Goal: Task Accomplishment & Management: Use online tool/utility

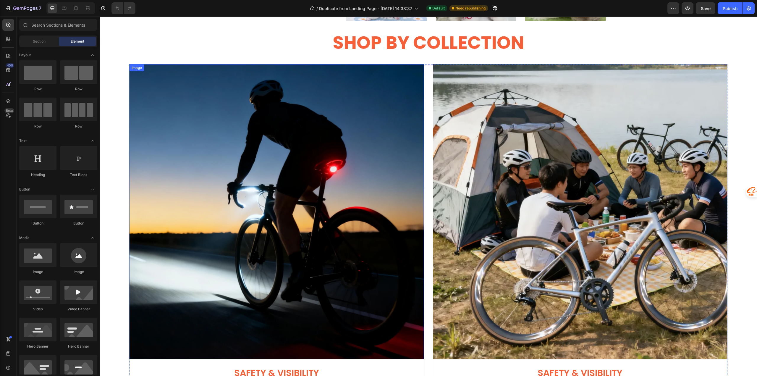
scroll to position [1005, 0]
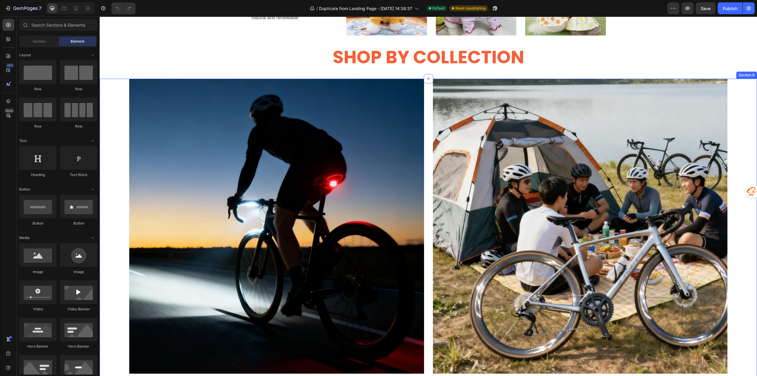
click at [117, 79] on div "SHOP BY COLLECTION Heading Section 7" at bounding box center [428, 56] width 657 height 43
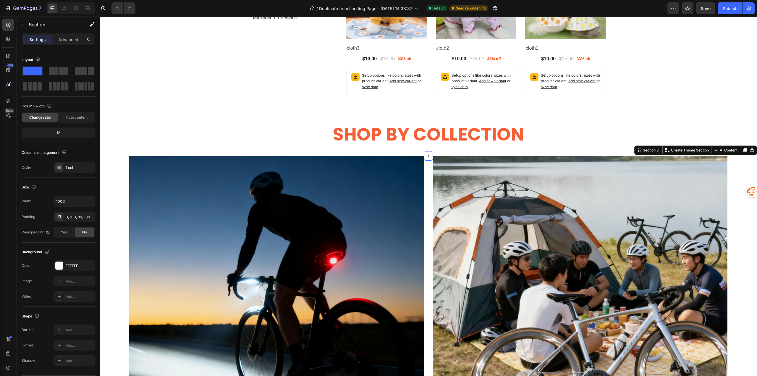
click at [122, 182] on div "Image Safety & Visibility Heading Light the Way, Ride with Confidence Text bloc…" at bounding box center [428, 346] width 657 height 380
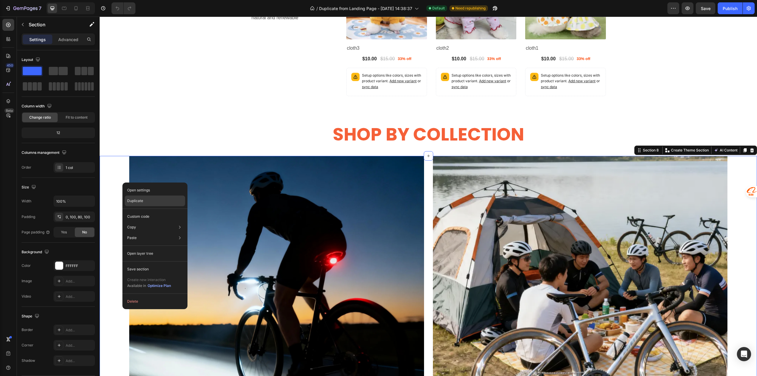
click at [133, 200] on p "Duplicate" at bounding box center [135, 200] width 16 height 5
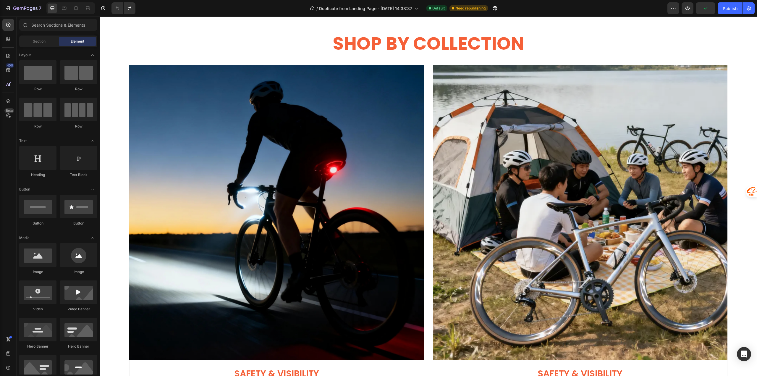
scroll to position [999, 0]
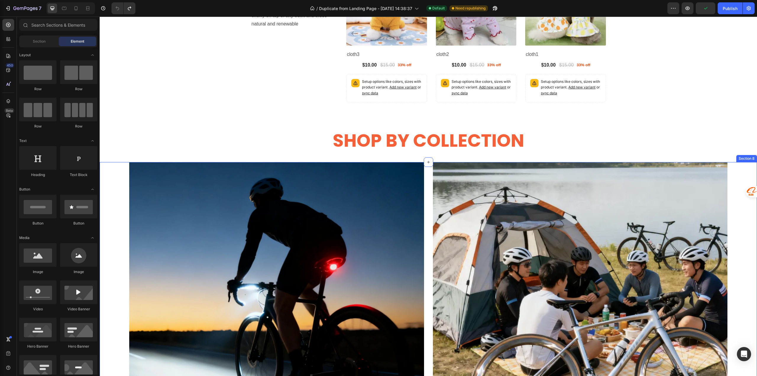
click at [115, 174] on div "Image Safety & Visibility Heading Light the Way, Ride with Confidence Text bloc…" at bounding box center [428, 352] width 657 height 380
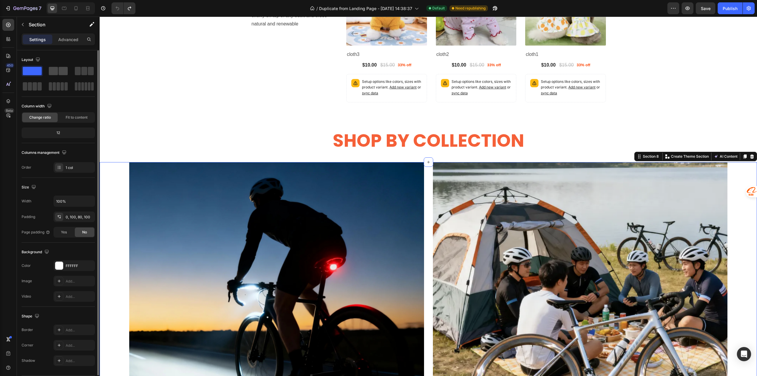
click at [55, 72] on span at bounding box center [53, 71] width 9 height 8
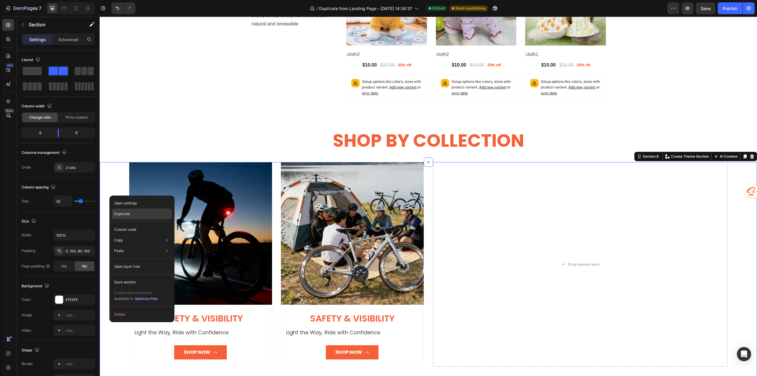
click at [128, 213] on p "Duplicate" at bounding box center [122, 213] width 16 height 5
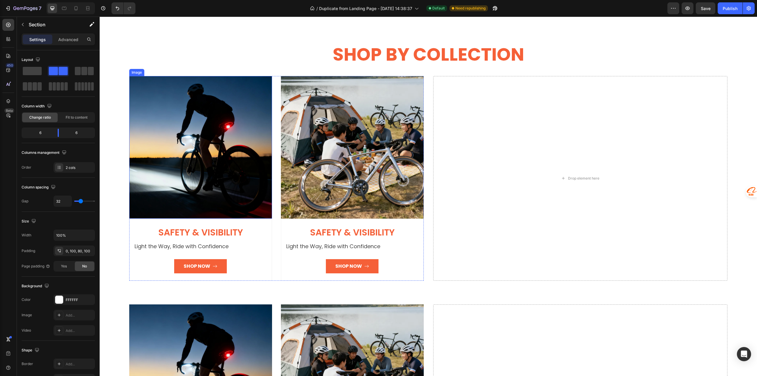
scroll to position [1085, 0]
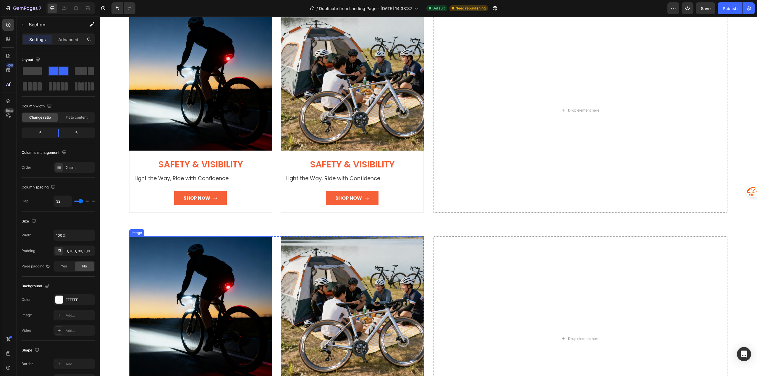
scroll to position [1114, 0]
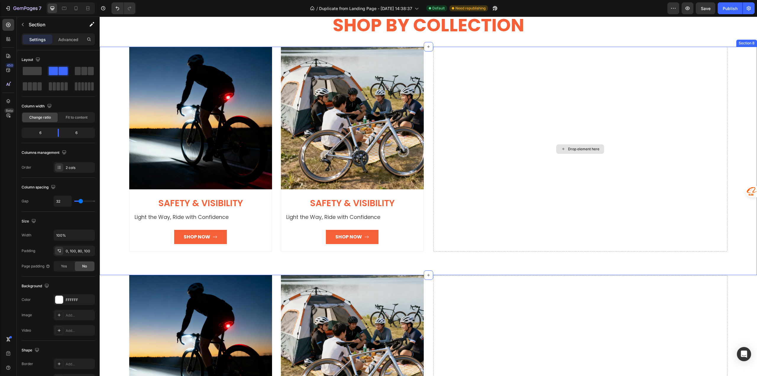
click at [546, 138] on div "Drop element here" at bounding box center [580, 149] width 294 height 205
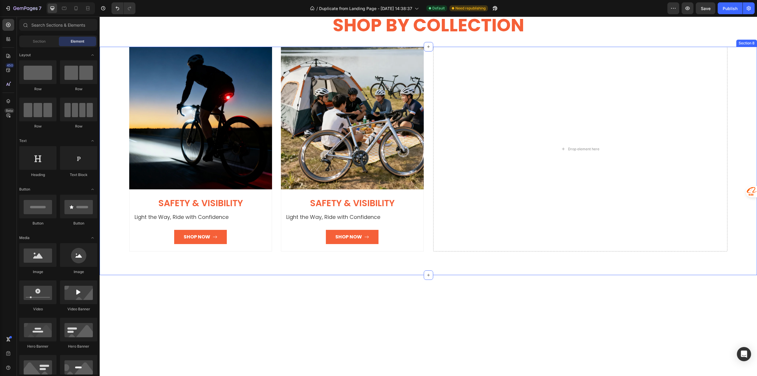
click at [108, 123] on div "Image Safety & Visibility Heading Light the Way, Ride with Confidence Text bloc…" at bounding box center [428, 161] width 657 height 228
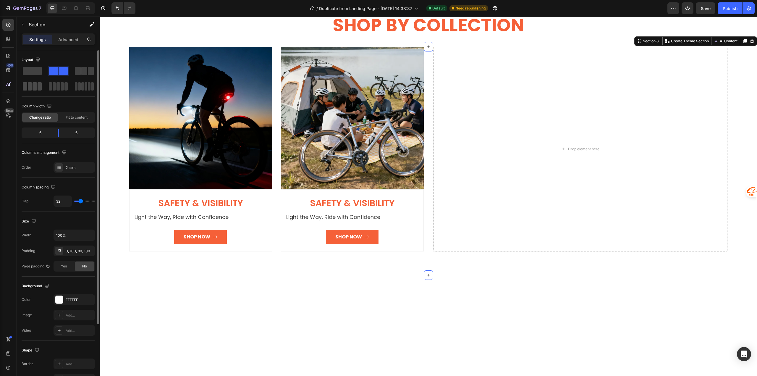
click at [31, 90] on div at bounding box center [32, 86] width 21 height 11
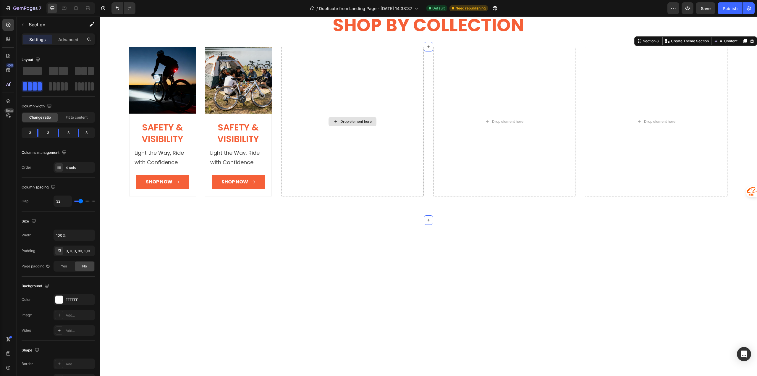
click at [368, 145] on div "Drop element here" at bounding box center [352, 122] width 143 height 150
click at [464, 137] on div "Drop element here" at bounding box center [504, 122] width 143 height 150
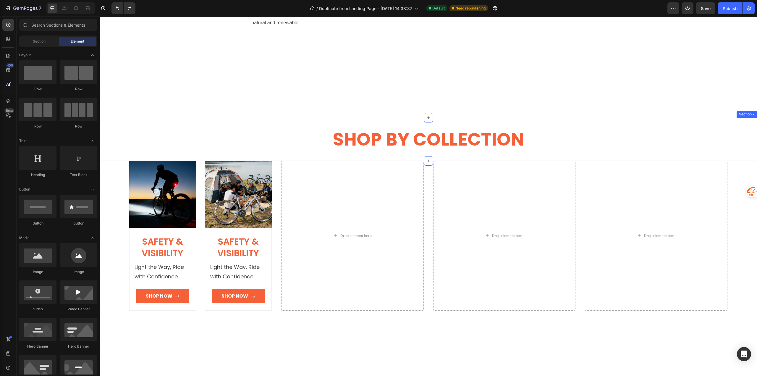
scroll to position [1085, 0]
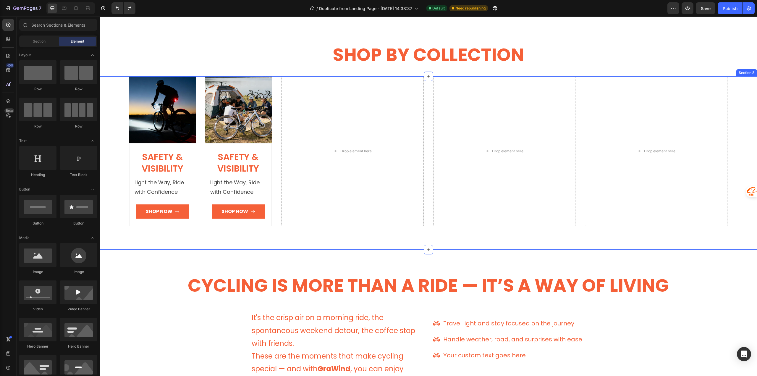
click at [115, 154] on div "Image Safety & Visibility Heading Light the Way, Ride with Confidence Text bloc…" at bounding box center [428, 163] width 657 height 174
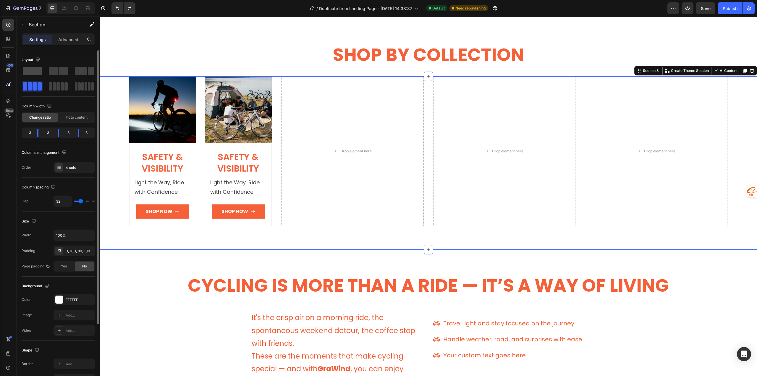
click at [33, 71] on span at bounding box center [32, 71] width 19 height 8
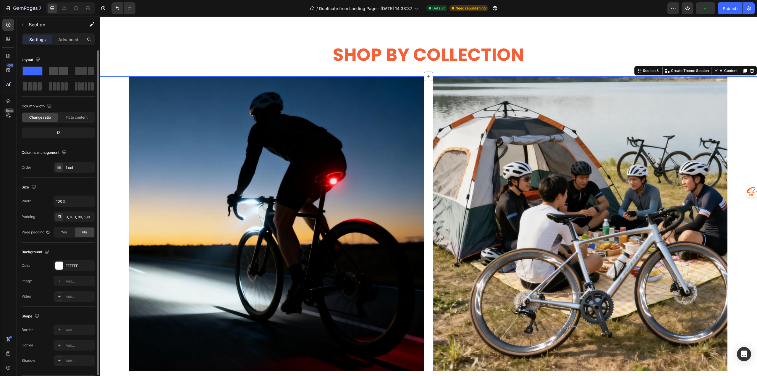
click at [61, 72] on span at bounding box center [63, 71] width 9 height 8
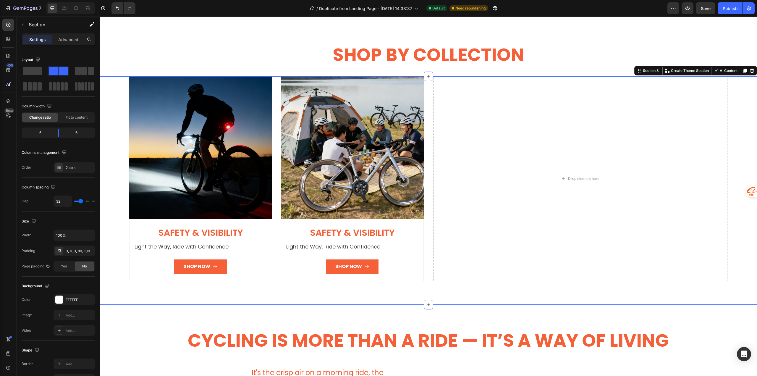
click at [102, 200] on div "Image Safety & Visibility Heading Light the Way, Ride with Confidence Text bloc…" at bounding box center [428, 190] width 657 height 228
click at [277, 87] on div "Image Safety & Visibility Heading Light the Way, Ride with Confidence Text bloc…" at bounding box center [276, 178] width 294 height 205
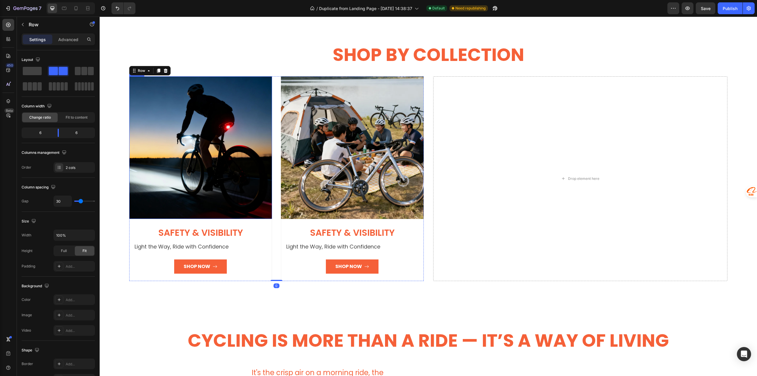
click at [168, 115] on img at bounding box center [200, 147] width 143 height 143
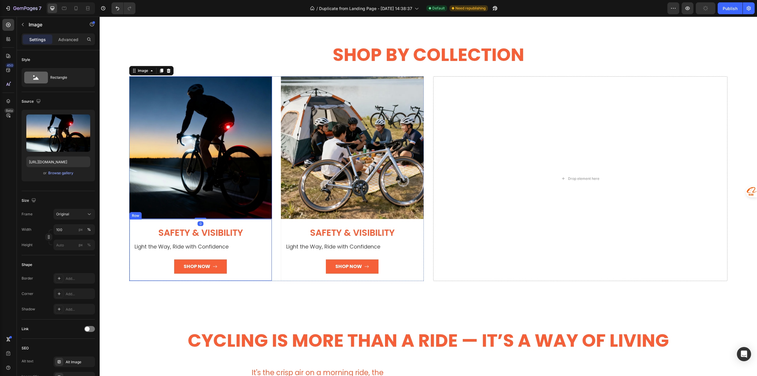
click at [144, 276] on div "Safety & Visibility Heading Light the Way, Ride with Confidence Text block Shop…" at bounding box center [200, 250] width 143 height 62
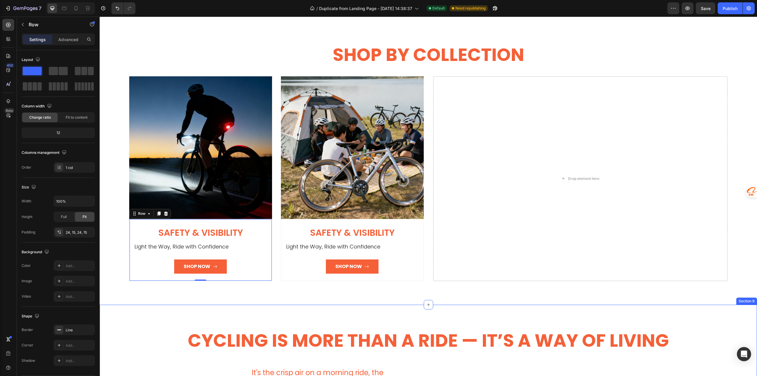
click at [275, 210] on div "Image Safety & Visibility Heading Light the Way, Ride with Confidence Text bloc…" at bounding box center [276, 178] width 294 height 205
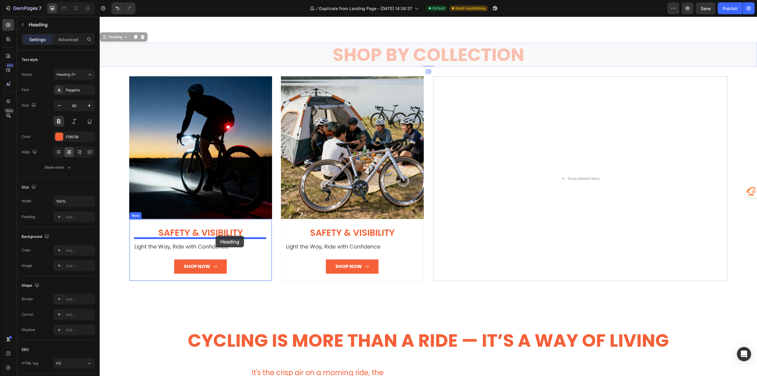
drag, startPoint x: 113, startPoint y: 64, endPoint x: 215, endPoint y: 235, distance: 199.3
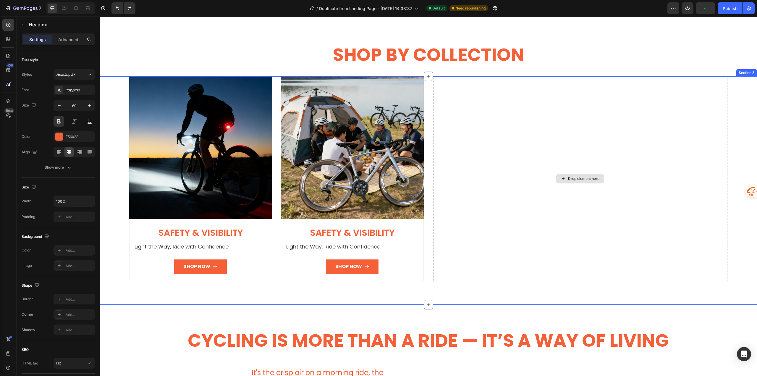
click at [566, 216] on div "Drop element here" at bounding box center [580, 178] width 294 height 205
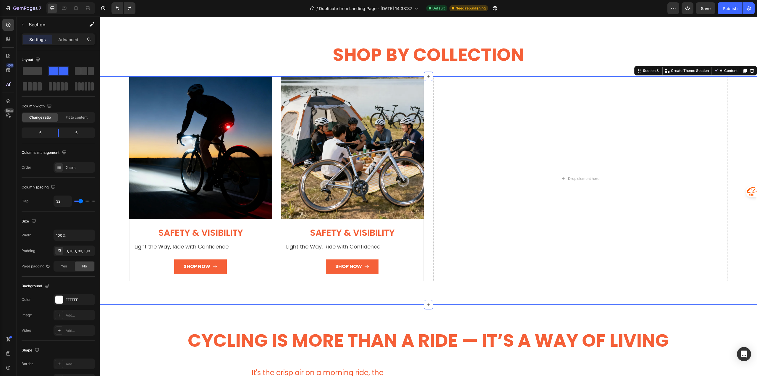
click at [111, 96] on div "Image Safety & Visibility Heading Light the Way, Ride with Confidence Text bloc…" at bounding box center [428, 190] width 657 height 228
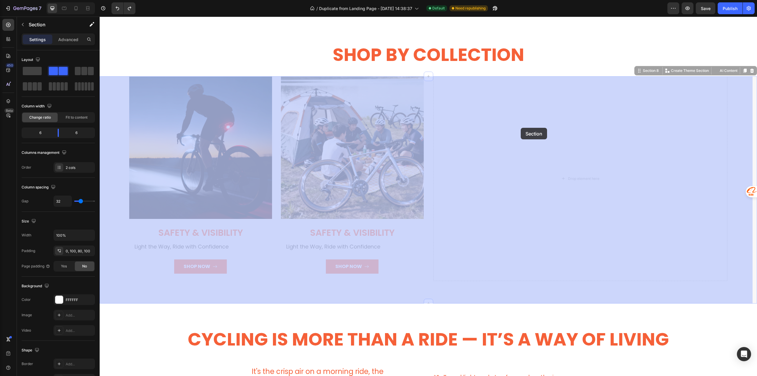
drag, startPoint x: 111, startPoint y: 96, endPoint x: 521, endPoint y: 128, distance: 410.7
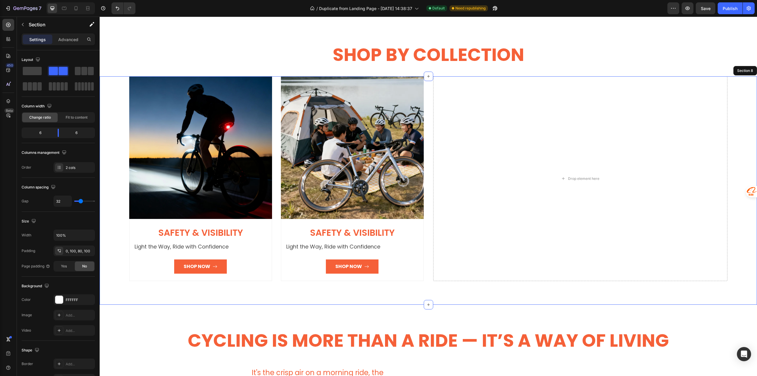
click at [112, 122] on div "Image Safety & Visibility Heading Light the Way, Ride with Confidence Text bloc…" at bounding box center [428, 190] width 657 height 228
click at [568, 177] on div "Drop element here" at bounding box center [583, 178] width 31 height 5
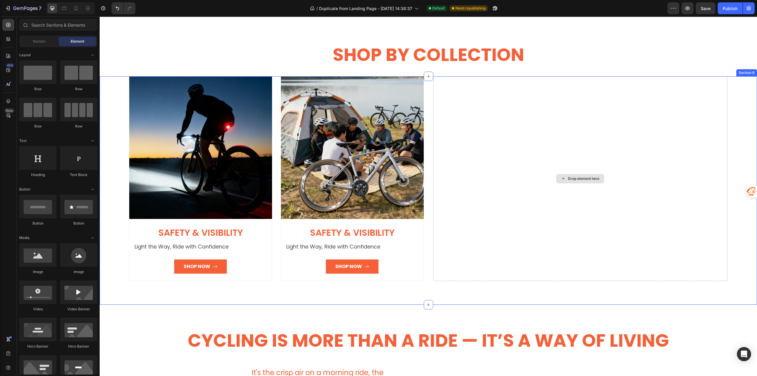
click at [572, 177] on div "Drop element here" at bounding box center [583, 178] width 31 height 5
click at [568, 176] on div "Drop element here" at bounding box center [583, 178] width 31 height 5
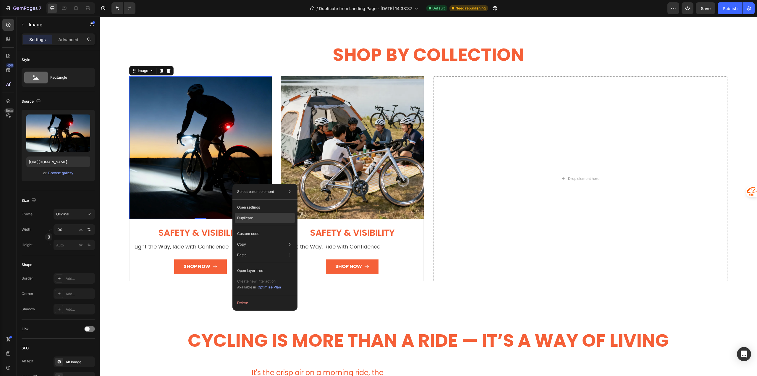
click at [247, 218] on p "Duplicate" at bounding box center [245, 217] width 16 height 5
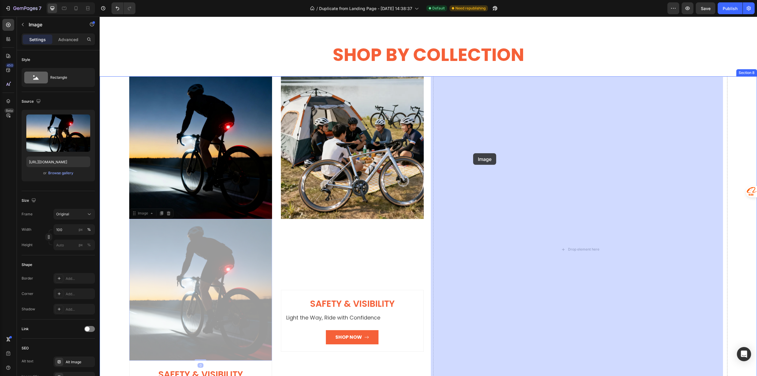
drag, startPoint x: 205, startPoint y: 251, endPoint x: 473, endPoint y: 153, distance: 285.6
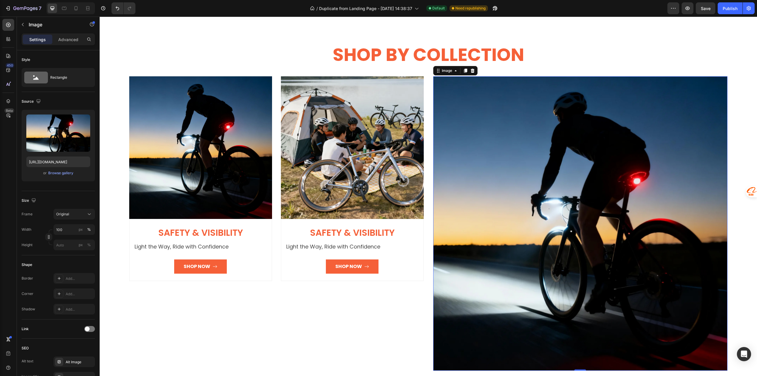
click at [463, 147] on img at bounding box center [580, 223] width 294 height 294
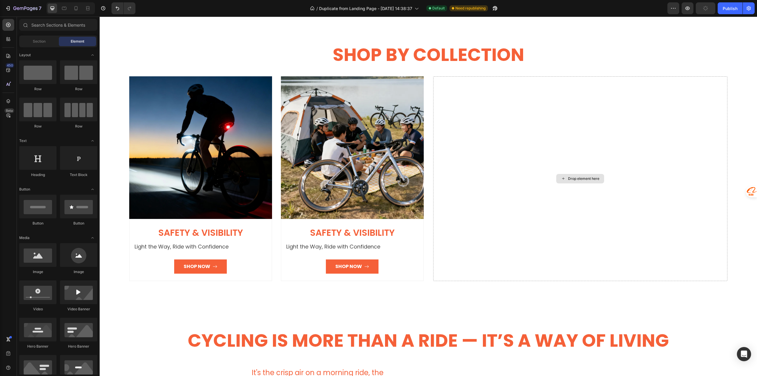
click at [463, 147] on div "Drop element here" at bounding box center [580, 178] width 294 height 205
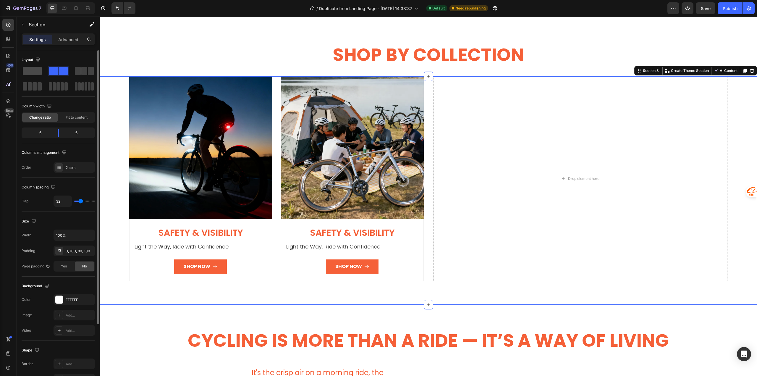
click at [28, 69] on span at bounding box center [32, 71] width 19 height 8
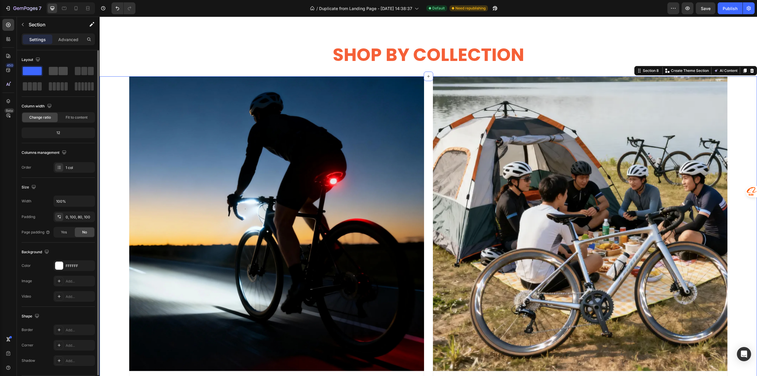
click at [57, 73] on span at bounding box center [53, 71] width 9 height 8
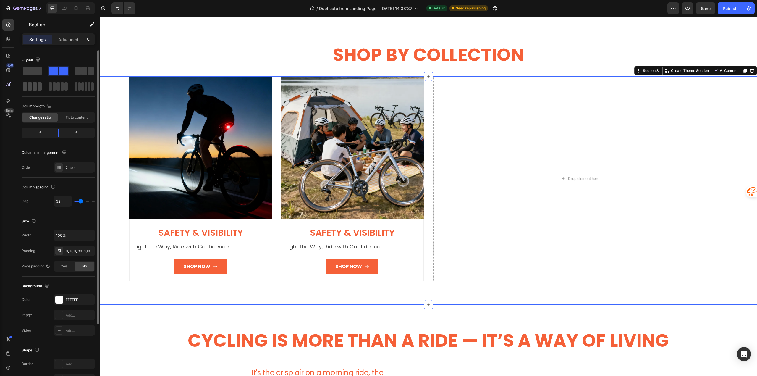
click at [27, 91] on div at bounding box center [32, 86] width 21 height 11
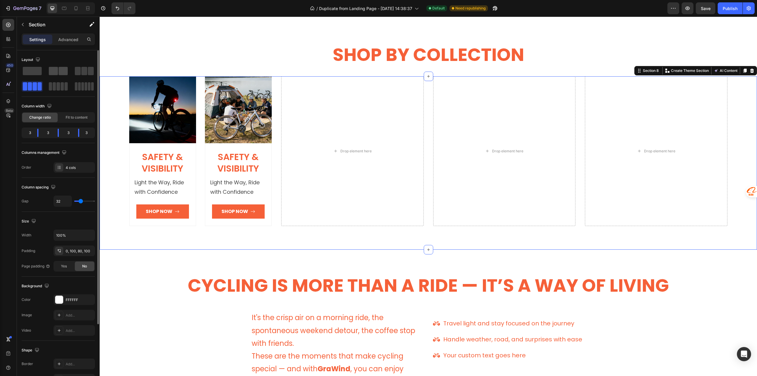
click at [54, 74] on span at bounding box center [53, 71] width 9 height 8
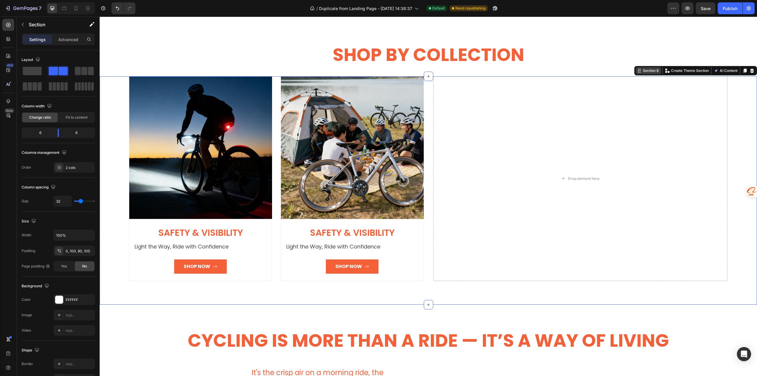
click at [642, 72] on div "Section 8" at bounding box center [651, 70] width 18 height 5
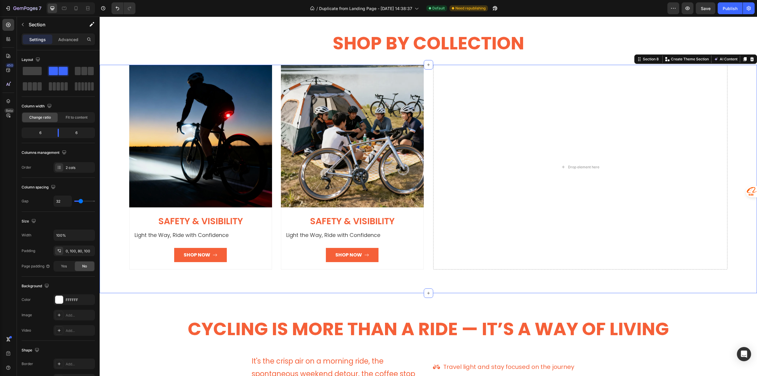
scroll to position [1114, 0]
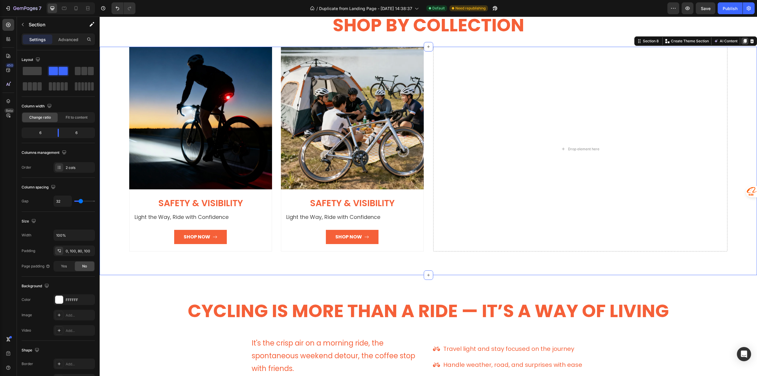
click at [742, 41] on icon at bounding box center [744, 41] width 5 height 5
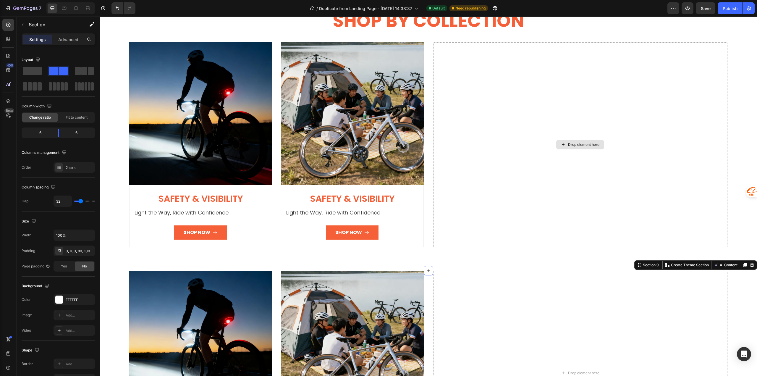
scroll to position [1085, 0]
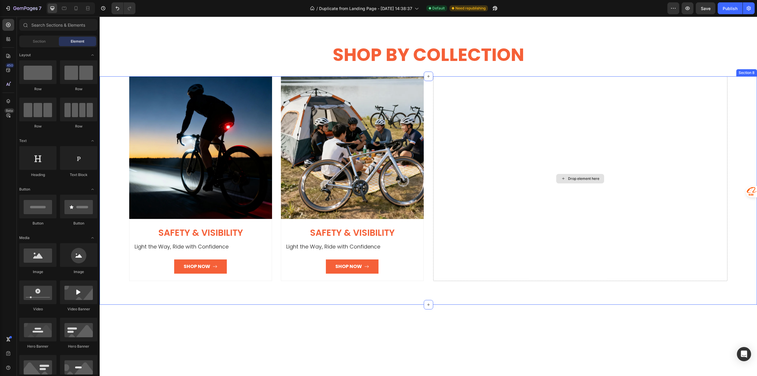
click at [539, 206] on div "Drop element here" at bounding box center [580, 178] width 294 height 205
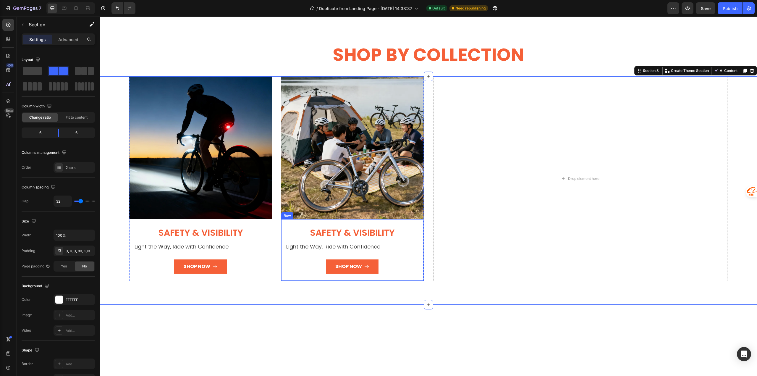
click at [407, 255] on div "Safety & Visibility Heading Light the Way, Ride with Confidence Text block Shop…" at bounding box center [352, 249] width 133 height 47
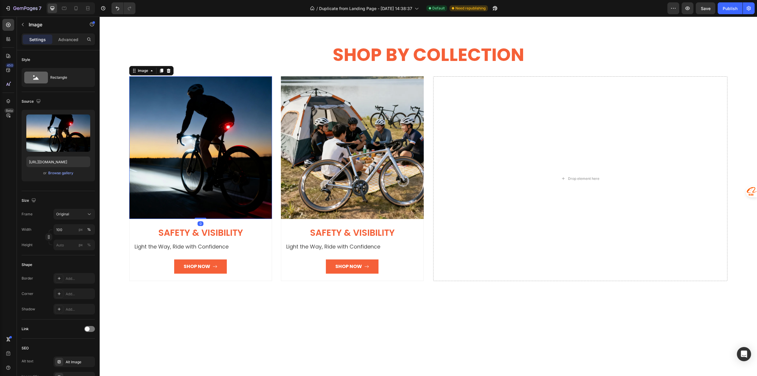
click at [231, 141] on img at bounding box center [200, 147] width 143 height 143
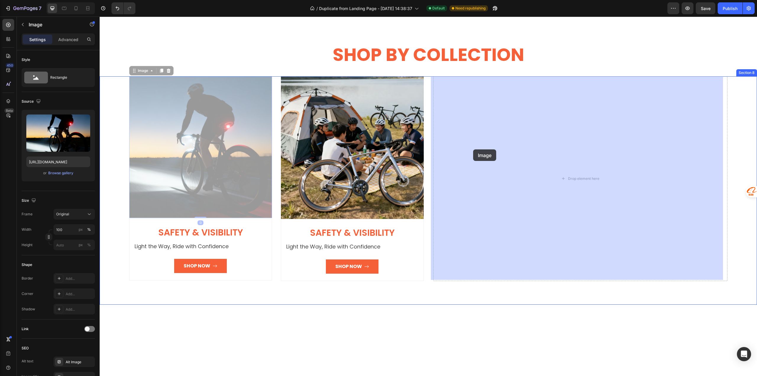
drag, startPoint x: 221, startPoint y: 146, endPoint x: 473, endPoint y: 149, distance: 252.5
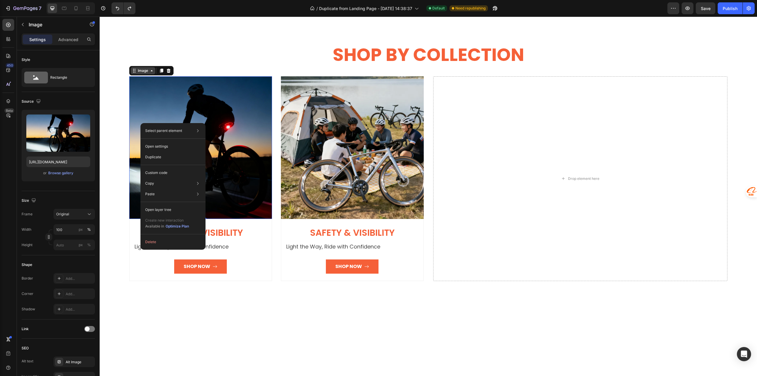
click at [133, 72] on icon at bounding box center [133, 72] width 1 height 1
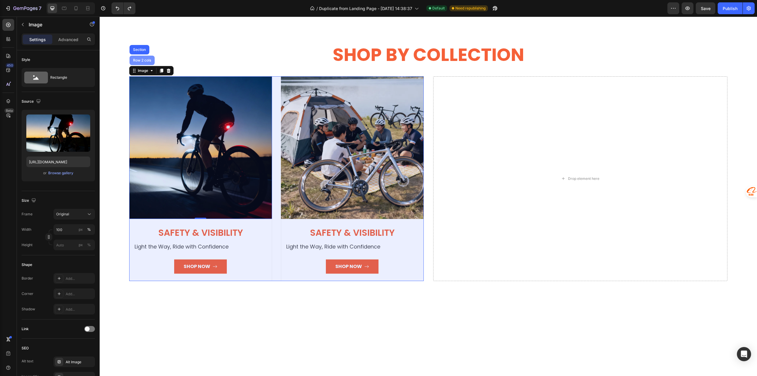
click at [141, 63] on div "Row 2 cols" at bounding box center [141, 60] width 25 height 9
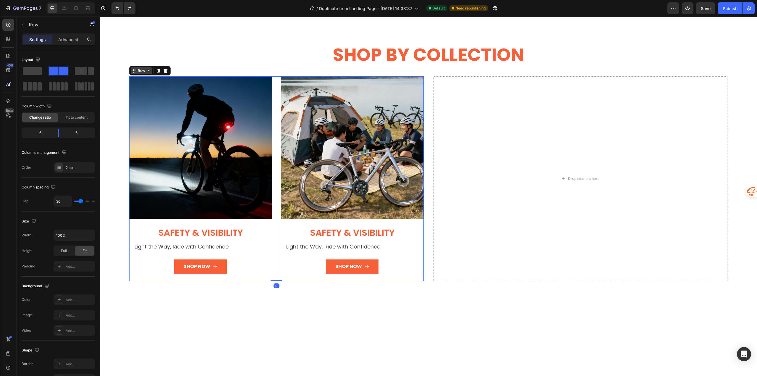
click at [143, 72] on div "Row" at bounding box center [142, 70] width 10 height 5
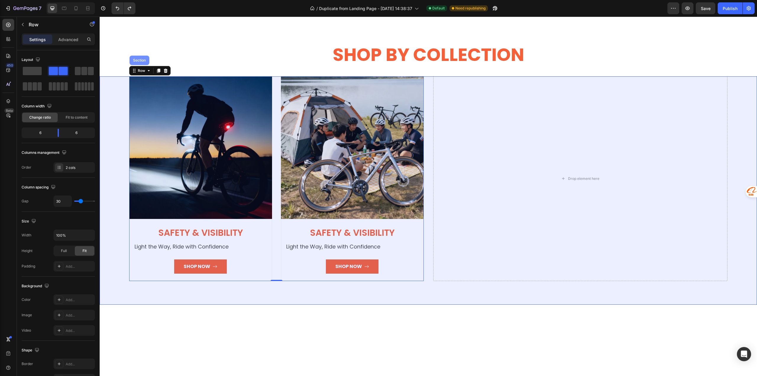
click at [139, 60] on div "Section" at bounding box center [139, 61] width 15 height 4
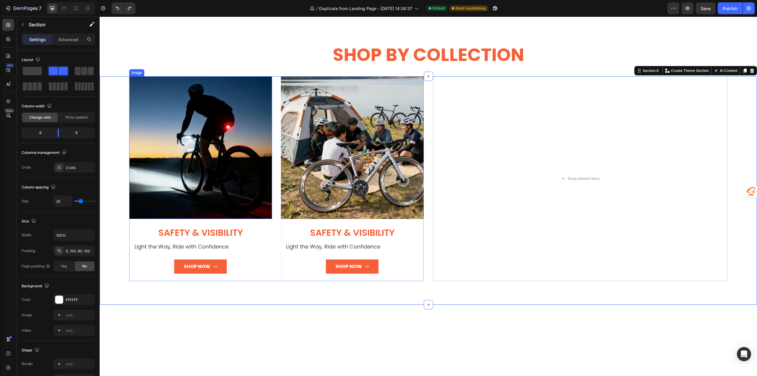
click at [143, 90] on img at bounding box center [200, 147] width 143 height 143
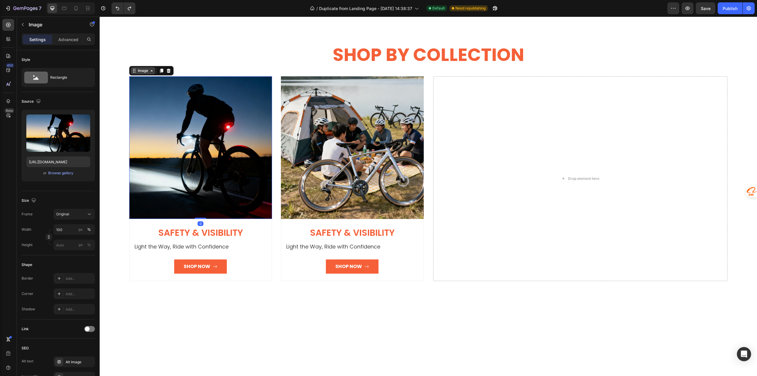
click at [152, 73] on div "Image" at bounding box center [143, 70] width 25 height 7
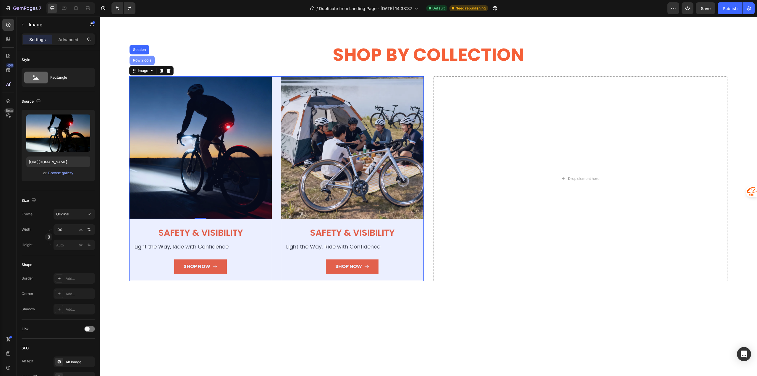
click at [143, 62] on div "Row 2 cols" at bounding box center [141, 60] width 25 height 9
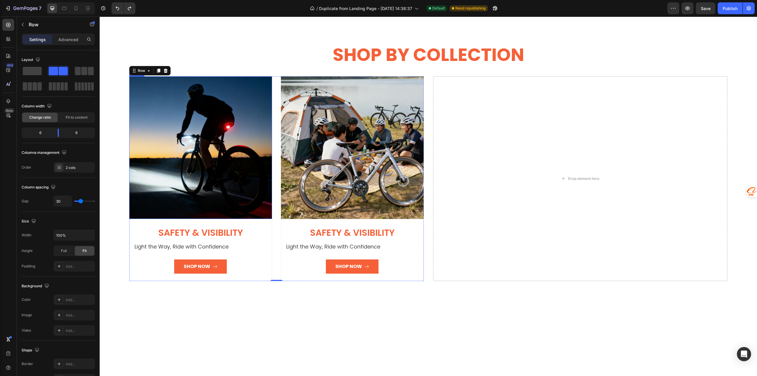
click at [155, 97] on img at bounding box center [200, 147] width 143 height 143
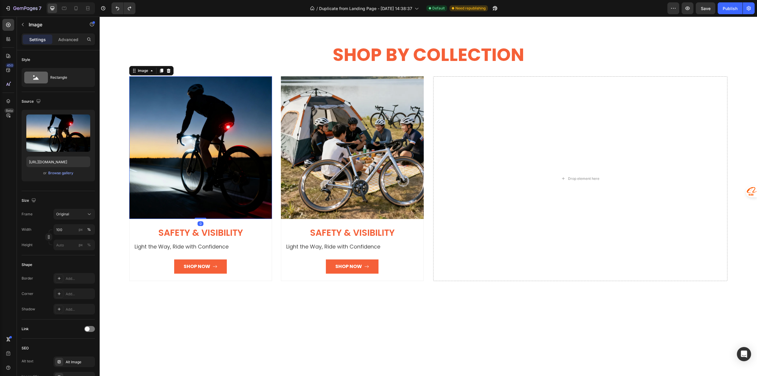
click at [149, 107] on img at bounding box center [200, 147] width 143 height 143
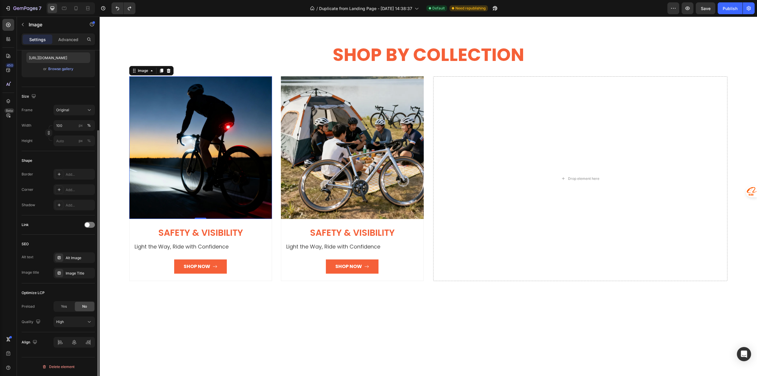
scroll to position [0, 0]
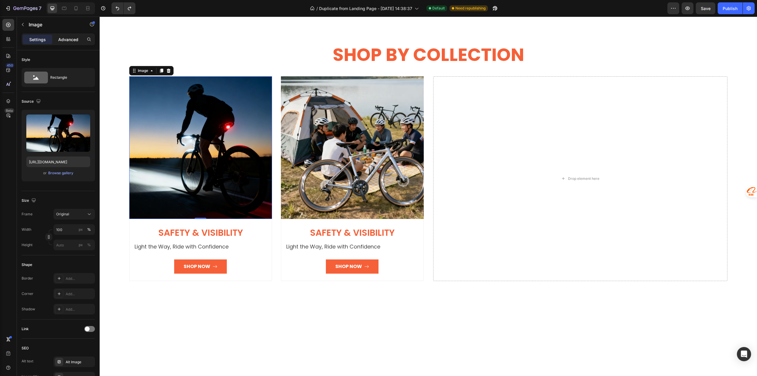
click at [64, 41] on p "Advanced" at bounding box center [68, 39] width 20 height 6
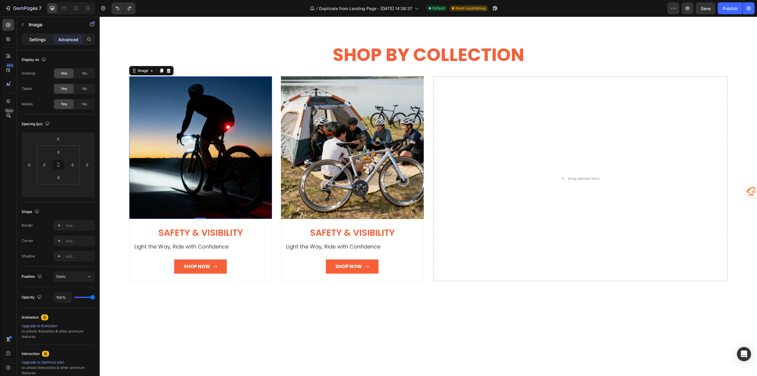
click at [41, 39] on p "Settings" at bounding box center [37, 39] width 17 height 6
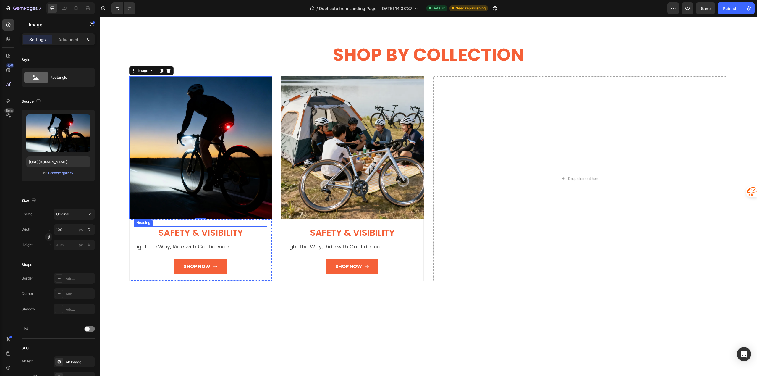
click at [141, 231] on h3 "Safety & Visibility" at bounding box center [200, 232] width 133 height 13
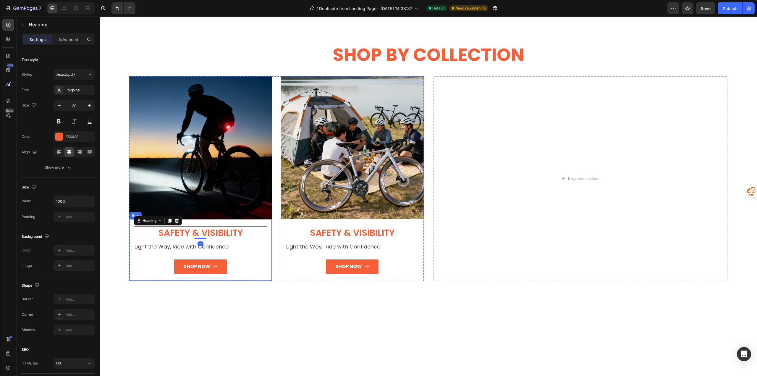
click at [134, 256] on div "Safety & Visibility Heading 0 Light the Way, Ride with Confidence Text block Sh…" at bounding box center [200, 249] width 133 height 47
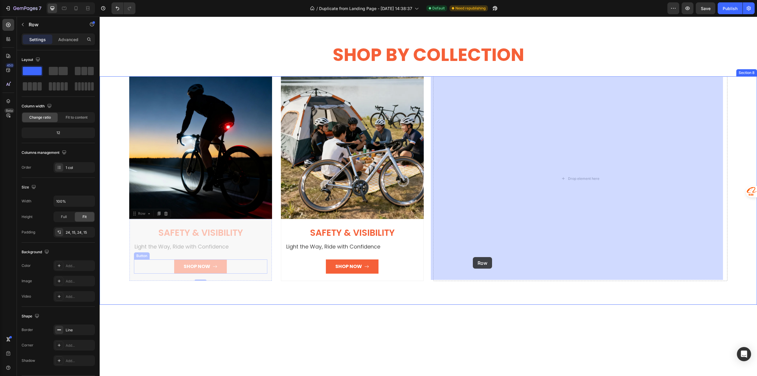
drag, startPoint x: 134, startPoint y: 256, endPoint x: 473, endPoint y: 257, distance: 338.8
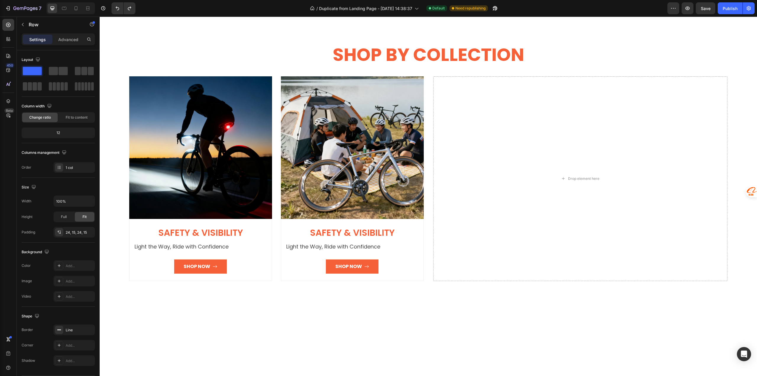
click at [133, 276] on div "Safety & Visibility Heading Light the Way, Ride with Confidence Text block Shop…" at bounding box center [200, 250] width 143 height 62
click at [131, 229] on div "Safety & Visibility Heading Light the Way, Ride with Confidence Text block Shop…" at bounding box center [200, 250] width 143 height 62
click at [143, 273] on div "Safety & Visibility Heading Light the Way, Ride with Confidence Text block Shop…" at bounding box center [200, 250] width 143 height 62
click at [253, 274] on div "Safety & Visibility Heading Light the Way, Ride with Confidence Text block Shop…" at bounding box center [200, 250] width 143 height 62
click at [263, 227] on h3 "Safety & Visibility" at bounding box center [200, 232] width 133 height 13
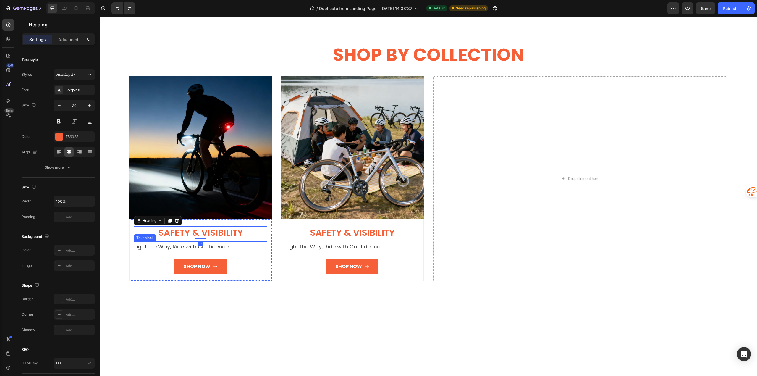
click at [262, 246] on p "Light the Way, Ride with Confidence" at bounding box center [201, 246] width 132 height 9
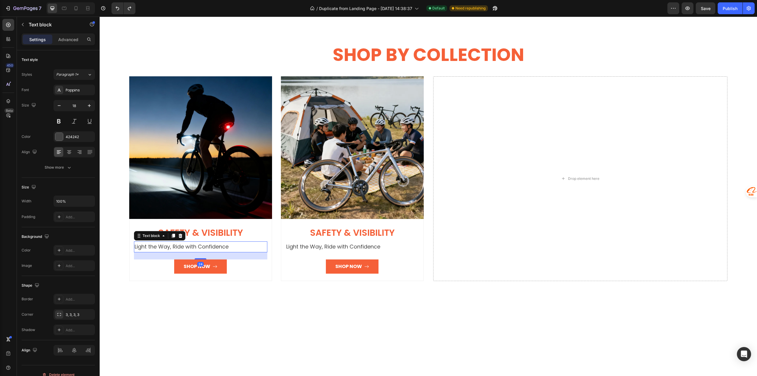
drag, startPoint x: 262, startPoint y: 258, endPoint x: 261, endPoint y: 271, distance: 13.7
click at [262, 258] on div "24" at bounding box center [200, 255] width 133 height 7
click at [262, 275] on div "Safety & Visibility Heading Light the Way, Ride with Confidence Text block 24 S…" at bounding box center [200, 250] width 143 height 62
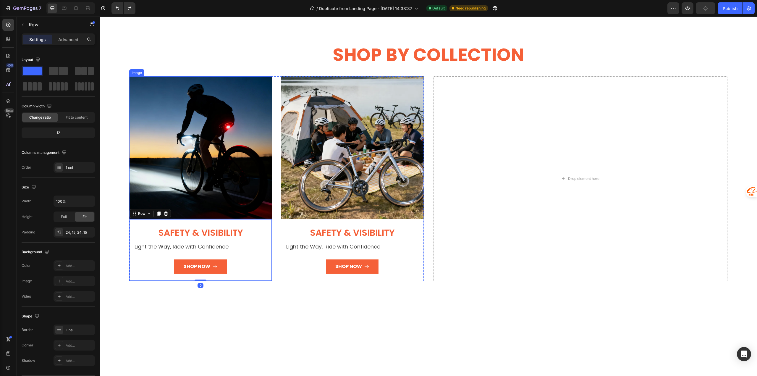
click at [211, 172] on img at bounding box center [200, 147] width 143 height 143
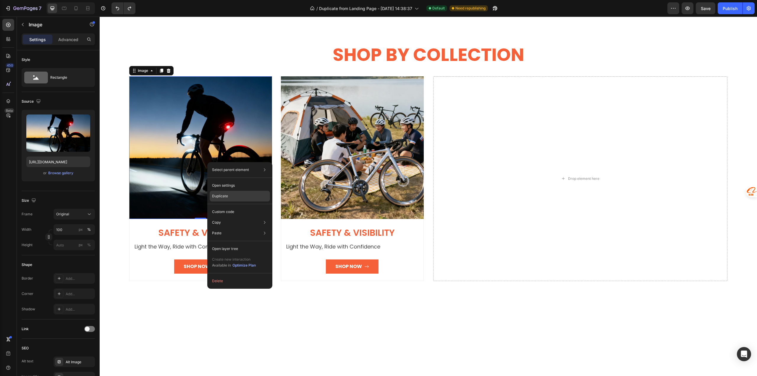
click at [224, 198] on p "Duplicate" at bounding box center [220, 195] width 16 height 5
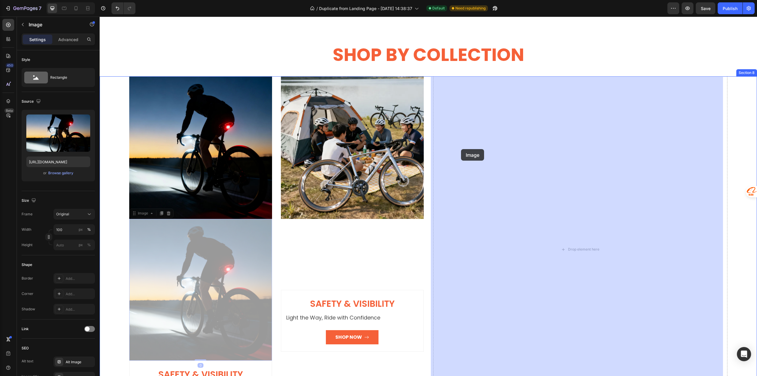
drag, startPoint x: 197, startPoint y: 252, endPoint x: 461, endPoint y: 149, distance: 283.3
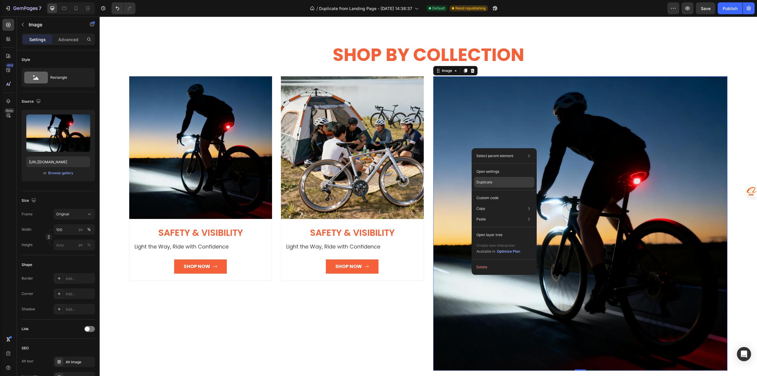
click at [490, 181] on p "Duplicate" at bounding box center [484, 181] width 16 height 5
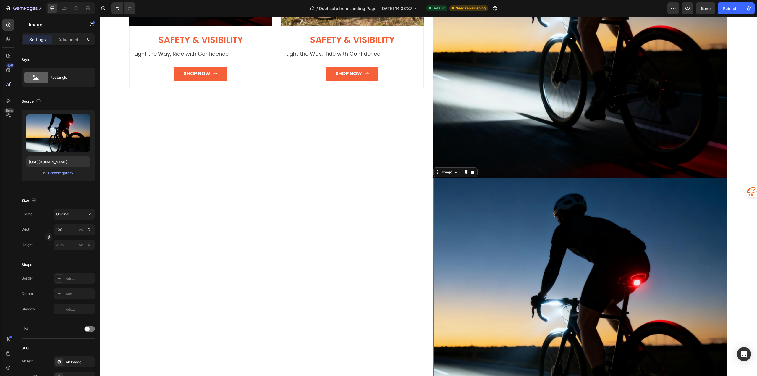
scroll to position [1268, 0]
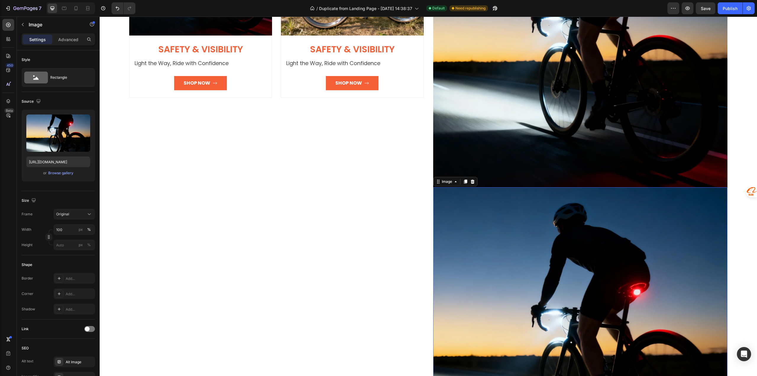
click at [474, 237] on img at bounding box center [580, 334] width 294 height 294
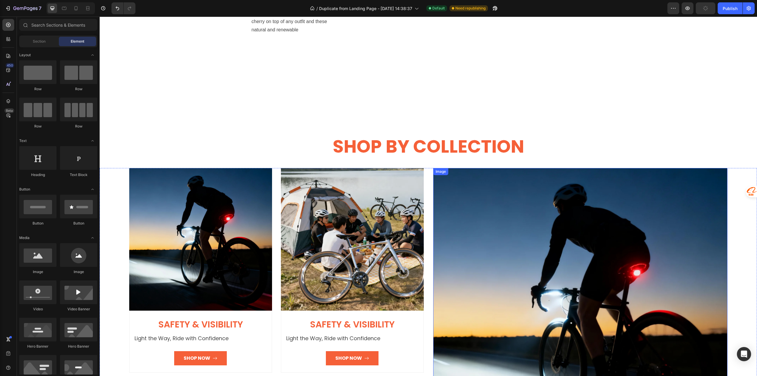
scroll to position [913, 0]
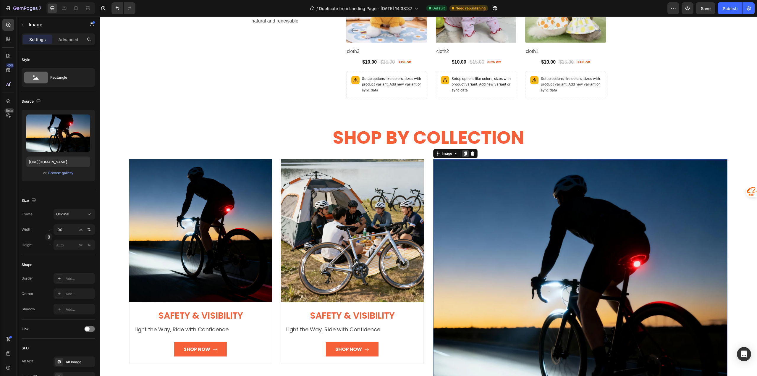
click at [463, 156] on div at bounding box center [465, 153] width 7 height 7
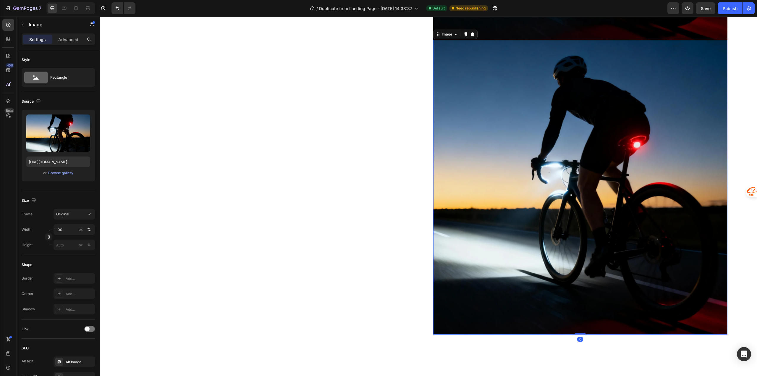
scroll to position [1416, 0]
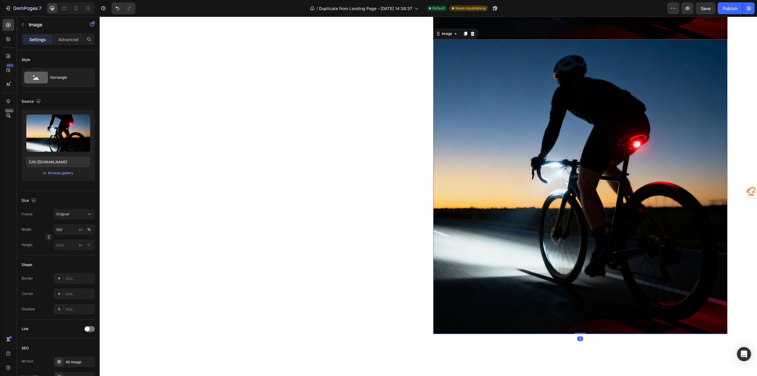
click at [463, 156] on img at bounding box center [580, 186] width 294 height 294
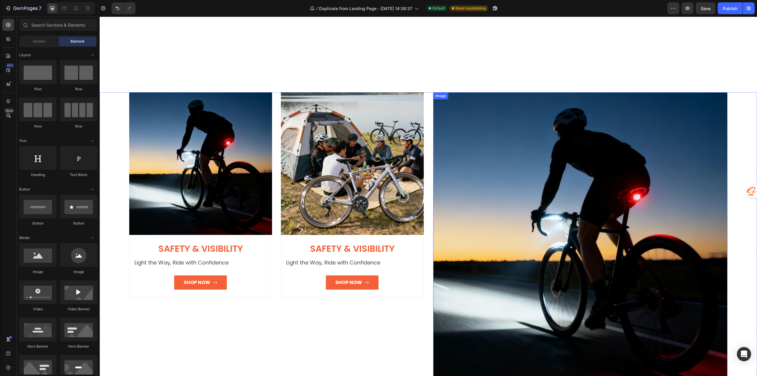
scroll to position [1032, 0]
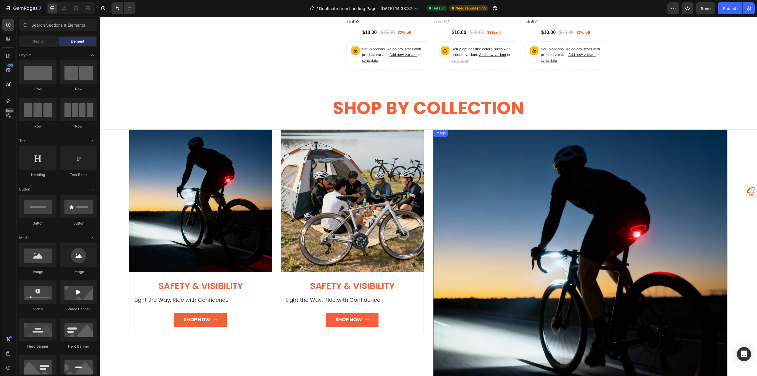
click at [450, 208] on img at bounding box center [580, 276] width 294 height 294
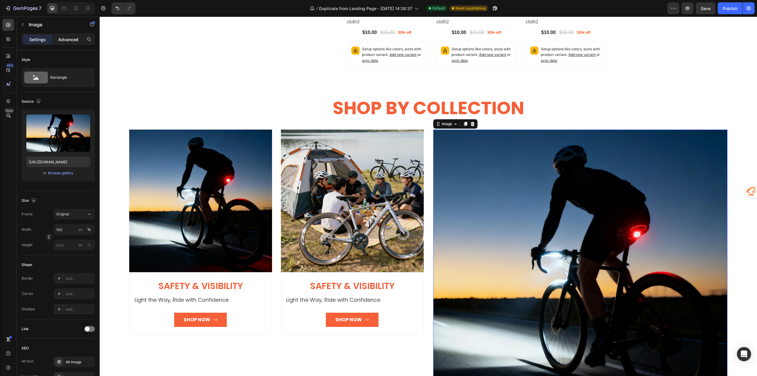
click at [67, 41] on p "Advanced" at bounding box center [68, 39] width 20 height 6
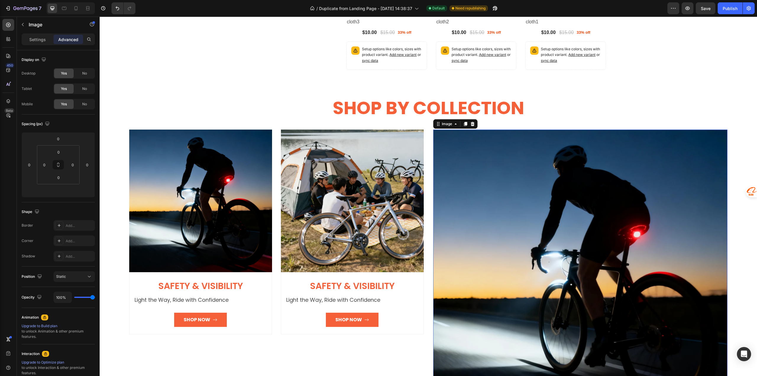
click at [505, 227] on img at bounding box center [580, 276] width 294 height 294
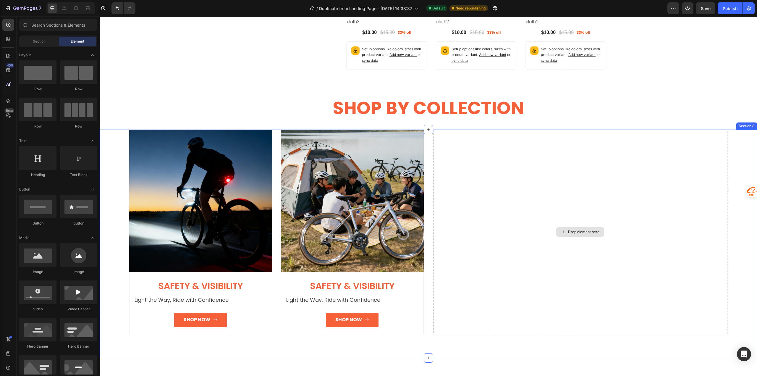
click at [557, 283] on div "Drop element here" at bounding box center [580, 231] width 294 height 205
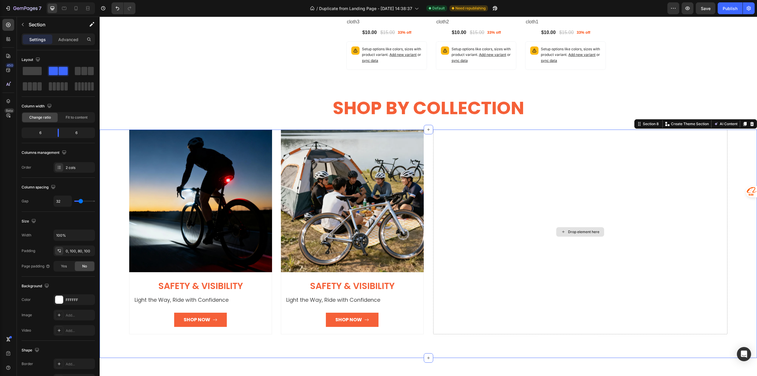
click at [567, 234] on div "Drop element here" at bounding box center [580, 231] width 48 height 9
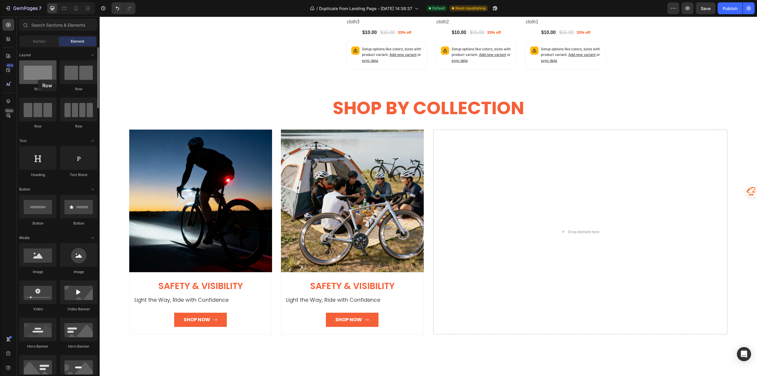
click at [38, 80] on div at bounding box center [37, 72] width 37 height 24
click at [70, 77] on div at bounding box center [78, 72] width 37 height 24
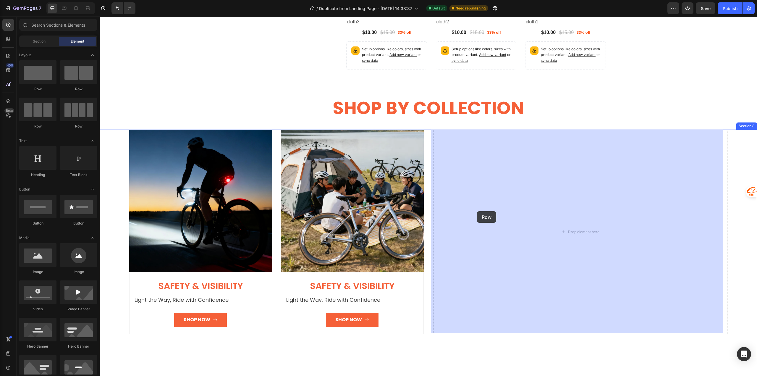
drag, startPoint x: 170, startPoint y: 93, endPoint x: 477, endPoint y: 211, distance: 328.5
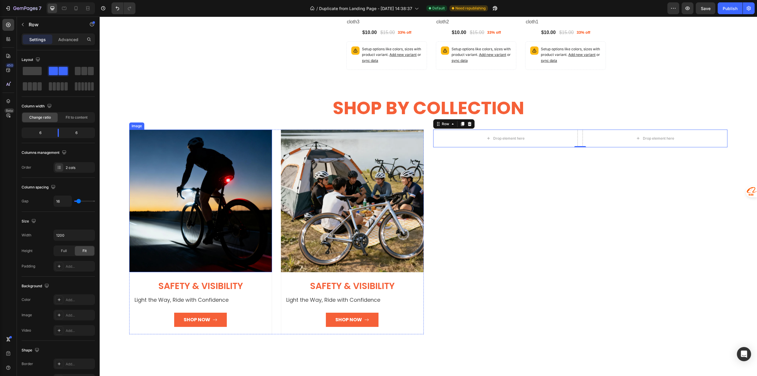
click at [145, 231] on img at bounding box center [200, 200] width 143 height 143
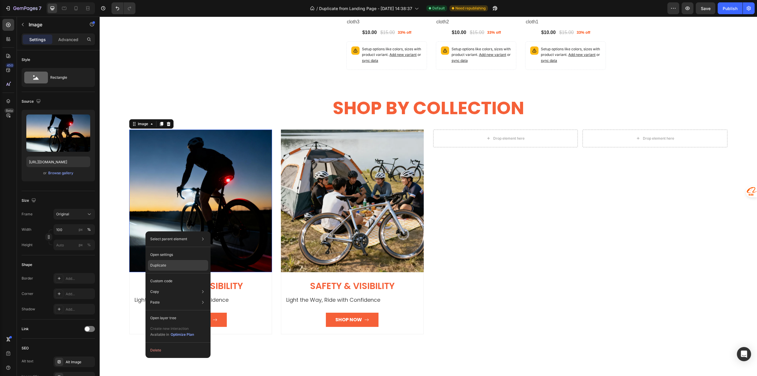
click at [159, 266] on p "Duplicate" at bounding box center [158, 265] width 16 height 5
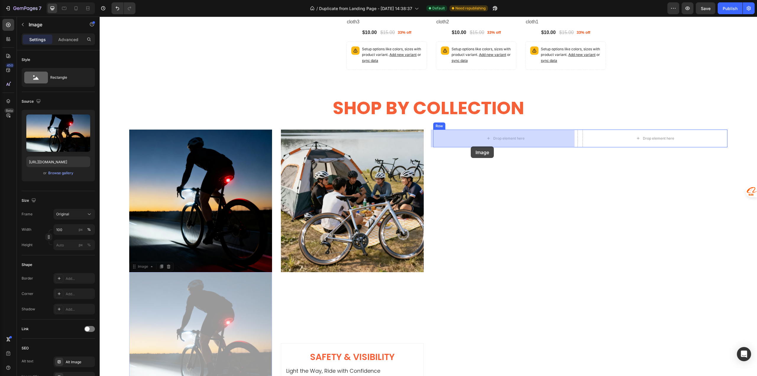
drag, startPoint x: 189, startPoint y: 293, endPoint x: 471, endPoint y: 146, distance: 317.6
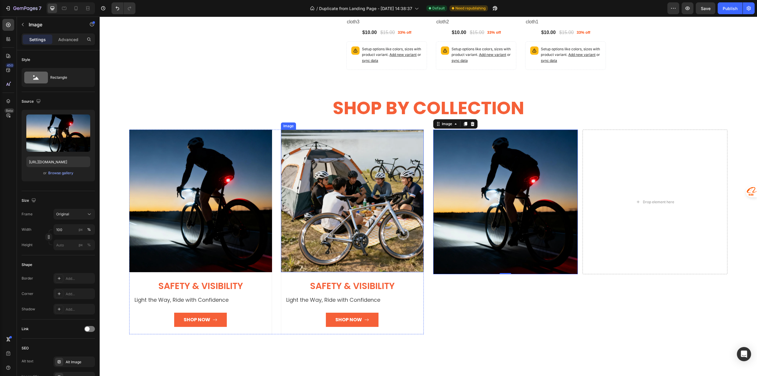
click at [359, 142] on img at bounding box center [352, 200] width 143 height 143
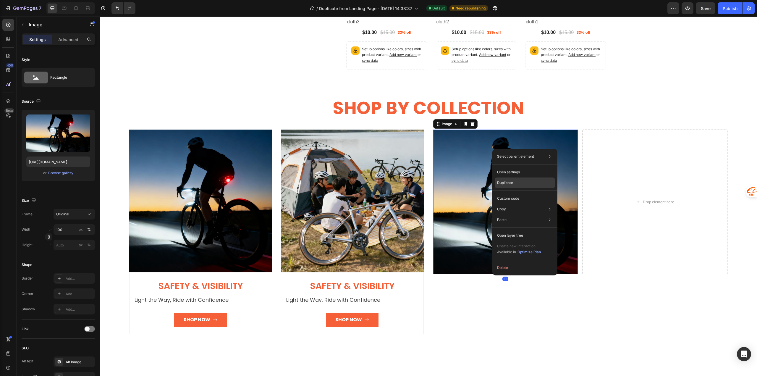
click at [506, 181] on p "Duplicate" at bounding box center [505, 182] width 16 height 5
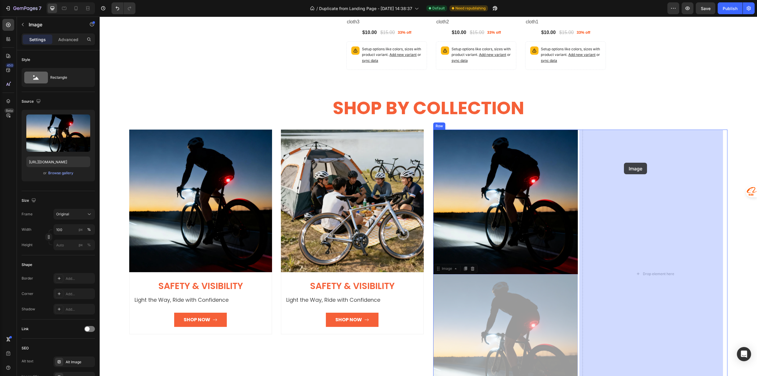
drag, startPoint x: 480, startPoint y: 292, endPoint x: 624, endPoint y: 163, distance: 193.7
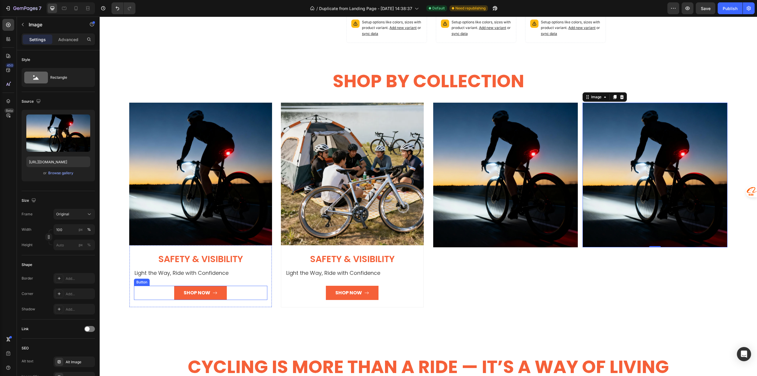
scroll to position [1120, 0]
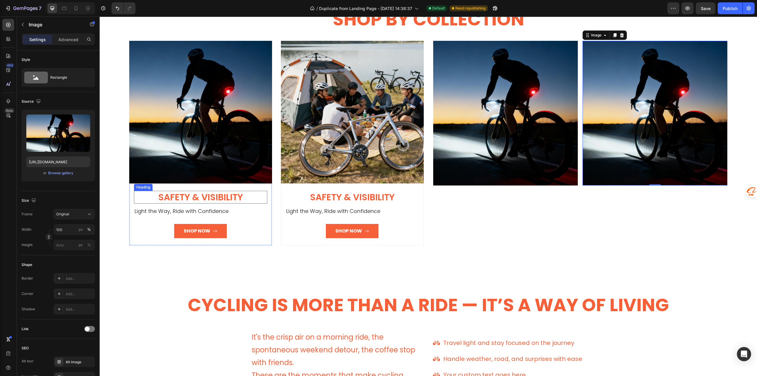
click at [187, 197] on span "Safety & Visibility" at bounding box center [200, 197] width 85 height 13
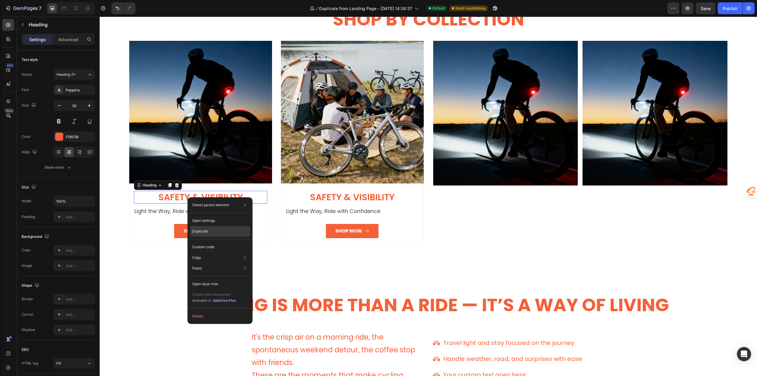
click at [201, 233] on p "Duplicate" at bounding box center [200, 231] width 16 height 5
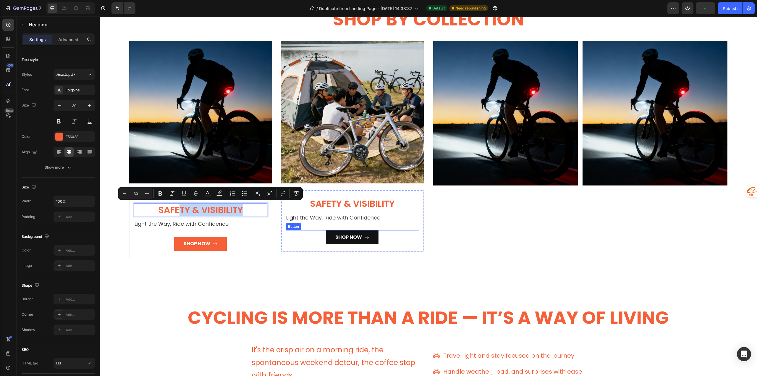
drag, startPoint x: 179, startPoint y: 207, endPoint x: 370, endPoint y: 239, distance: 194.1
click at [150, 315] on h2 "Cycling Is More Than a Ride — It’s a Way of Living" at bounding box center [428, 317] width 648 height 24
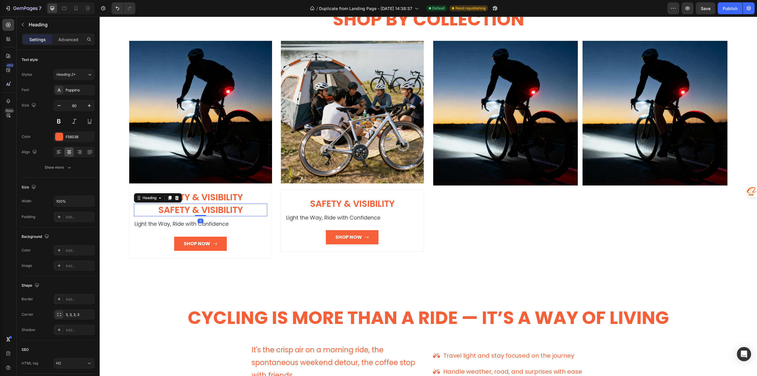
click at [182, 209] on span "Safety & Visibility" at bounding box center [200, 209] width 85 height 13
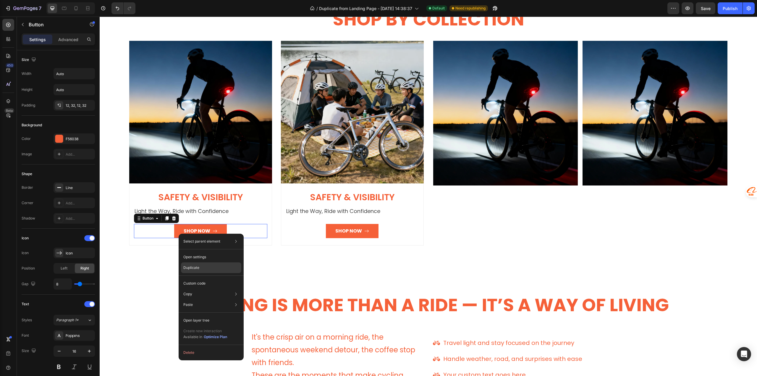
click at [195, 268] on p "Duplicate" at bounding box center [191, 267] width 16 height 5
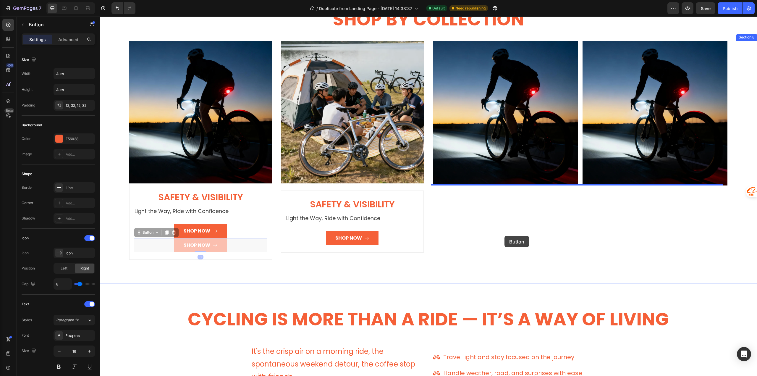
drag, startPoint x: 176, startPoint y: 245, endPoint x: 504, endPoint y: 236, distance: 328.3
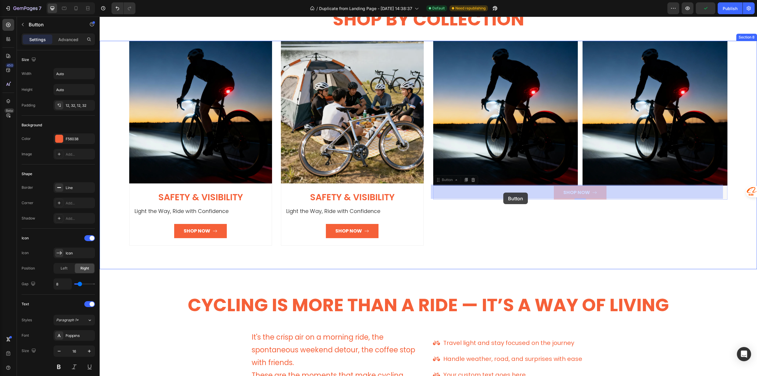
drag, startPoint x: 554, startPoint y: 193, endPoint x: 503, endPoint y: 192, distance: 50.6
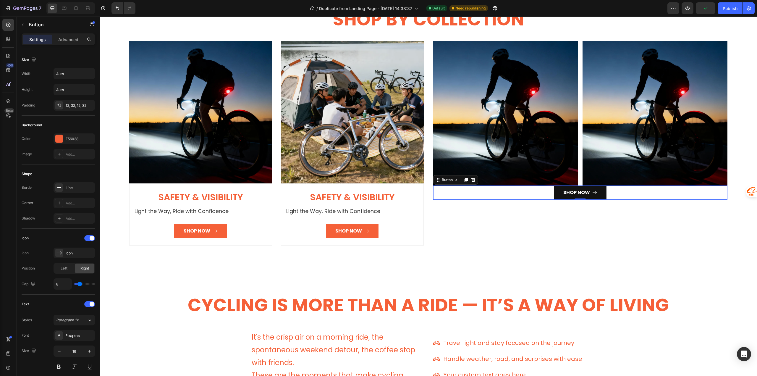
click at [556, 192] on button "Shop Now" at bounding box center [580, 192] width 53 height 14
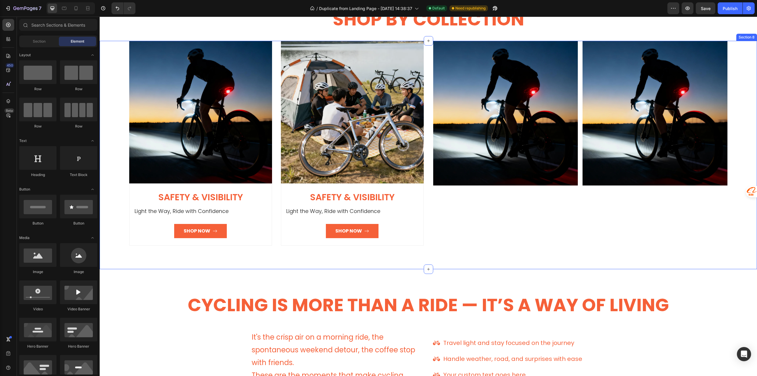
click at [540, 216] on div "Image Image Row" at bounding box center [580, 143] width 294 height 205
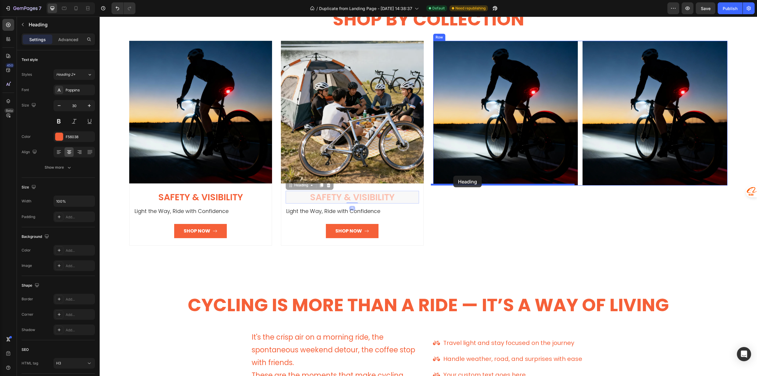
drag, startPoint x: 317, startPoint y: 195, endPoint x: 453, endPoint y: 176, distance: 137.4
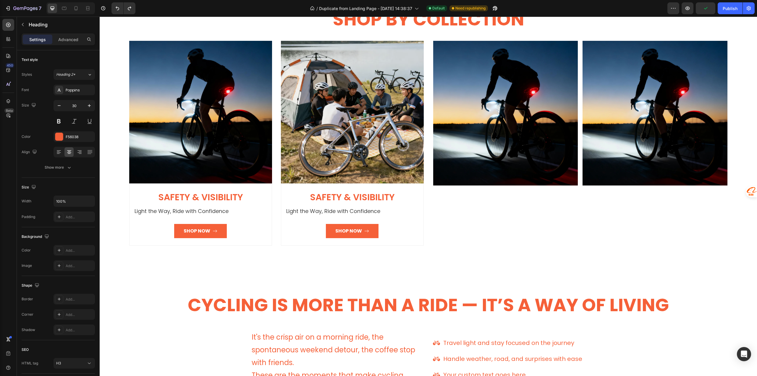
drag, startPoint x: 333, startPoint y: 197, endPoint x: 292, endPoint y: 280, distance: 93.0
click at [292, 280] on div "Cycling Is More Than a Ride — It’s a Way of Living Heading Heading It's the cri…" at bounding box center [428, 366] width 657 height 195
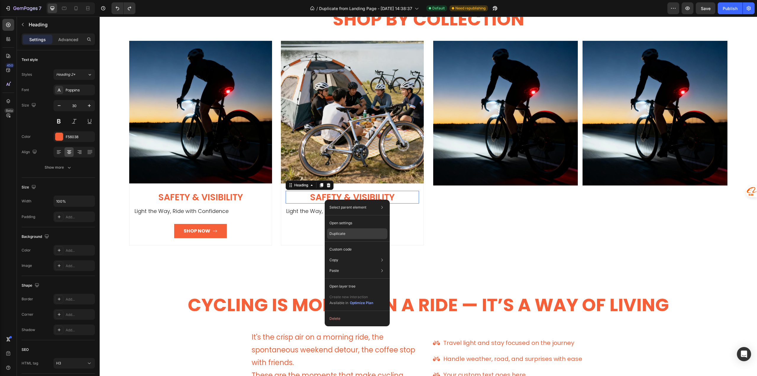
click at [341, 233] on p "Duplicate" at bounding box center [337, 233] width 16 height 5
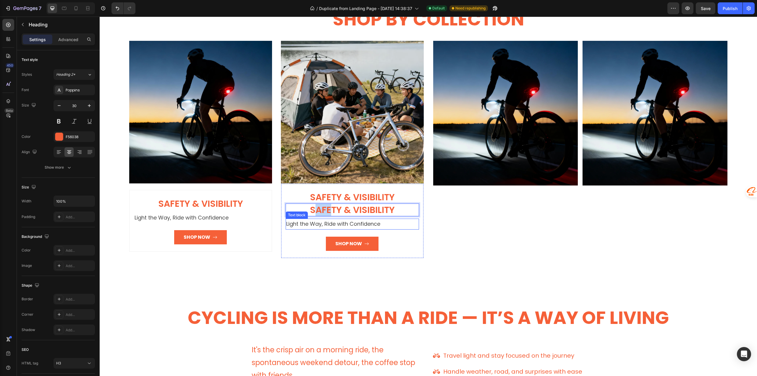
drag, startPoint x: 315, startPoint y: 207, endPoint x: 327, endPoint y: 222, distance: 18.9
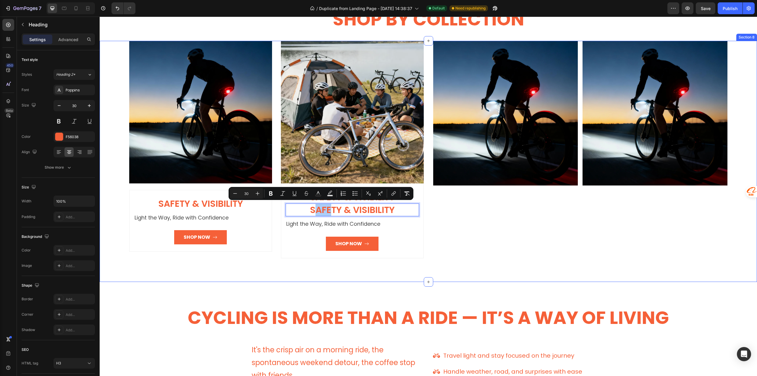
click at [291, 269] on div "Image Safety & Visibility Heading Light the Way, Ride with Confidence Text bloc…" at bounding box center [428, 161] width 657 height 241
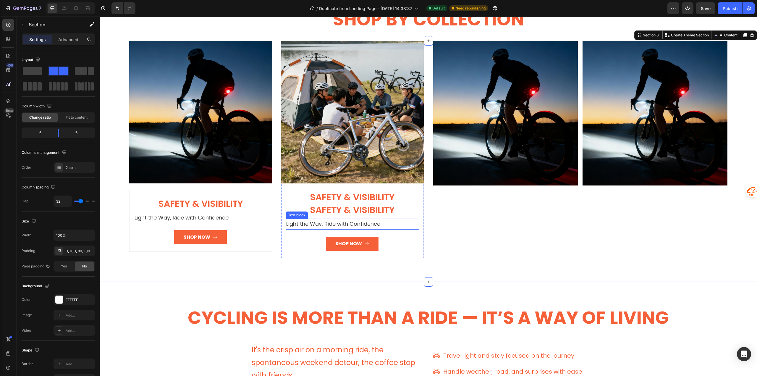
click at [313, 210] on span "Safety & Visibility" at bounding box center [352, 209] width 85 height 13
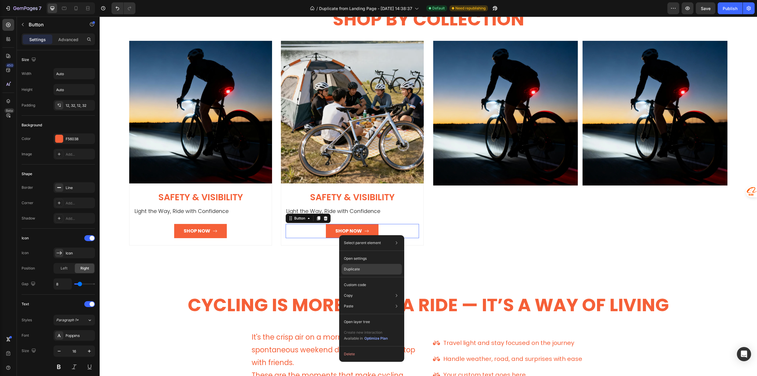
click at [354, 269] on p "Duplicate" at bounding box center [352, 268] width 16 height 5
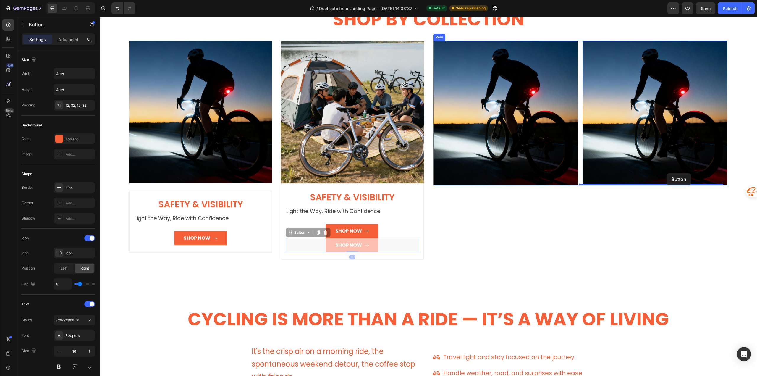
drag, startPoint x: 307, startPoint y: 247, endPoint x: 666, endPoint y: 174, distance: 366.3
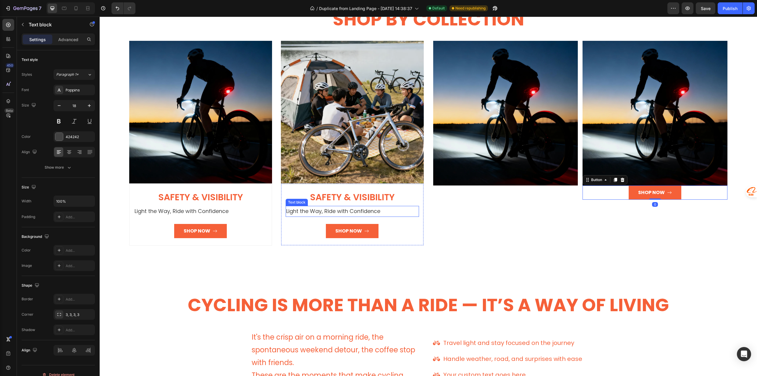
click at [305, 213] on p "Light the Way, Ride with Confidence" at bounding box center [352, 210] width 132 height 9
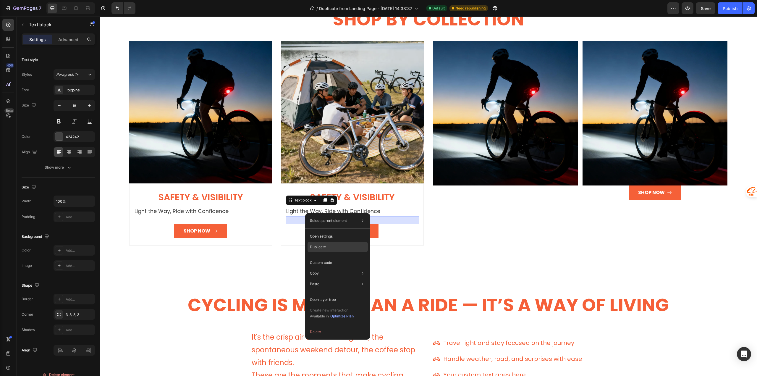
drag, startPoint x: 320, startPoint y: 247, endPoint x: 219, endPoint y: 231, distance: 102.4
click at [320, 247] on p "Duplicate" at bounding box center [318, 246] width 16 height 5
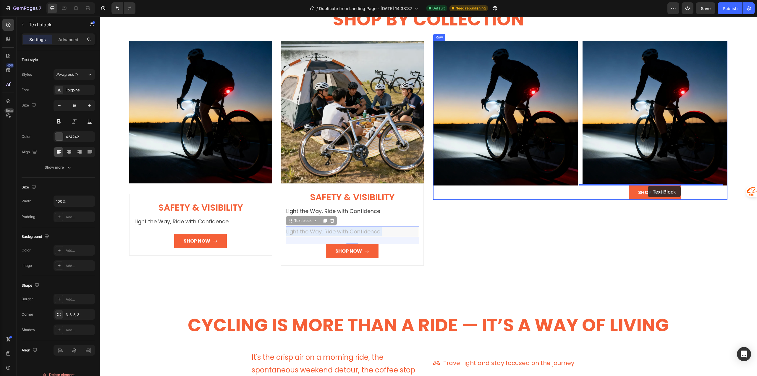
drag, startPoint x: 291, startPoint y: 229, endPoint x: 648, endPoint y: 186, distance: 359.5
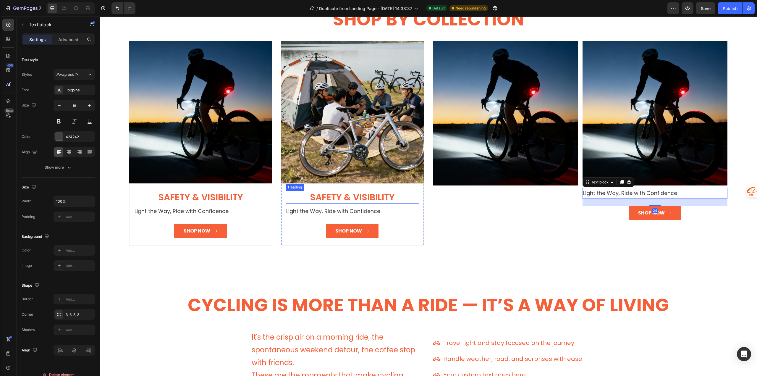
click at [319, 195] on span "Safety & Visibility" at bounding box center [352, 197] width 85 height 13
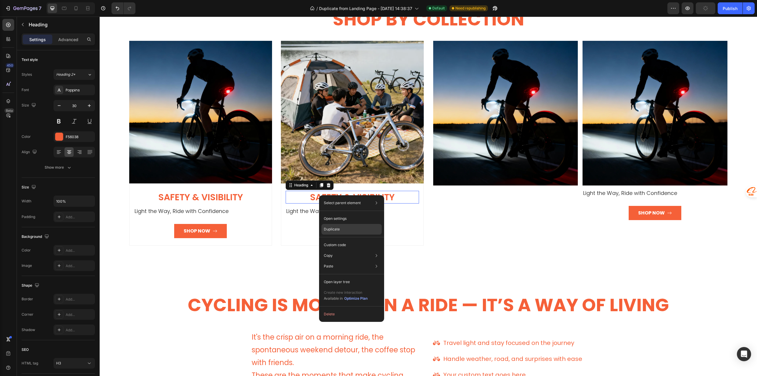
click at [334, 230] on p "Duplicate" at bounding box center [332, 228] width 16 height 5
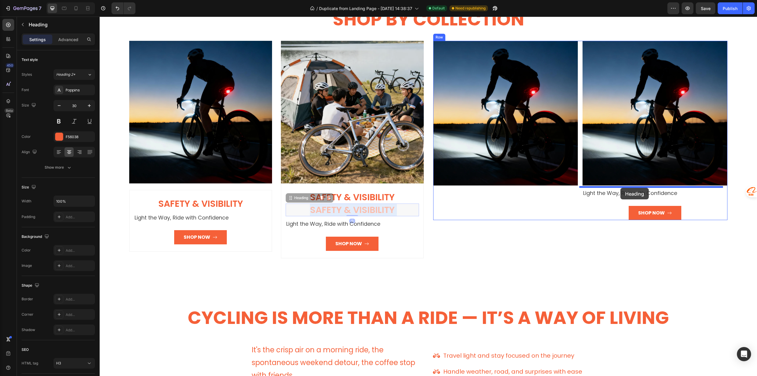
drag, startPoint x: 299, startPoint y: 210, endPoint x: 620, endPoint y: 188, distance: 322.2
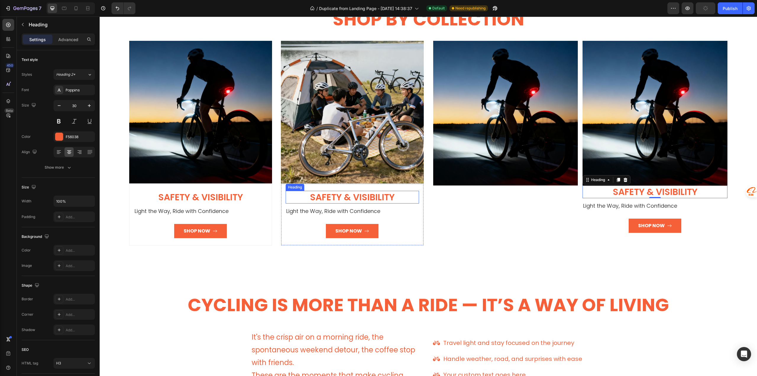
click at [337, 198] on span "Safety & Visibility" at bounding box center [352, 197] width 85 height 13
click at [327, 234] on button "Shop Now" at bounding box center [352, 231] width 53 height 14
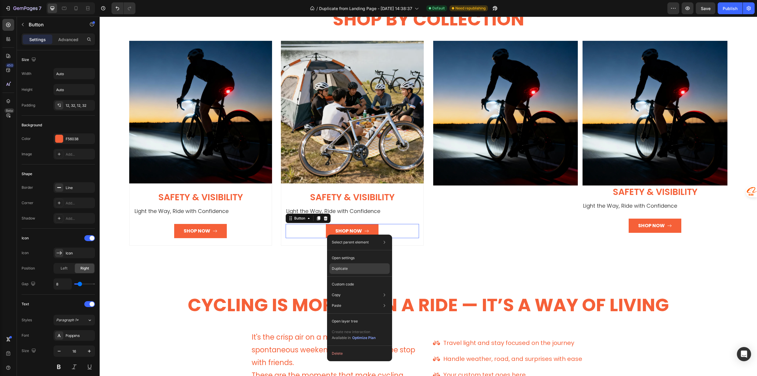
click at [335, 267] on p "Duplicate" at bounding box center [340, 268] width 16 height 5
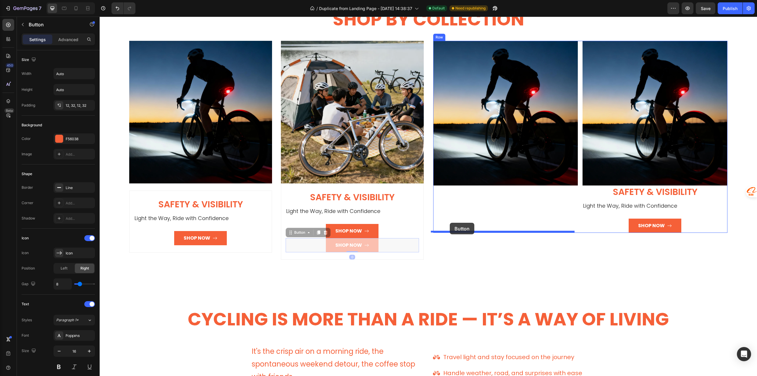
drag, startPoint x: 291, startPoint y: 247, endPoint x: 450, endPoint y: 223, distance: 160.7
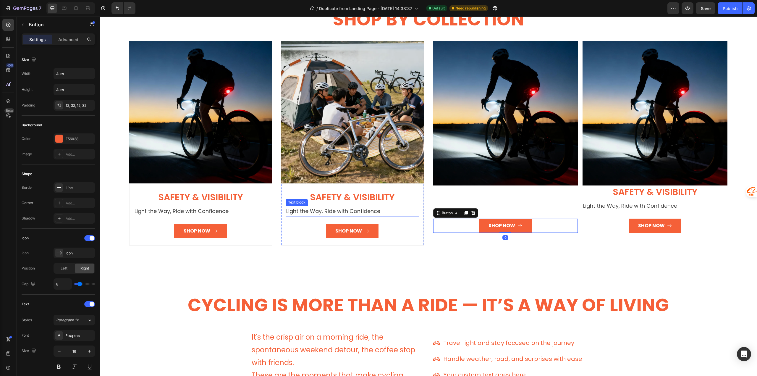
click at [321, 211] on p "Light the Way, Ride with Confidence" at bounding box center [352, 210] width 132 height 9
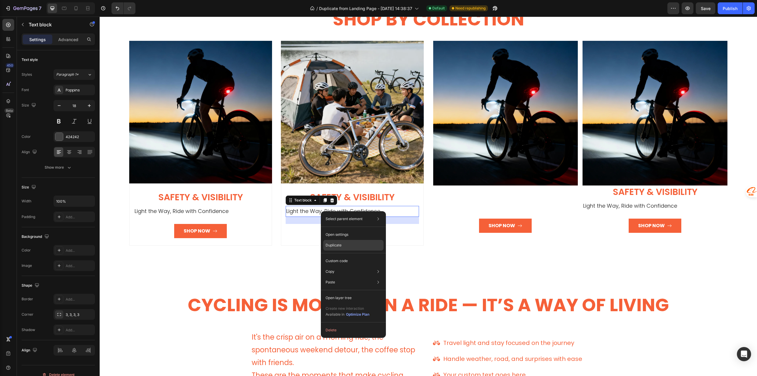
click at [333, 244] on p "Duplicate" at bounding box center [334, 244] width 16 height 5
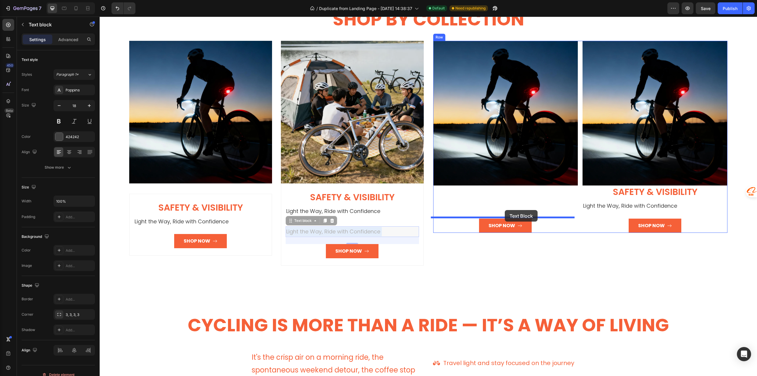
drag, startPoint x: 294, startPoint y: 232, endPoint x: 504, endPoint y: 210, distance: 211.6
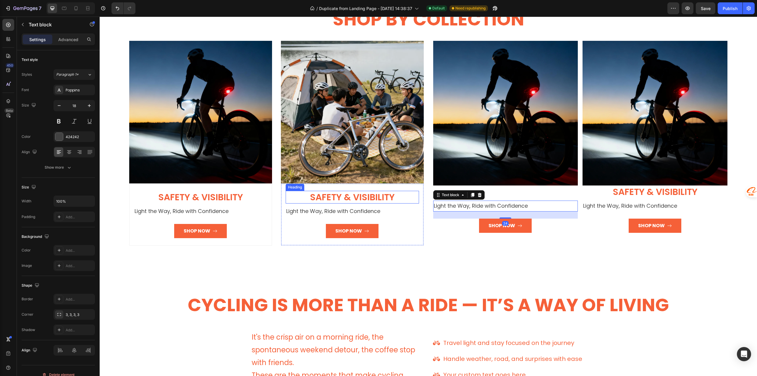
click at [317, 196] on span "Safety & Visibility" at bounding box center [352, 197] width 85 height 13
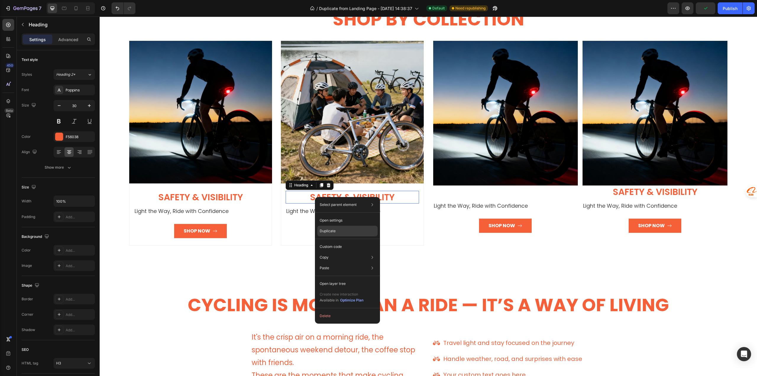
click at [327, 231] on p "Duplicate" at bounding box center [328, 230] width 16 height 5
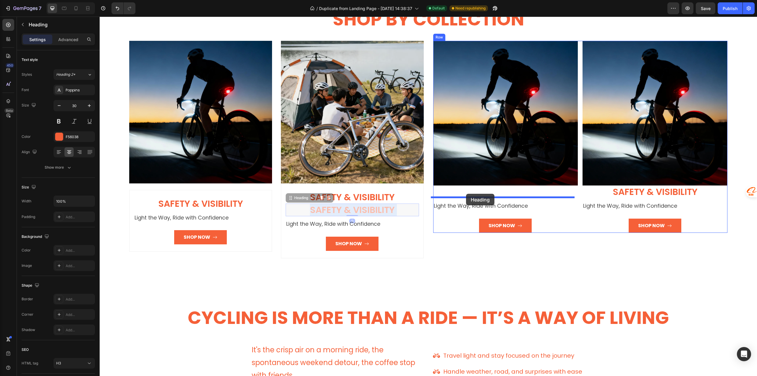
drag, startPoint x: 287, startPoint y: 209, endPoint x: 466, endPoint y: 194, distance: 179.2
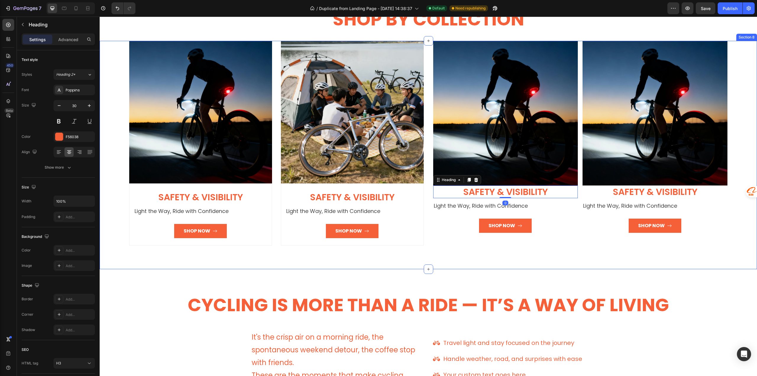
click at [463, 283] on div "Cycling Is More Than a Ride — It’s a Way of Living Heading Heading It's the cri…" at bounding box center [428, 366] width 657 height 195
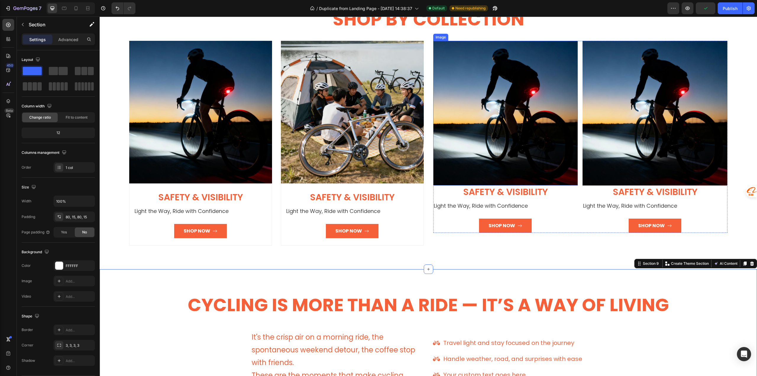
click at [454, 173] on img at bounding box center [505, 113] width 145 height 145
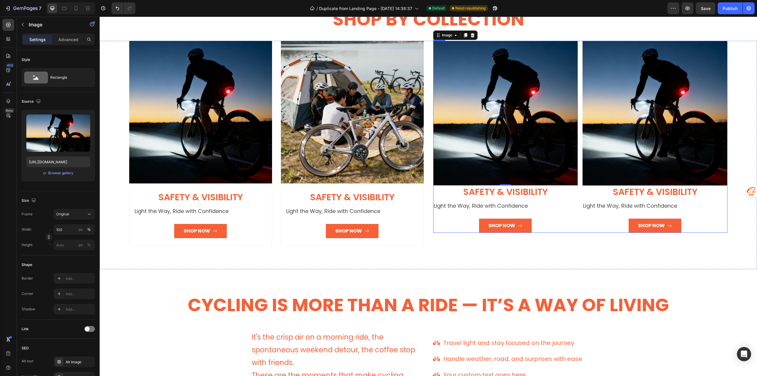
click at [441, 216] on div "Image 0 Safety & Visibility Heading Light the Way, Ride with Confidence Text bl…" at bounding box center [505, 137] width 145 height 192
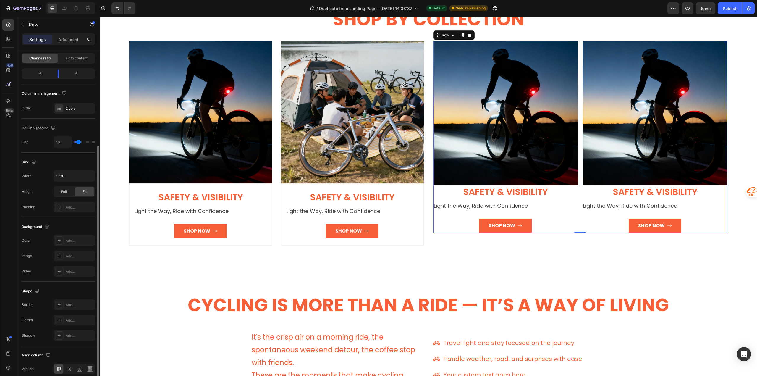
scroll to position [86, 0]
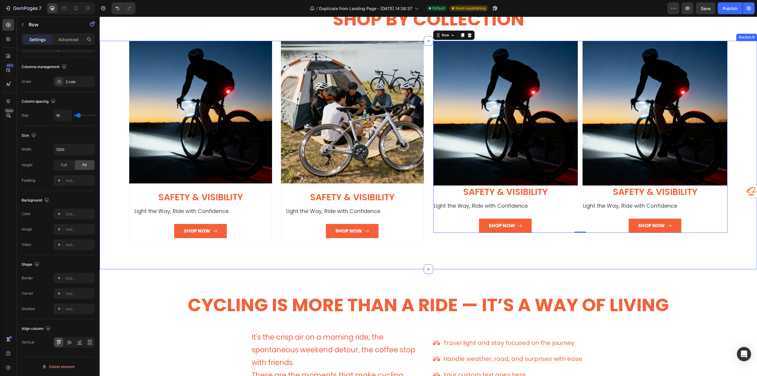
click at [145, 261] on div "Image Safety & Visibility Heading Light the Way, Ride with Confidence Text bloc…" at bounding box center [428, 155] width 657 height 228
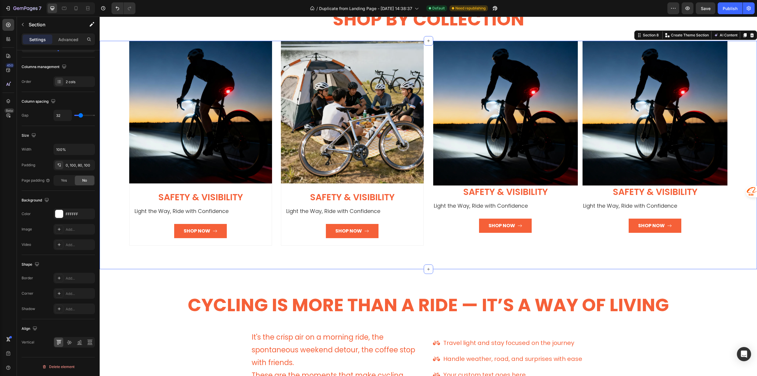
scroll to position [0, 0]
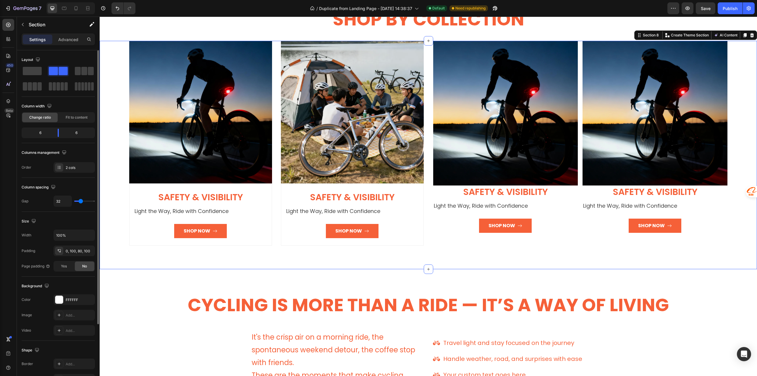
click at [146, 254] on div "Image Safety & Visibility Heading Light the Way, Ride with Confidence Text bloc…" at bounding box center [428, 155] width 657 height 228
click at [428, 267] on div at bounding box center [428, 268] width 9 height 9
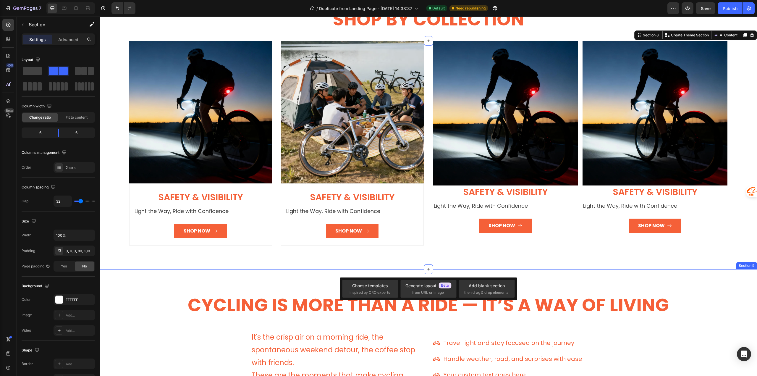
click at [240, 285] on div "Cycling Is More Than a Ride — It’s a Way of Living Heading Heading It's the cri…" at bounding box center [428, 366] width 657 height 195
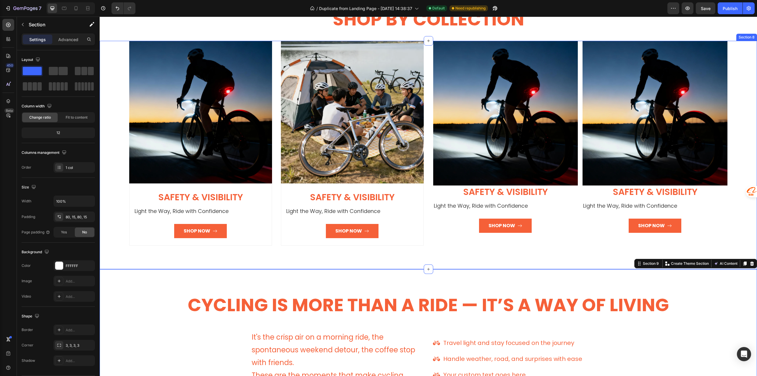
click at [226, 255] on div "Image Safety & Visibility Heading Light the Way, Ride with Confidence Text bloc…" at bounding box center [428, 155] width 657 height 228
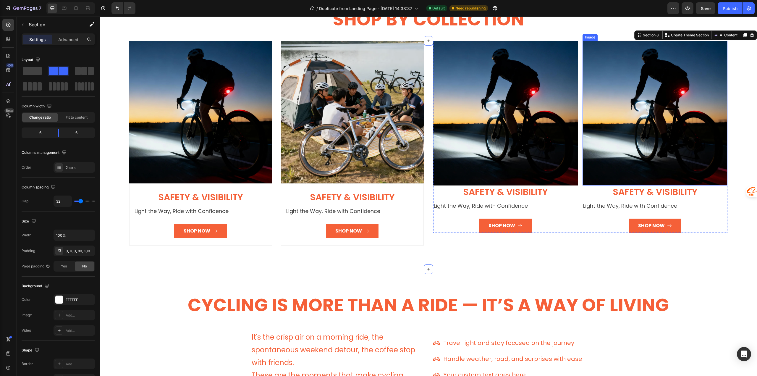
click at [578, 51] on div "Image Safety & Visibility Heading Light the Way, Ride with Confidence Text bloc…" at bounding box center [580, 137] width 294 height 192
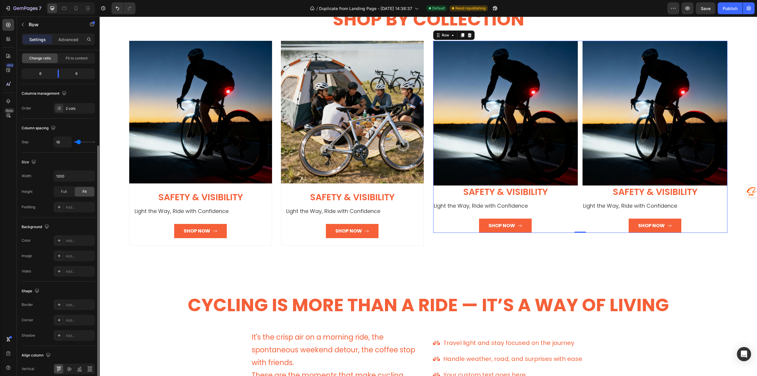
scroll to position [86, 0]
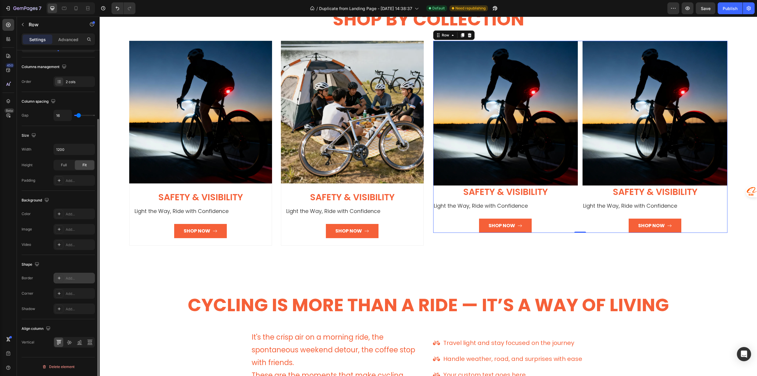
click at [59, 279] on icon at bounding box center [59, 278] width 5 height 5
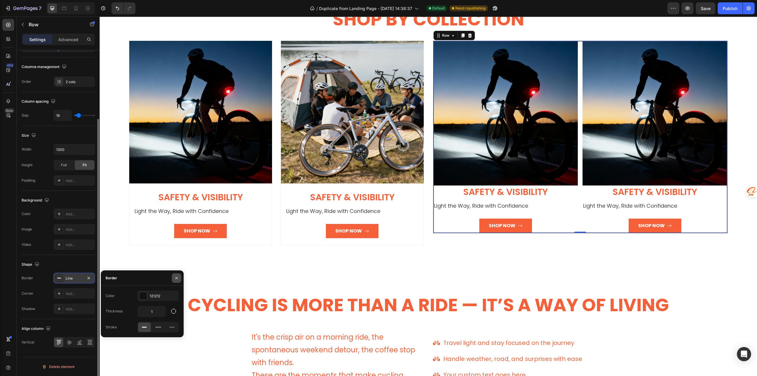
click at [177, 279] on icon "button" at bounding box center [176, 278] width 5 height 5
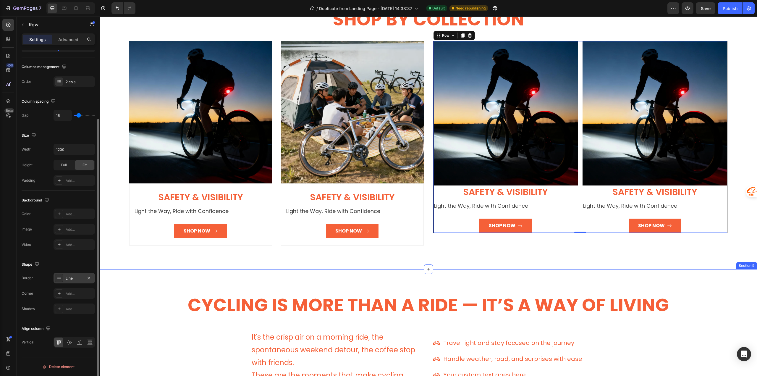
click at [460, 286] on div "Cycling Is More Than a Ride — It’s a Way of Living Heading Heading It's the cri…" at bounding box center [428, 366] width 657 height 195
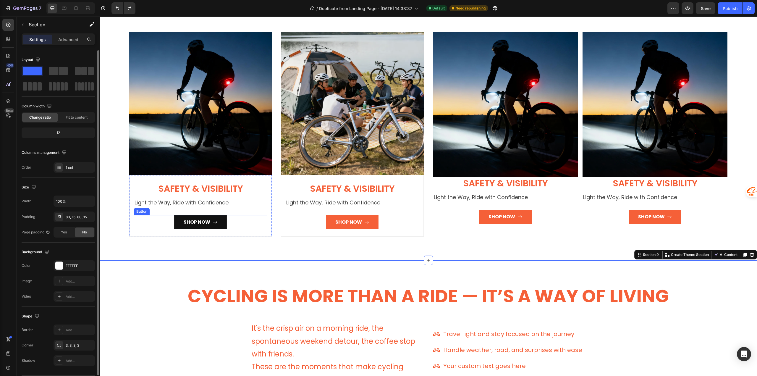
scroll to position [1032, 0]
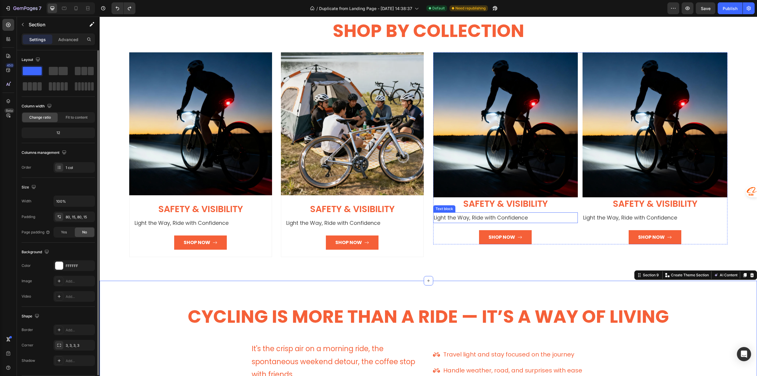
click at [572, 221] on div "Light the Way, Ride with Confidence" at bounding box center [505, 217] width 145 height 11
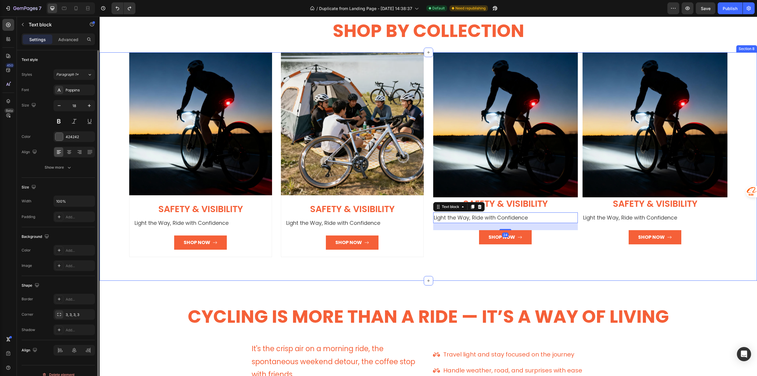
click at [568, 247] on div "Image Safety & Visibility Heading Light the Way, Ride with Confidence Text bloc…" at bounding box center [580, 154] width 294 height 205
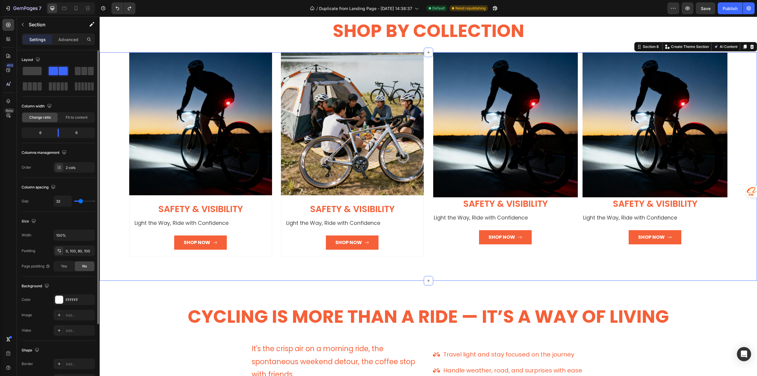
click at [482, 243] on div "Image Safety & Visibility Heading Light the Way, Ride with Confidence Text bloc…" at bounding box center [580, 154] width 294 height 205
click at [30, 73] on span at bounding box center [32, 71] width 19 height 8
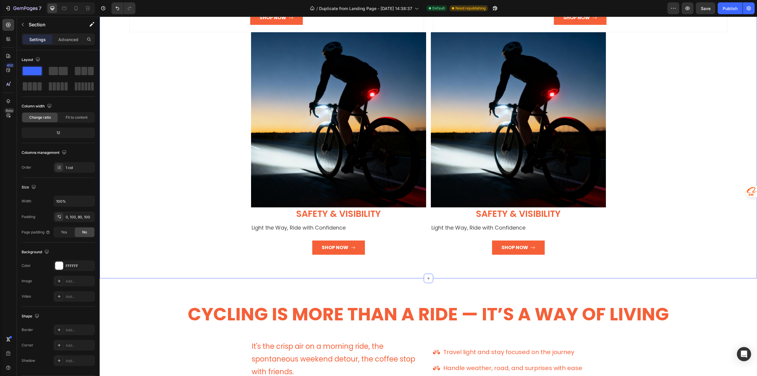
scroll to position [1416, 0]
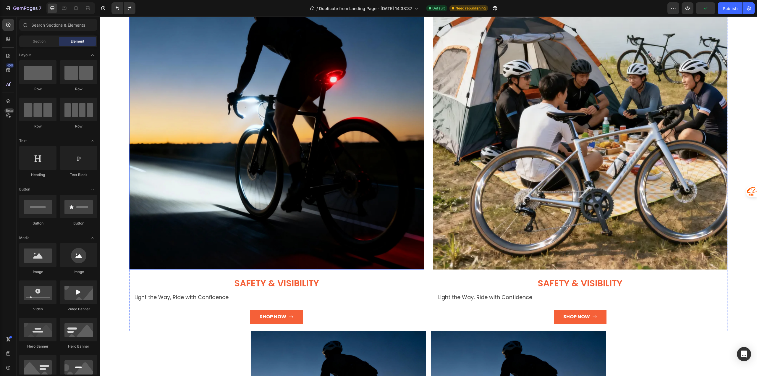
scroll to position [1239, 0]
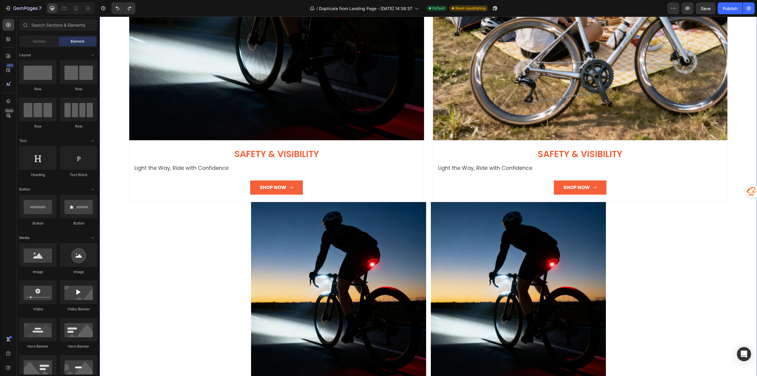
click at [149, 237] on div "Image Safety & Visibility Heading Light the Way, Ride with Confidence Text bloc…" at bounding box center [428, 134] width 598 height 579
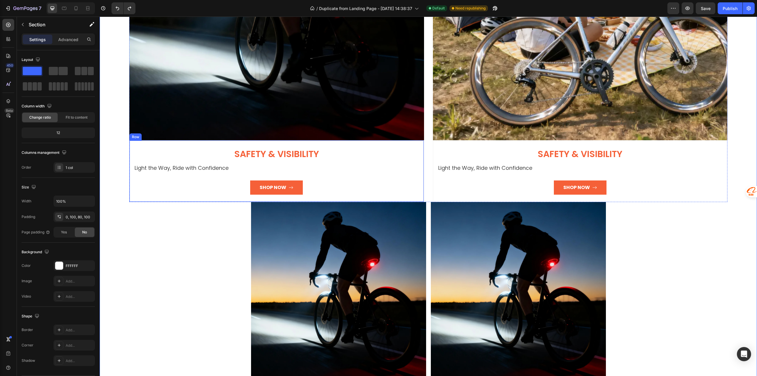
click at [146, 185] on div "Shop Now Button" at bounding box center [276, 187] width 285 height 14
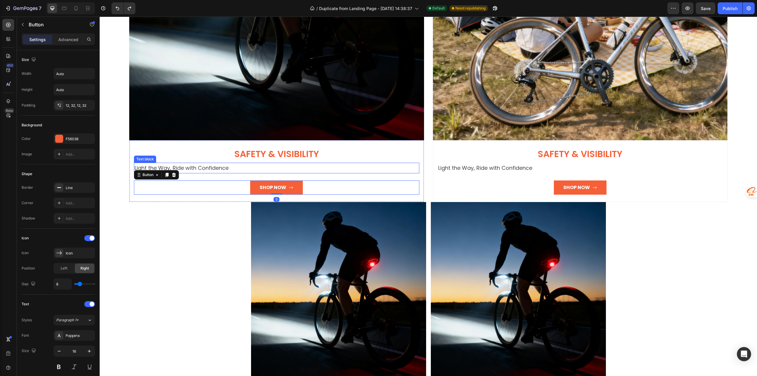
click at [145, 149] on h3 "Safety & Visibility" at bounding box center [276, 154] width 285 height 13
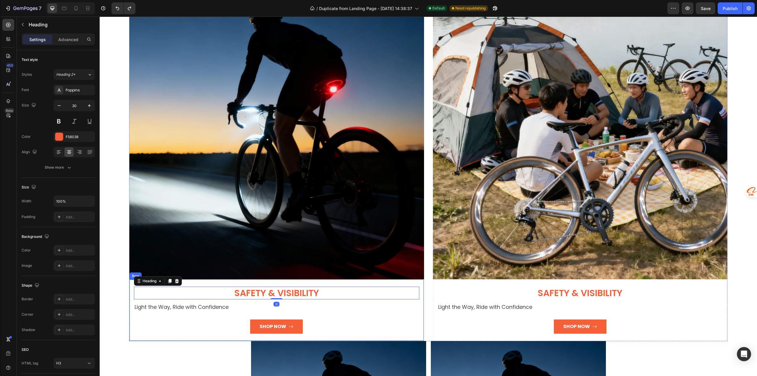
scroll to position [1032, 0]
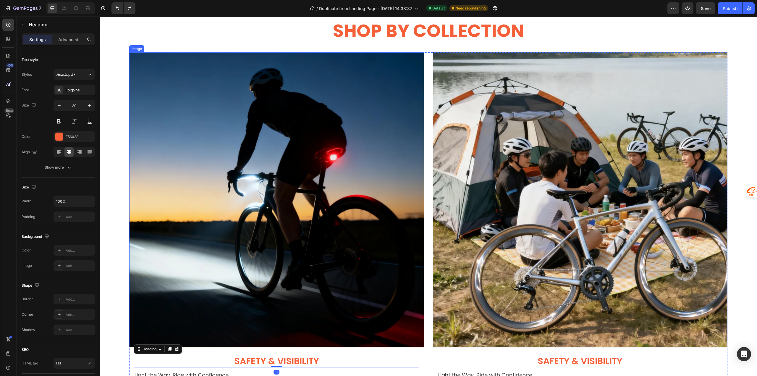
click at [158, 55] on img at bounding box center [276, 199] width 295 height 295
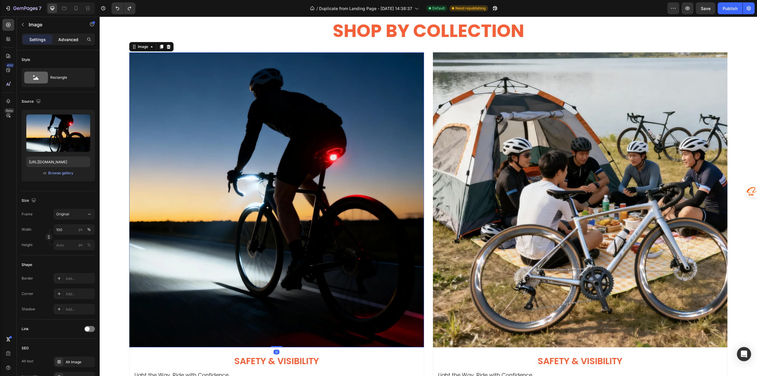
click at [69, 39] on p "Advanced" at bounding box center [68, 39] width 20 height 6
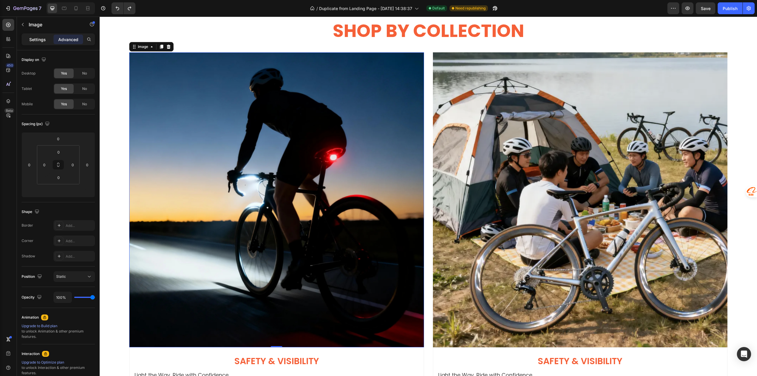
click at [29, 41] on div "Settings" at bounding box center [38, 39] width 30 height 9
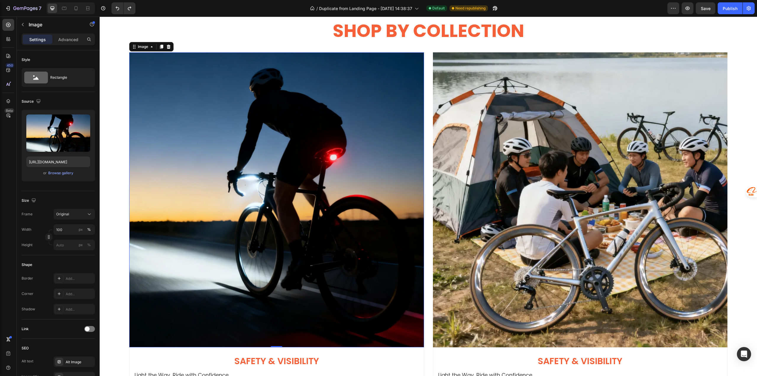
click at [427, 55] on div "Image 0 Safety & Visibility Heading Light the Way, Ride with Confidence Text bl…" at bounding box center [428, 230] width 598 height 357
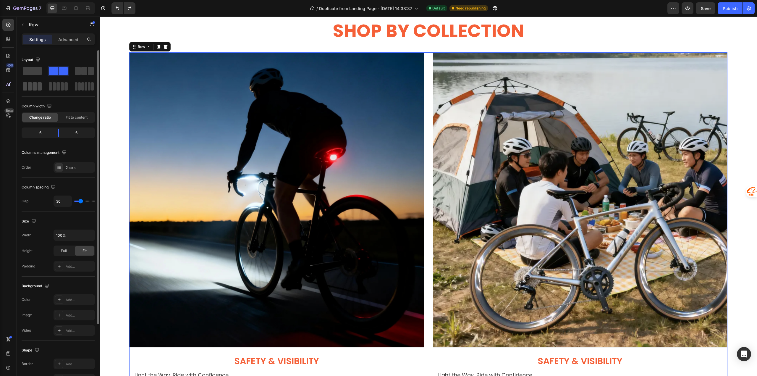
click at [35, 86] on span at bounding box center [35, 86] width 4 height 8
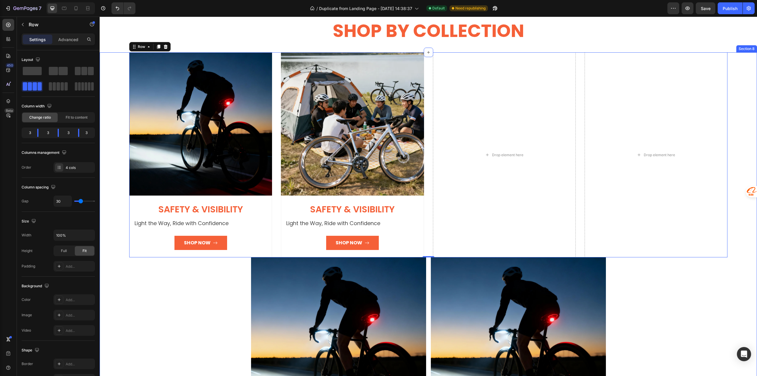
click at [190, 314] on div "Image Safety & Visibility Heading Light the Way, Ride with Confidence Text bloc…" at bounding box center [428, 265] width 598 height 427
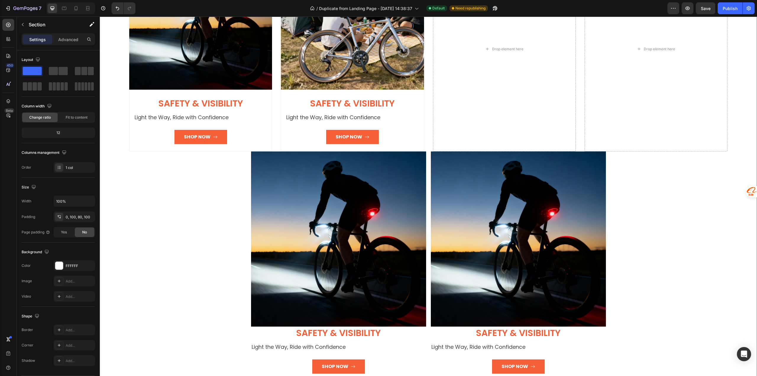
scroll to position [1150, 0]
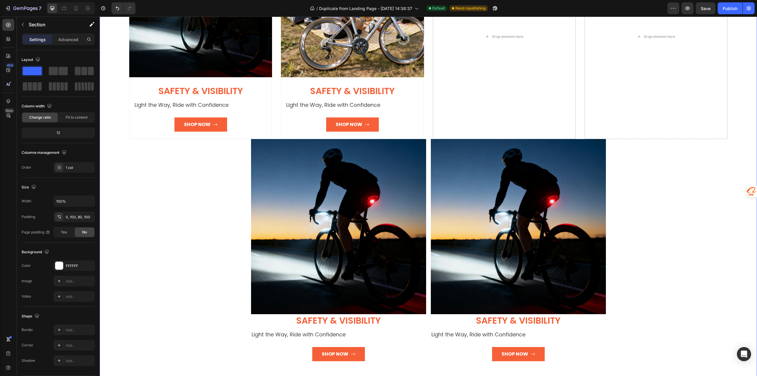
click at [662, 320] on div "Image Safety & Visibility Heading Light the Way, Ride with Confidence Text bloc…" at bounding box center [428, 147] width 598 height 427
click at [583, 283] on img at bounding box center [518, 226] width 175 height 175
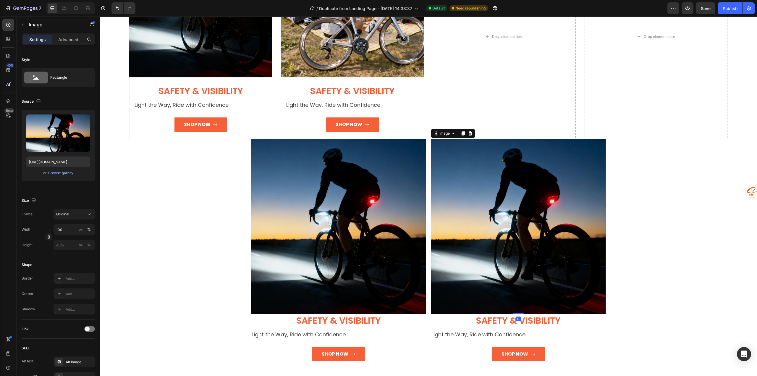
click at [559, 282] on img at bounding box center [518, 226] width 175 height 175
click at [510, 352] on div "Shop Now" at bounding box center [514, 353] width 27 height 7
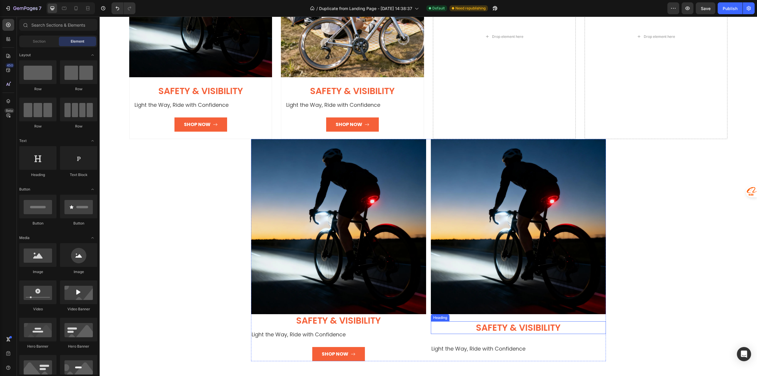
click at [502, 325] on span "Safety & Visibility" at bounding box center [518, 327] width 85 height 13
click at [485, 282] on img at bounding box center [518, 226] width 175 height 175
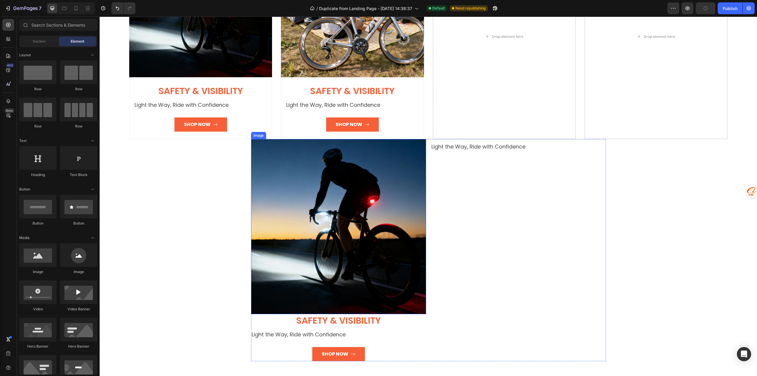
click at [327, 260] on img at bounding box center [338, 226] width 175 height 175
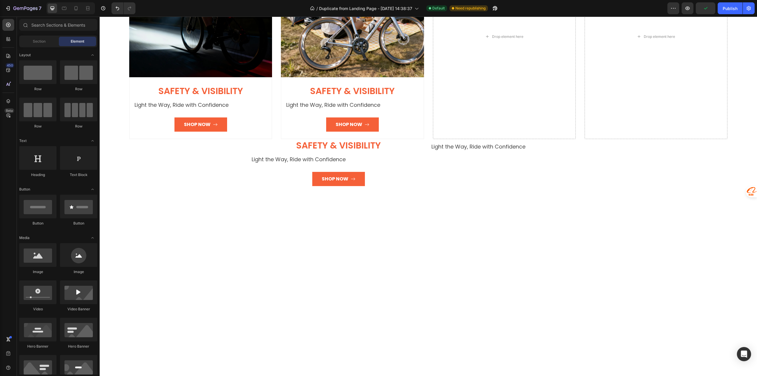
click at [422, 259] on div at bounding box center [428, 307] width 657 height 195
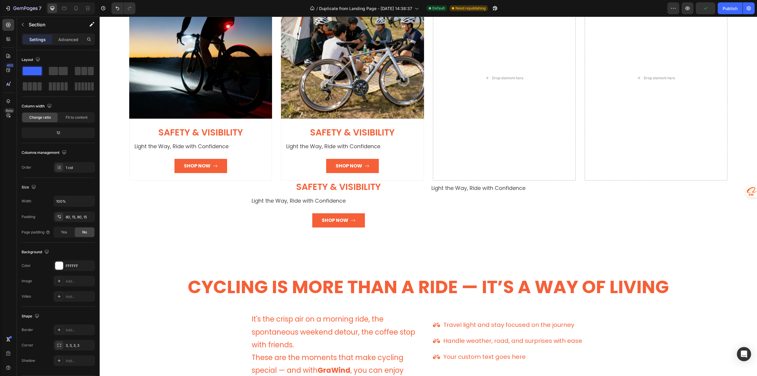
scroll to position [972, 0]
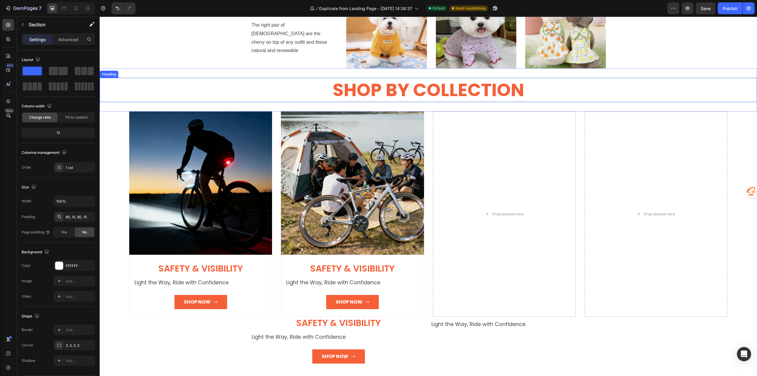
click at [237, 93] on h2 "SHOP BY COLLECTION" at bounding box center [428, 90] width 657 height 24
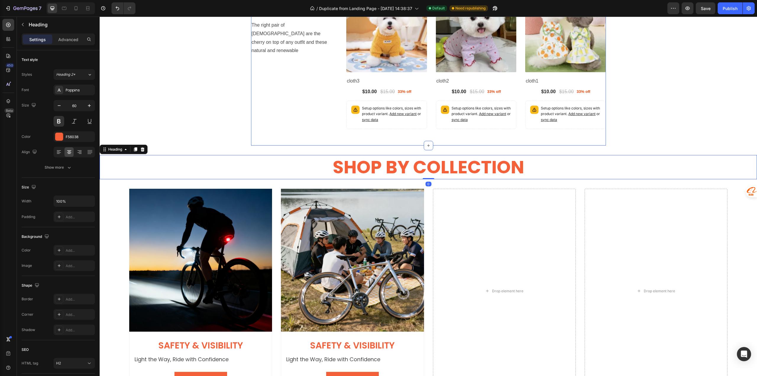
click at [270, 108] on div "Explore Our Best Sellers Heading The right pair of sunnies are the cherry on to…" at bounding box center [294, 59] width 87 height 137
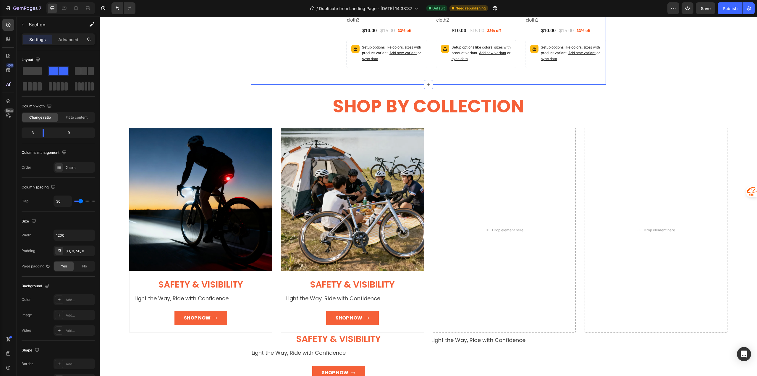
scroll to position [1150, 0]
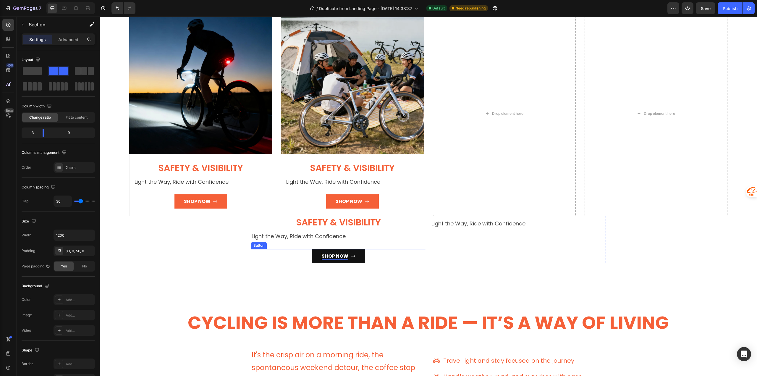
click at [339, 255] on div "Shop Now" at bounding box center [335, 255] width 27 height 7
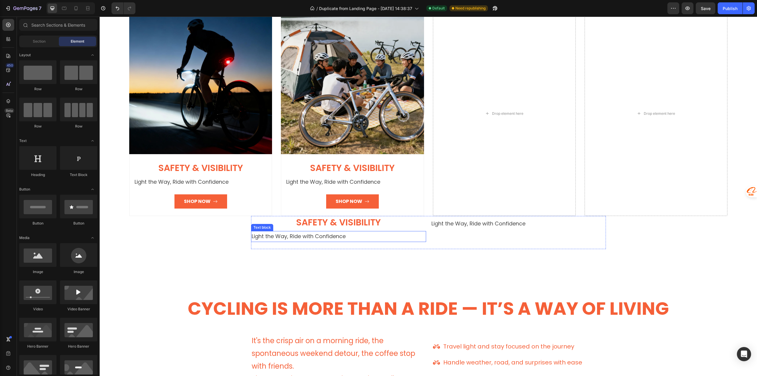
click at [314, 232] on p "Light the Way, Ride with Confidence" at bounding box center [339, 236] width 174 height 9
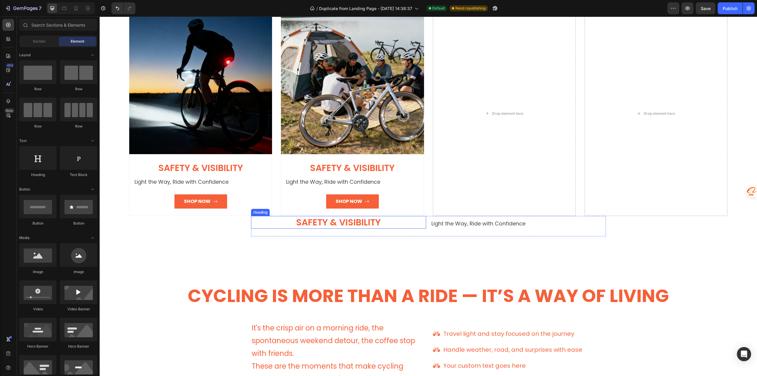
click at [310, 221] on span "Safety & Visibility" at bounding box center [338, 222] width 85 height 13
click at [307, 228] on div "Drop element here" at bounding box center [338, 226] width 175 height 20
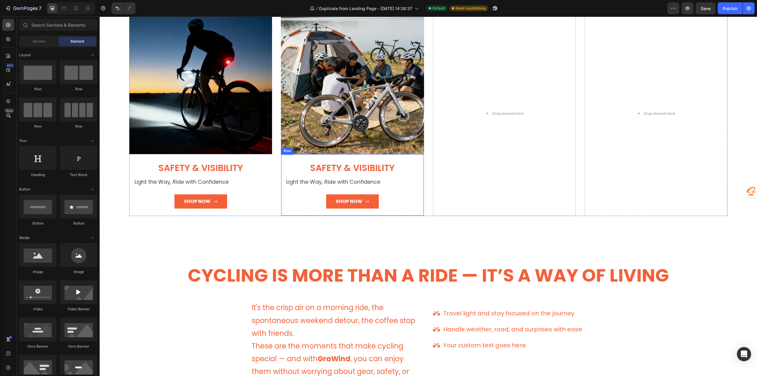
click at [285, 211] on div "Safety & Visibility Heading Light the Way, Ride with Confidence Text block Shop…" at bounding box center [352, 185] width 143 height 62
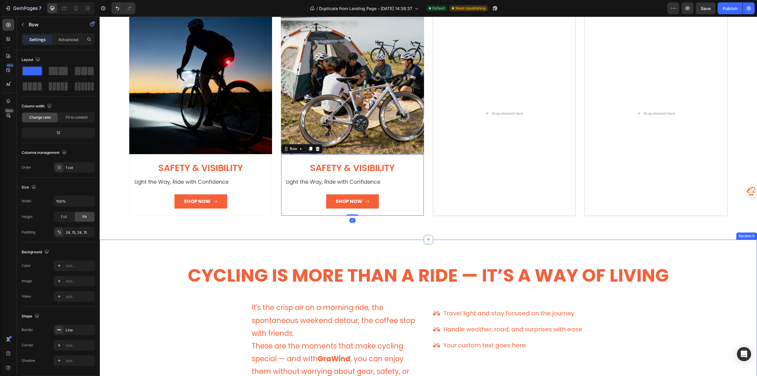
click at [292, 244] on div "Cycling Is More Than a Ride — It’s a Way of Living Heading Heading It's the cri…" at bounding box center [428, 336] width 657 height 195
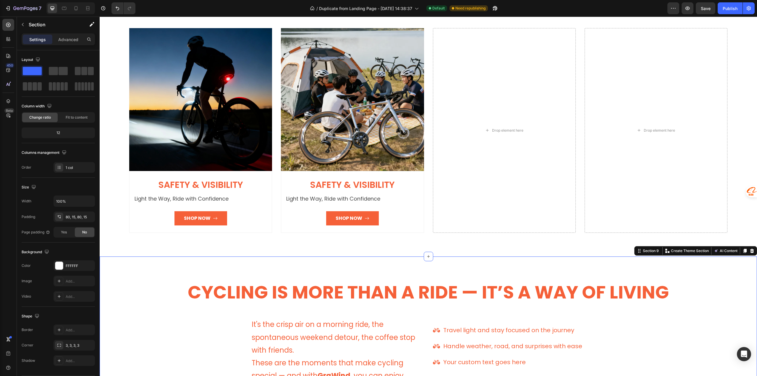
scroll to position [1061, 0]
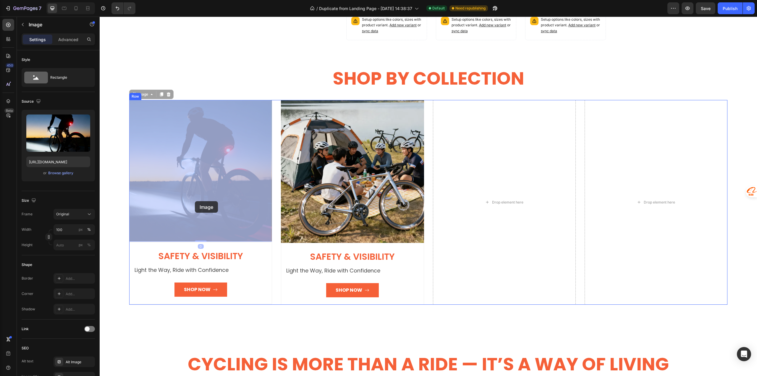
drag, startPoint x: 203, startPoint y: 218, endPoint x: 195, endPoint y: 201, distance: 18.8
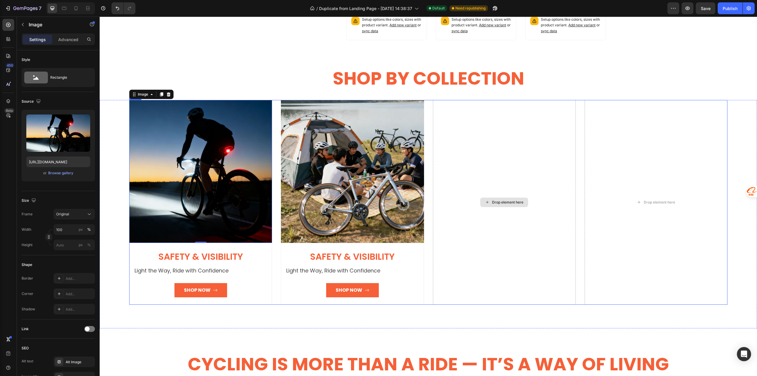
click at [487, 189] on div "Drop element here" at bounding box center [504, 202] width 143 height 205
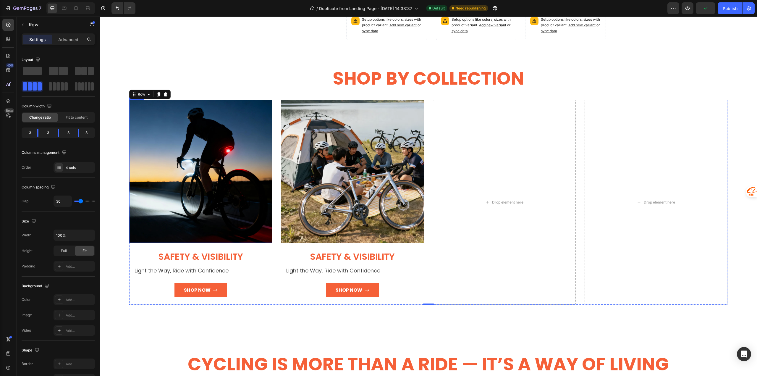
click at [218, 147] on img at bounding box center [200, 171] width 143 height 143
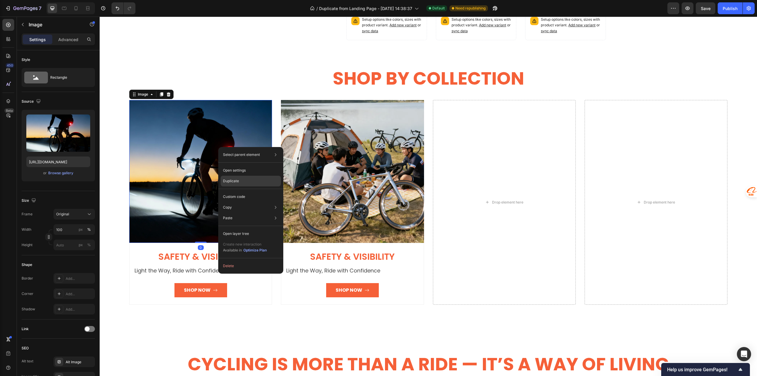
click at [238, 183] on p "Duplicate" at bounding box center [231, 180] width 16 height 5
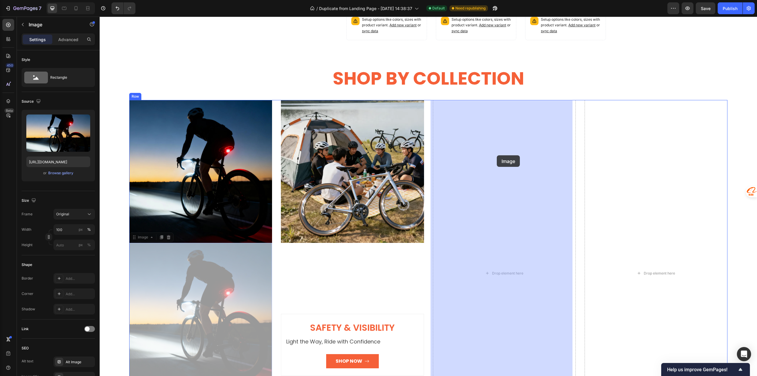
drag, startPoint x: 260, startPoint y: 260, endPoint x: 497, endPoint y: 155, distance: 259.2
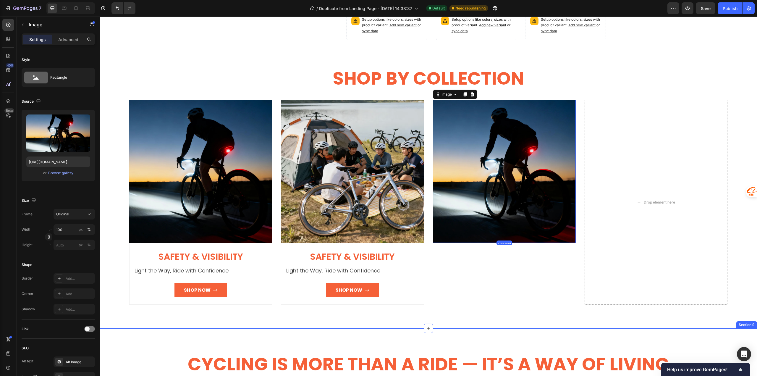
click at [472, 353] on h2 "Cycling Is More Than a Ride — It’s a Way of Living" at bounding box center [428, 364] width 648 height 24
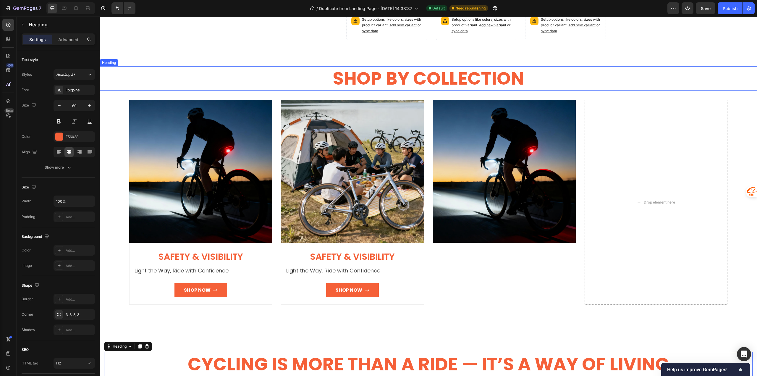
click at [673, 64] on div "SHOP BY COLLECTION Heading Section 7" at bounding box center [428, 78] width 657 height 43
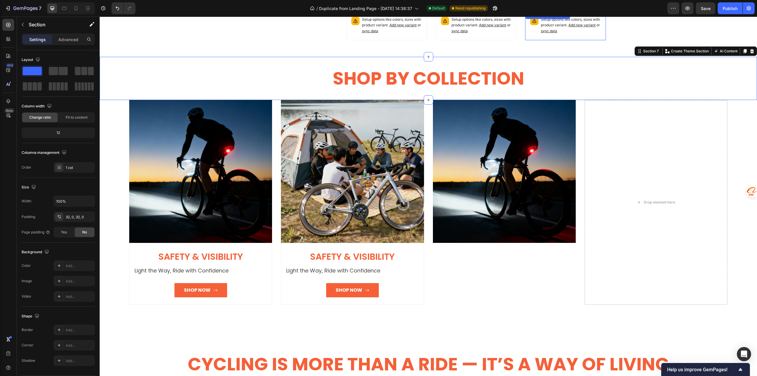
click at [597, 33] on p "Setup options like colors, sizes with product variant. Add new variant or sync …" at bounding box center [571, 25] width 60 height 17
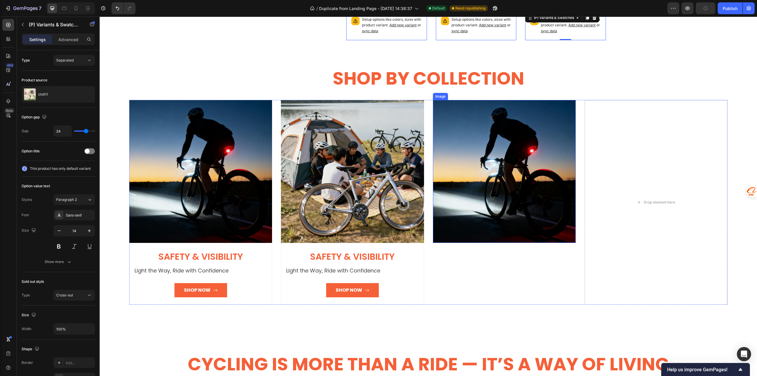
click at [517, 160] on img at bounding box center [504, 171] width 143 height 143
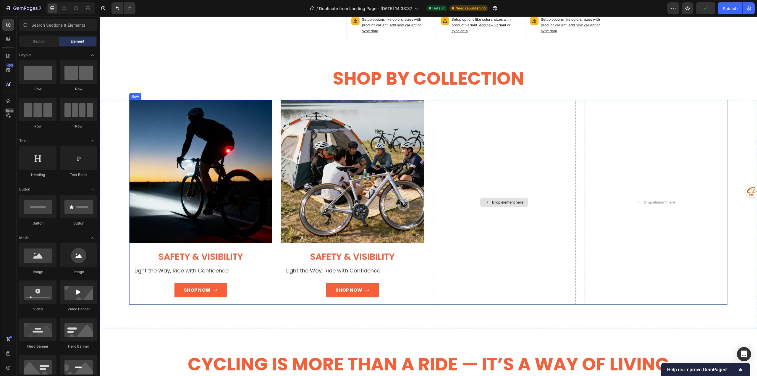
click at [532, 164] on div "Drop element here" at bounding box center [504, 202] width 143 height 205
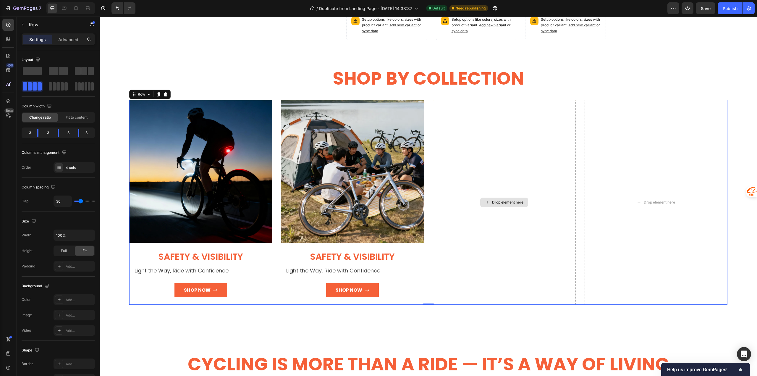
click at [532, 164] on div "Drop element here" at bounding box center [504, 202] width 143 height 205
click at [309, 157] on img at bounding box center [352, 171] width 143 height 143
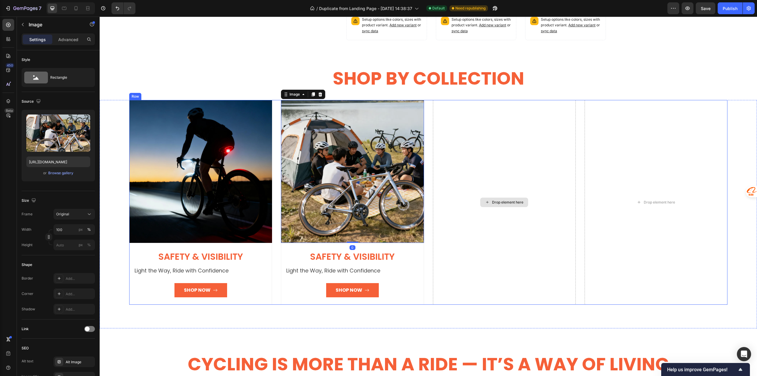
click at [464, 159] on div "Drop element here" at bounding box center [504, 202] width 143 height 205
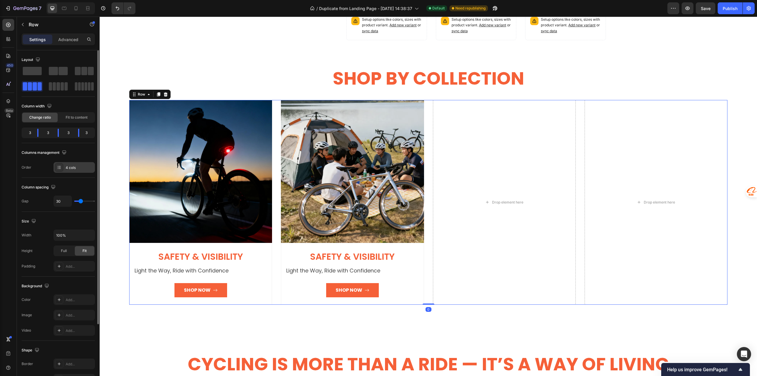
click at [59, 165] on icon at bounding box center [59, 167] width 5 height 5
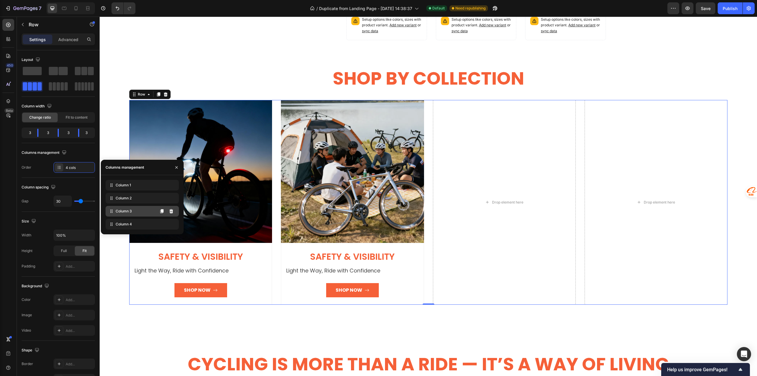
click at [122, 212] on span "Column 3" at bounding box center [124, 210] width 16 height 5
click at [162, 211] on icon at bounding box center [161, 211] width 3 height 4
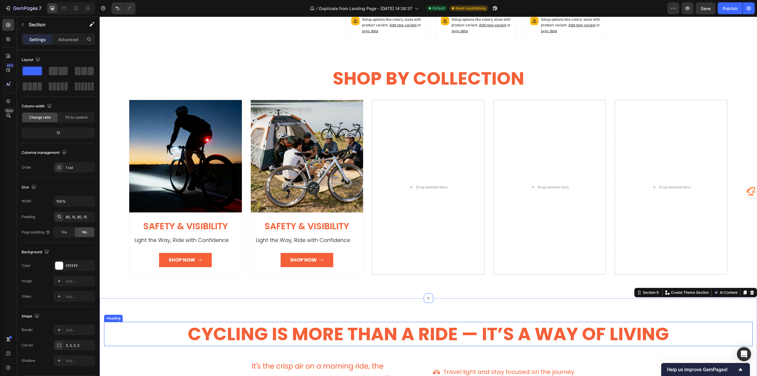
click at [179, 342] on h2 "Cycling Is More Than a Ride — It’s a Way of Living" at bounding box center [428, 334] width 648 height 24
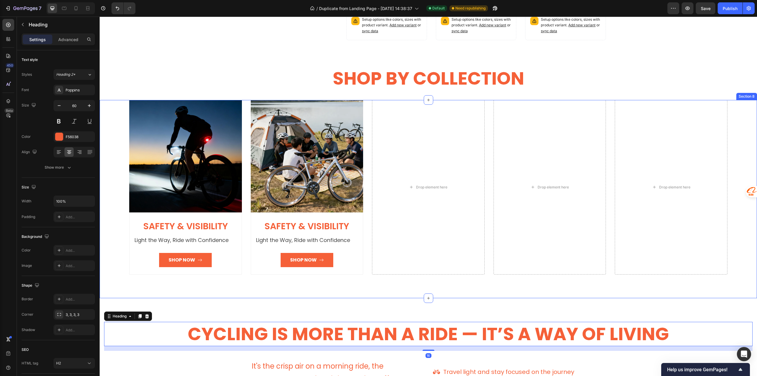
click at [120, 284] on div "Image Safety & Visibility Heading Light the Way, Ride with Confidence Text bloc…" at bounding box center [428, 199] width 657 height 198
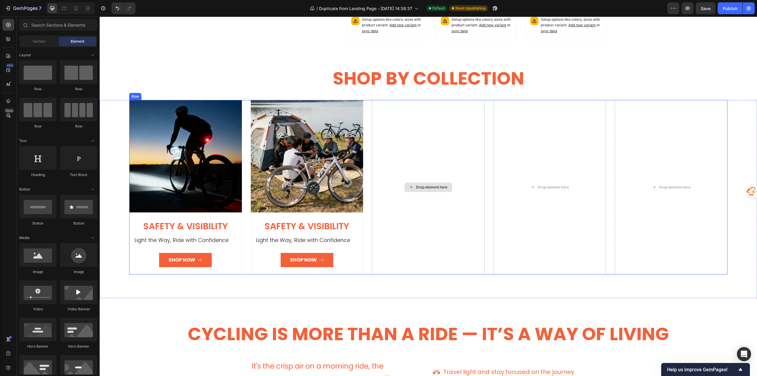
click at [399, 148] on div "Drop element here" at bounding box center [428, 187] width 113 height 174
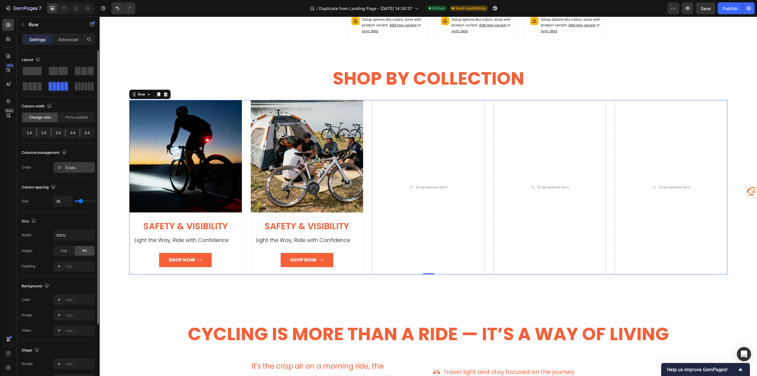
click at [56, 166] on div at bounding box center [59, 167] width 8 height 8
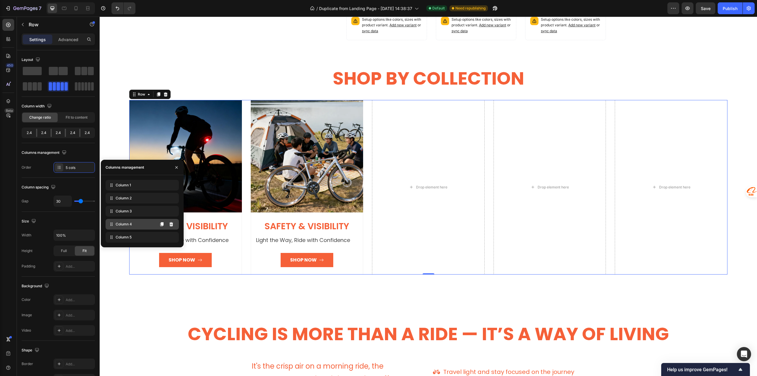
click at [118, 224] on span "Column 4" at bounding box center [124, 223] width 16 height 5
click at [140, 222] on div "Column 4" at bounding box center [142, 224] width 73 height 11
click at [137, 224] on div "Column 4" at bounding box center [142, 224] width 73 height 11
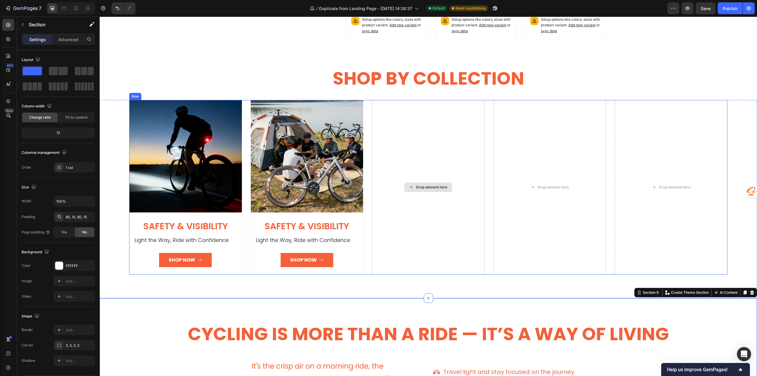
click at [430, 163] on div "Drop element here" at bounding box center [428, 187] width 113 height 174
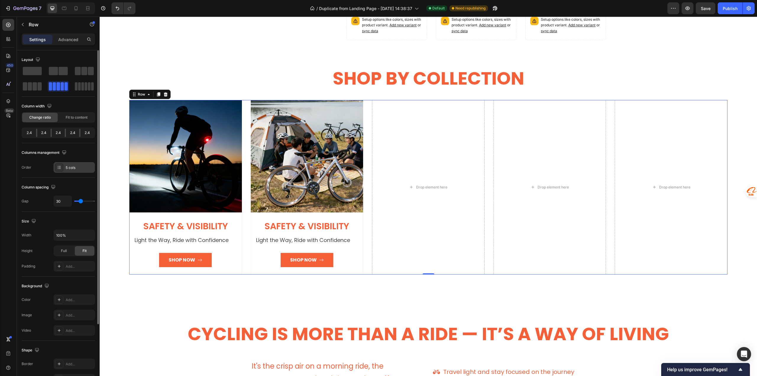
click at [82, 166] on div "5 cols" at bounding box center [80, 167] width 28 height 5
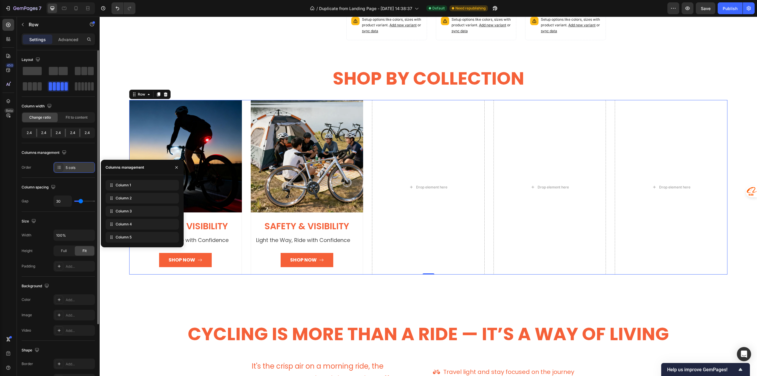
click at [82, 166] on div "5 cols" at bounding box center [80, 167] width 28 height 5
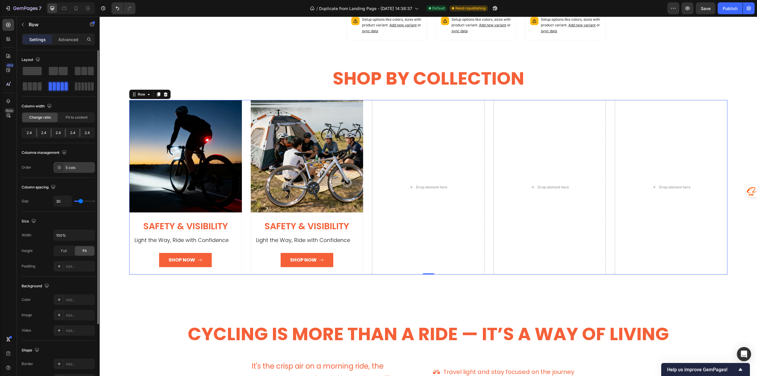
click at [83, 166] on div "5 cols" at bounding box center [80, 167] width 28 height 5
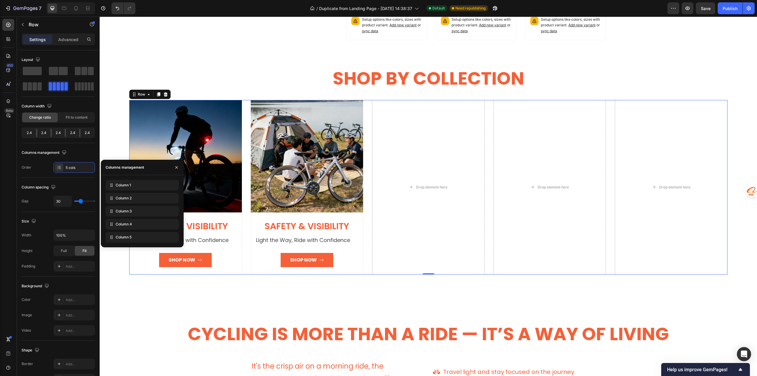
click at [127, 168] on div "Columns management" at bounding box center [125, 167] width 38 height 5
click at [161, 225] on icon at bounding box center [161, 224] width 5 height 5
click at [160, 223] on icon at bounding box center [161, 224] width 3 height 4
click at [160, 223] on div "Column 4" at bounding box center [142, 224] width 73 height 11
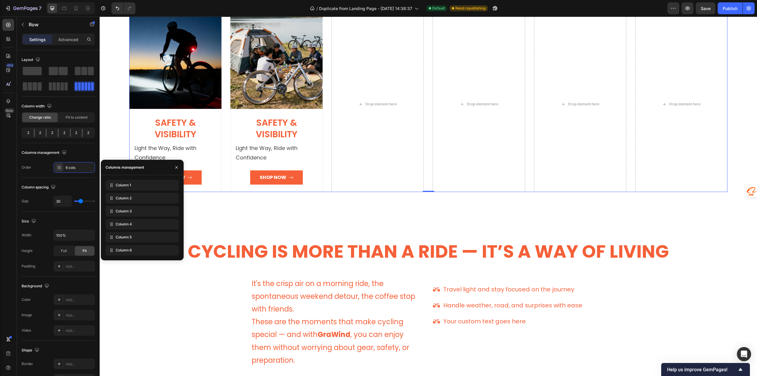
scroll to position [1091, 0]
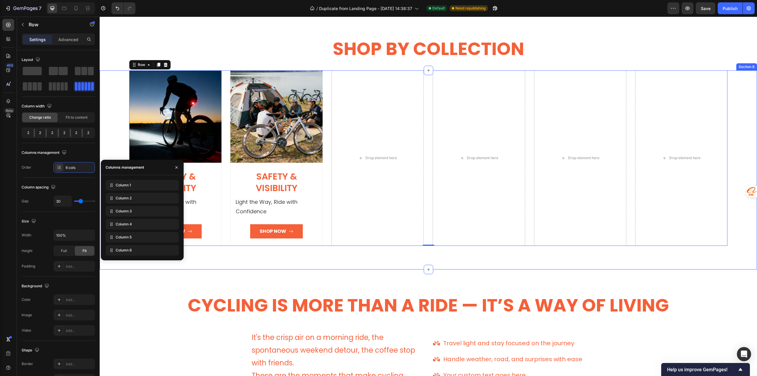
click at [107, 87] on div "Image Safety & Visibility Heading Light the Way, Ride with Confidence Text bloc…" at bounding box center [428, 169] width 657 height 199
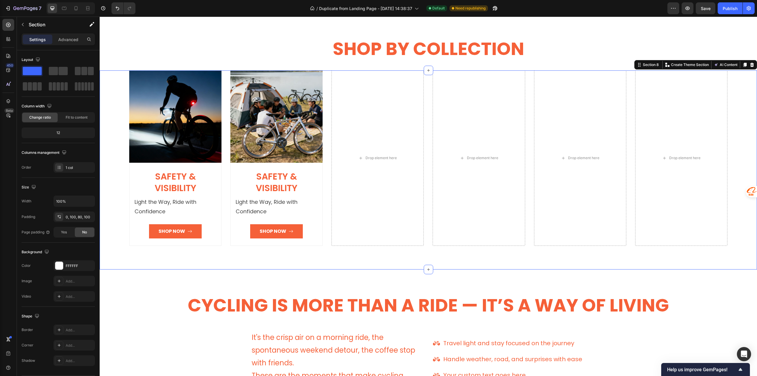
click at [117, 106] on div "Image Safety & Visibility Heading Light the Way, Ride with Confidence Text bloc…" at bounding box center [428, 169] width 657 height 199
click at [401, 108] on div "Drop element here" at bounding box center [377, 157] width 92 height 175
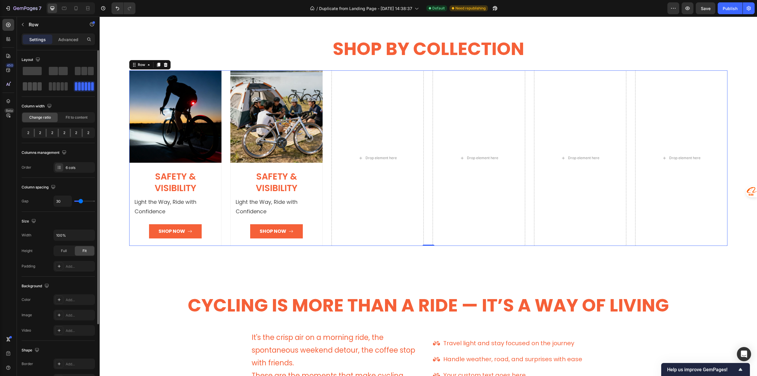
click at [27, 88] on span at bounding box center [25, 86] width 4 height 8
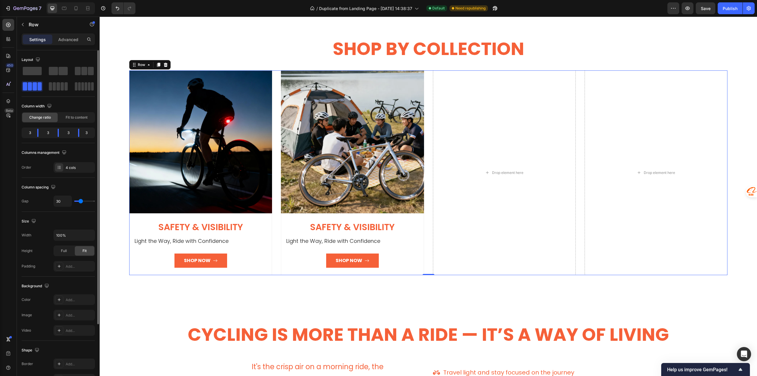
click at [33, 65] on div "Layout" at bounding box center [58, 73] width 73 height 37
click at [31, 71] on span at bounding box center [32, 71] width 19 height 8
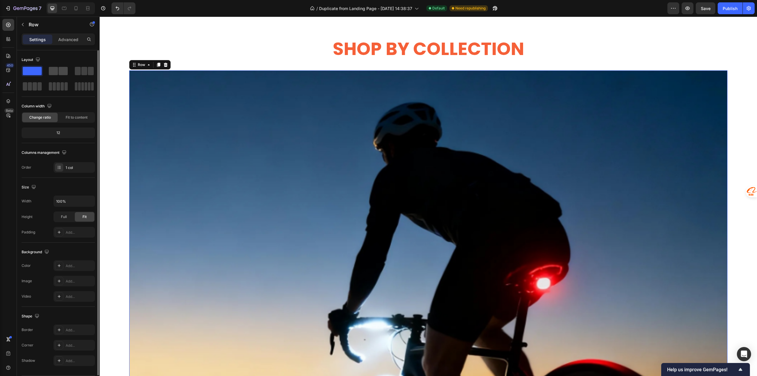
click at [52, 72] on span at bounding box center [53, 71] width 9 height 8
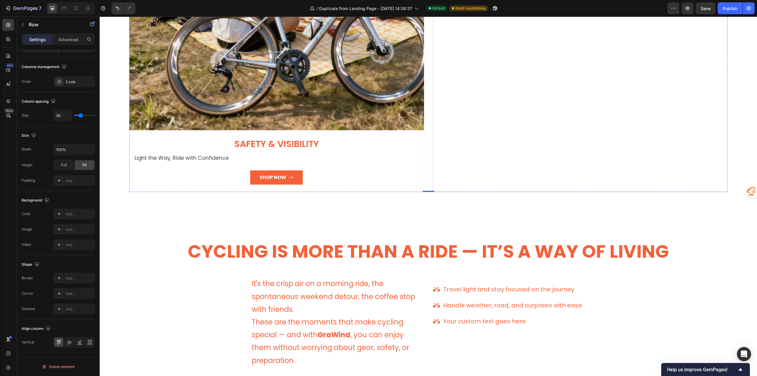
scroll to position [1416, 0]
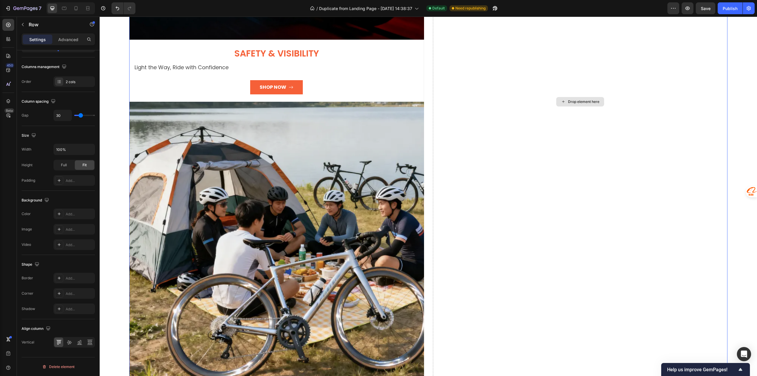
click at [580, 143] on div "Drop element here" at bounding box center [580, 101] width 295 height 713
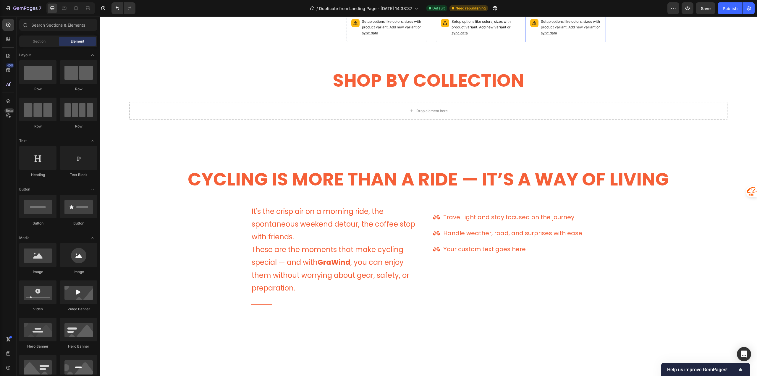
scroll to position [913, 0]
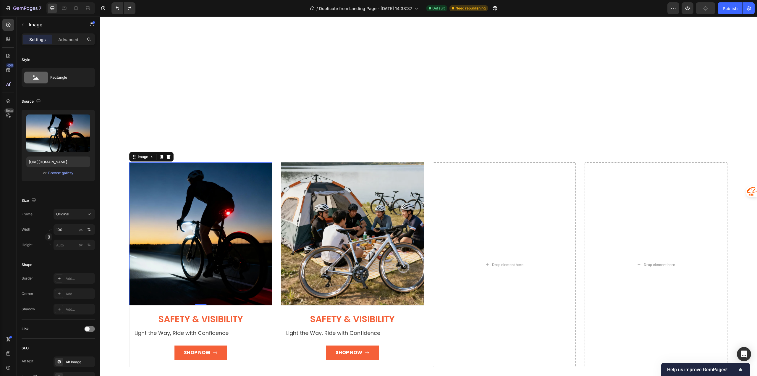
scroll to position [1150, 0]
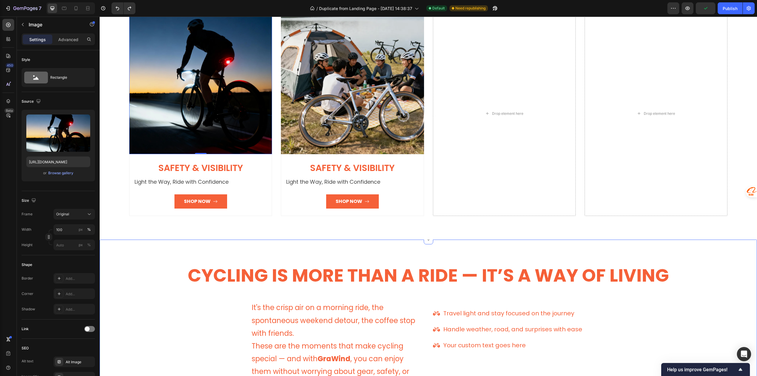
drag, startPoint x: 147, startPoint y: 331, endPoint x: 143, endPoint y: 329, distance: 4.1
click at [146, 331] on div "Cycling Is More Than a Ride — It’s a Way of Living Heading Heading It's the cri…" at bounding box center [428, 336] width 648 height 147
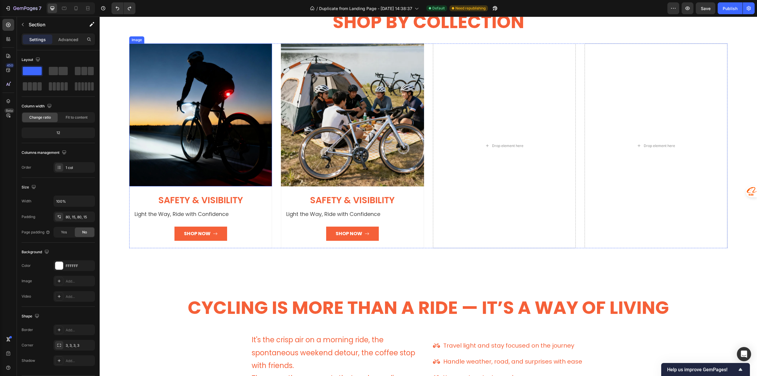
scroll to position [1032, 0]
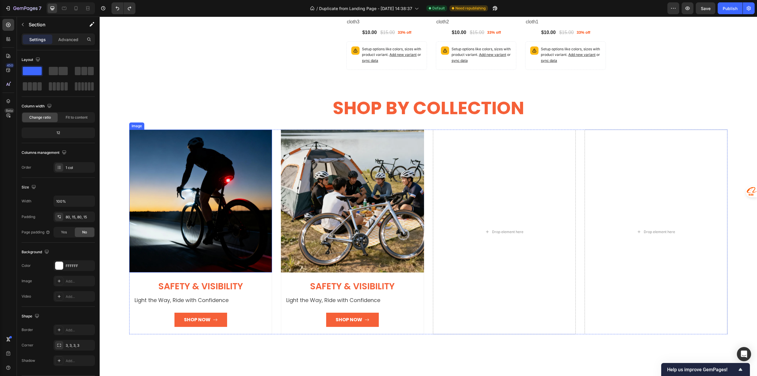
click at [215, 243] on img at bounding box center [200, 200] width 143 height 143
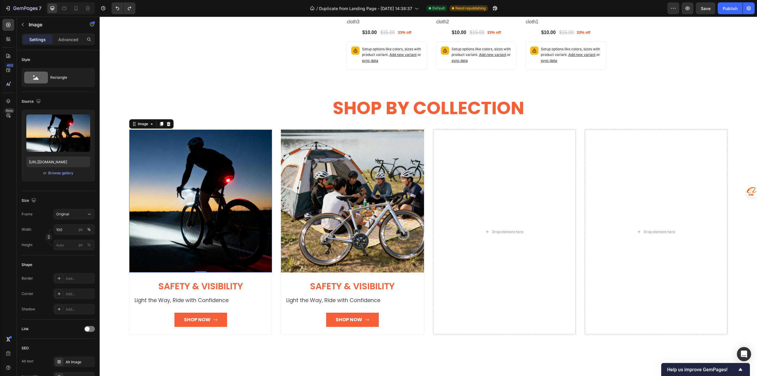
click at [165, 227] on img at bounding box center [200, 200] width 143 height 143
click at [450, 123] on div "SHOP BY COLLECTION Heading Section 7" at bounding box center [428, 107] width 657 height 43
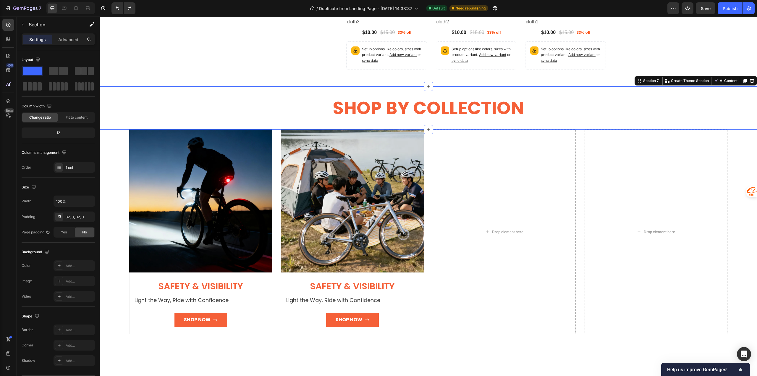
click at [435, 126] on div "SHOP BY COLLECTION Heading Section 7 You can create reusable sections Create Th…" at bounding box center [428, 107] width 657 height 43
click at [436, 123] on div "SHOP BY COLLECTION Heading Section 7 You can create reusable sections Create Th…" at bounding box center [428, 107] width 657 height 43
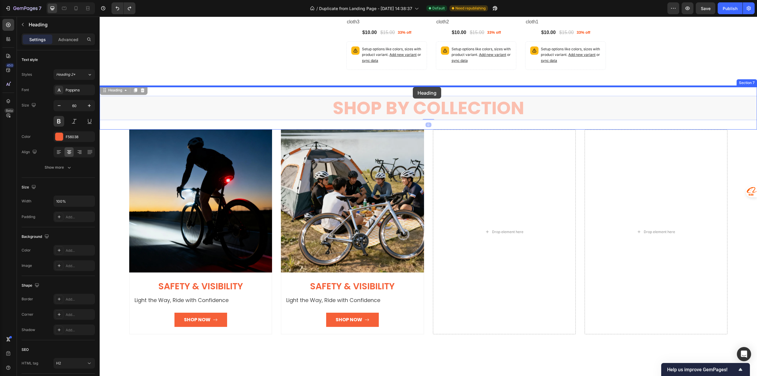
drag, startPoint x: 412, startPoint y: 110, endPoint x: 413, endPoint y: 87, distance: 23.1
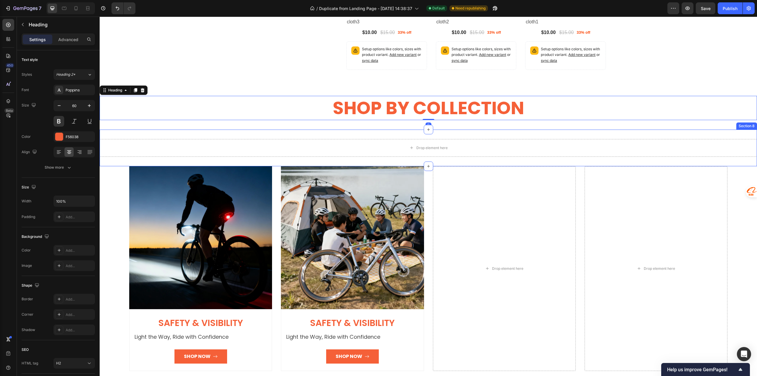
click at [370, 159] on div "Drop element here Section 8" at bounding box center [428, 147] width 657 height 37
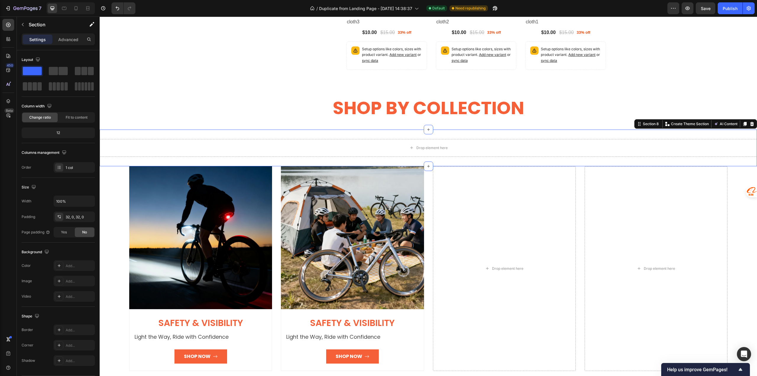
click at [369, 162] on div "Drop element here Section 8 You can create reusable sections Create Theme Secti…" at bounding box center [428, 147] width 657 height 37
click at [112, 255] on div "Image Safety & Visibility Heading Light the Way, Ride with Confidence Text bloc…" at bounding box center [428, 280] width 657 height 229
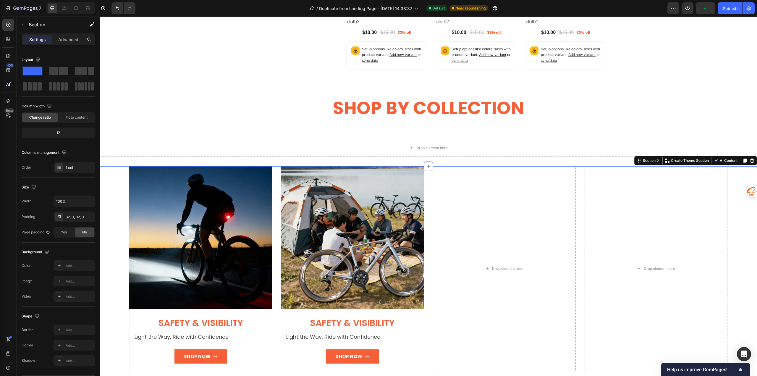
scroll to position [18, 0]
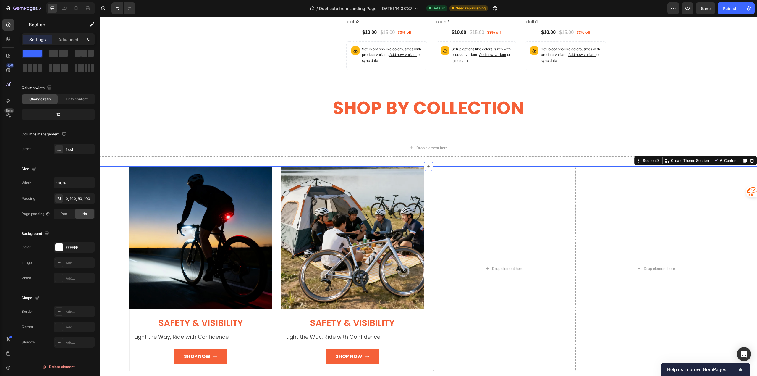
click at [111, 256] on div "Image Safety & Visibility Heading Light the Way, Ride with Confidence Text bloc…" at bounding box center [428, 280] width 657 height 229
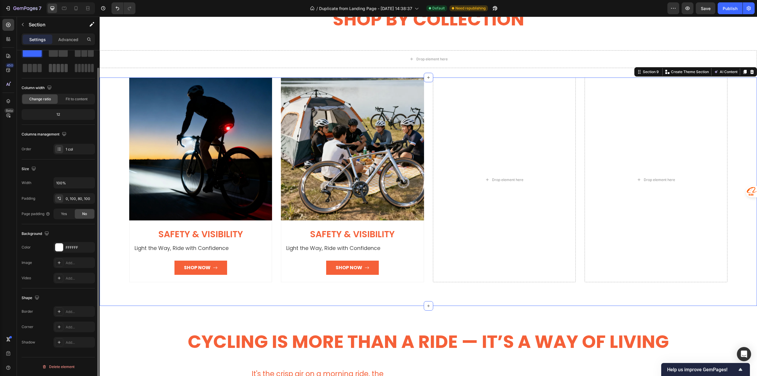
scroll to position [0, 0]
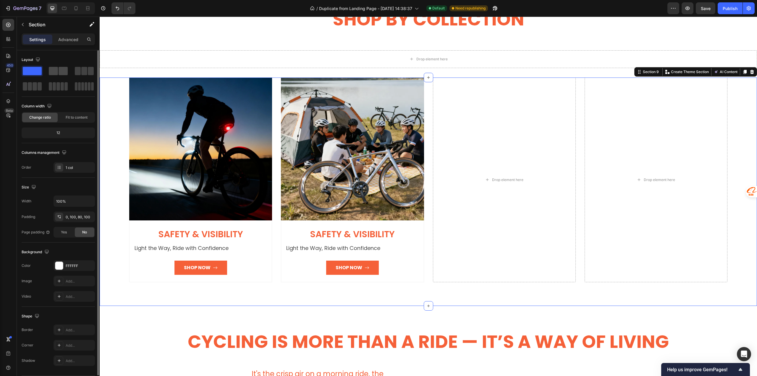
click at [53, 75] on span at bounding box center [53, 71] width 9 height 8
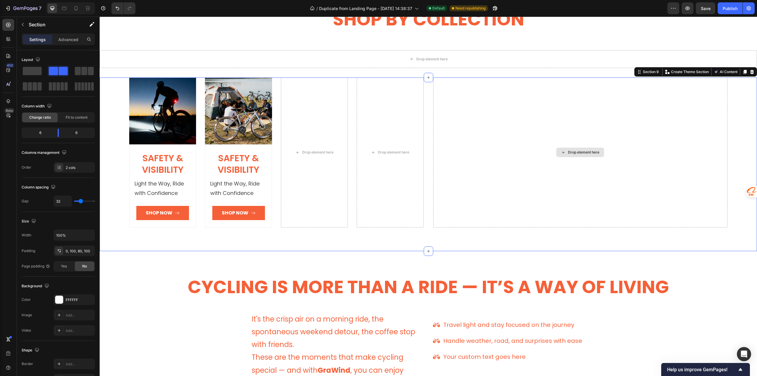
click at [499, 152] on div "Drop element here" at bounding box center [580, 152] width 294 height 150
click at [464, 266] on div "Cycling Is More Than a Ride — It’s a Way of Living Heading Heading It's the cri…" at bounding box center [428, 348] width 657 height 195
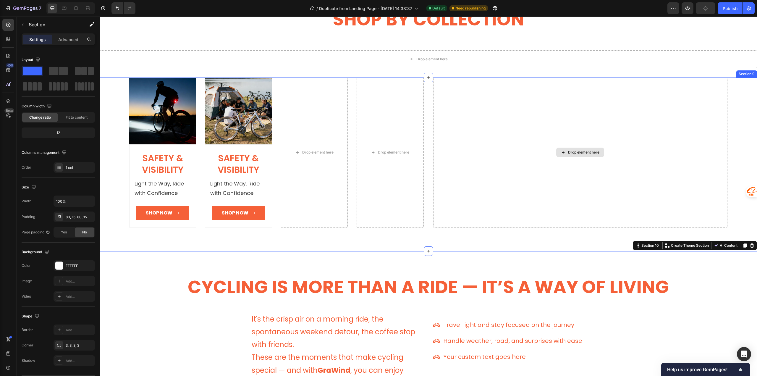
click at [469, 206] on div "Drop element here" at bounding box center [580, 152] width 294 height 150
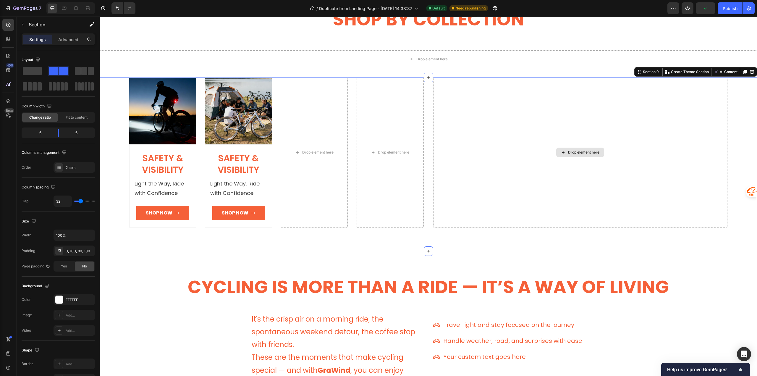
click at [465, 167] on div "Drop element here" at bounding box center [580, 152] width 294 height 150
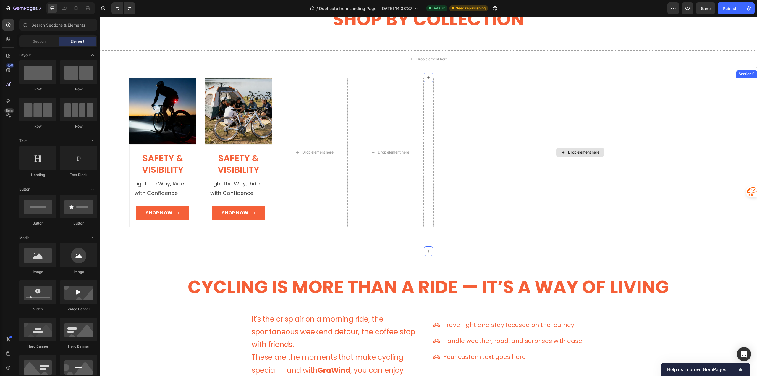
click at [465, 152] on div "Drop element here" at bounding box center [580, 152] width 294 height 150
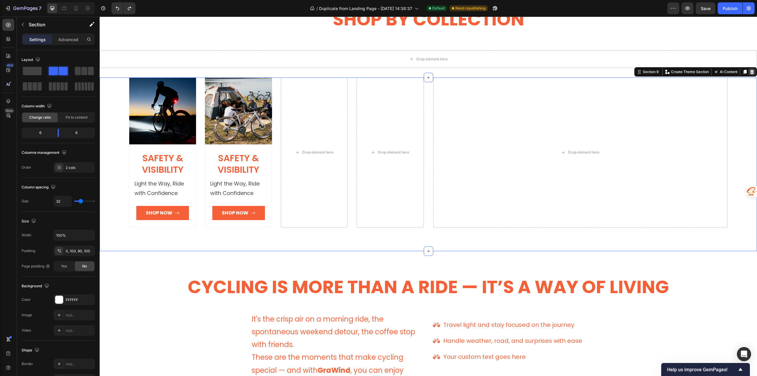
click at [750, 72] on icon at bounding box center [752, 72] width 4 height 4
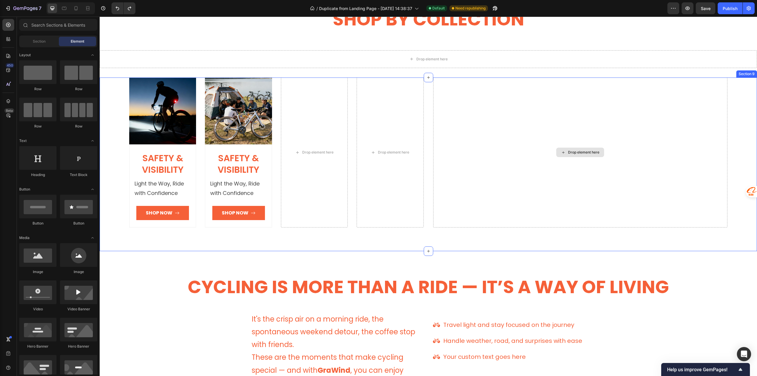
click at [566, 163] on div "Drop element here" at bounding box center [580, 152] width 294 height 150
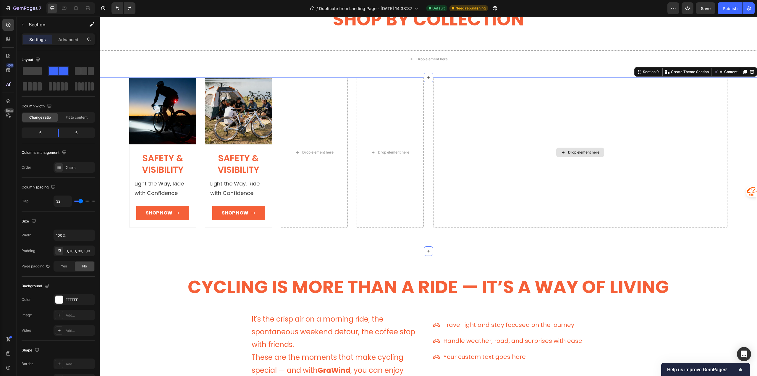
click at [491, 147] on div "Drop element here" at bounding box center [580, 152] width 294 height 150
click at [472, 73] on div "Drop element here Section 8" at bounding box center [428, 59] width 657 height 37
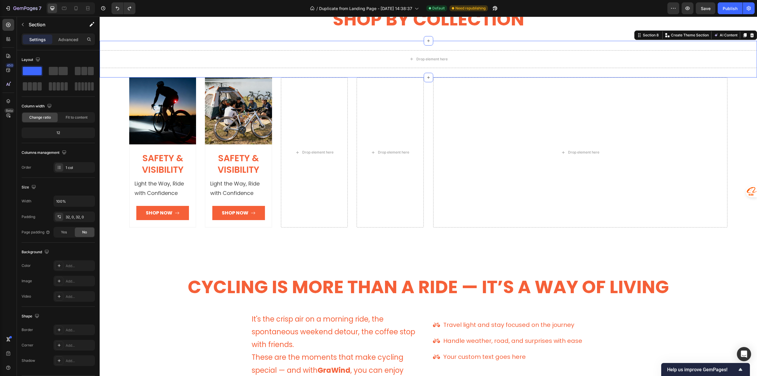
click at [477, 120] on div "Drop element here" at bounding box center [580, 152] width 294 height 150
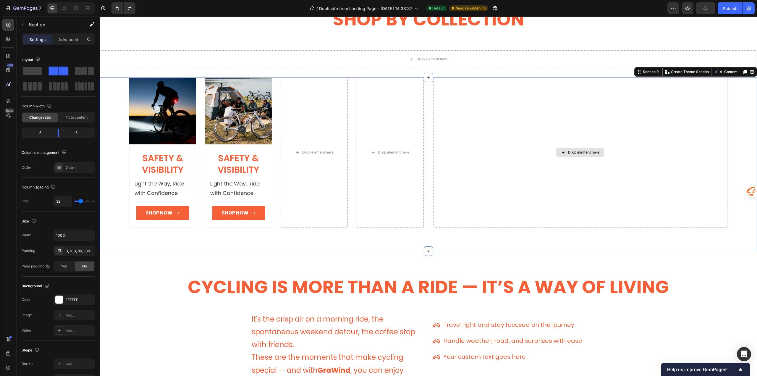
click at [485, 144] on div "Drop element here" at bounding box center [580, 152] width 294 height 150
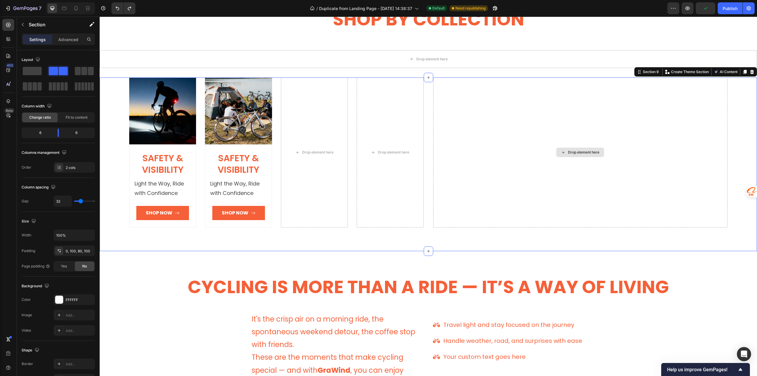
click at [485, 144] on div "Drop element here" at bounding box center [580, 152] width 294 height 150
click at [381, 164] on div "Drop element here" at bounding box center [390, 152] width 67 height 150
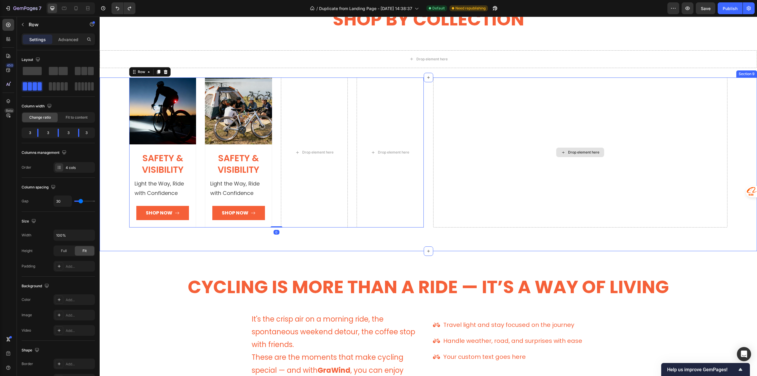
click at [447, 175] on div "Drop element here" at bounding box center [580, 152] width 294 height 150
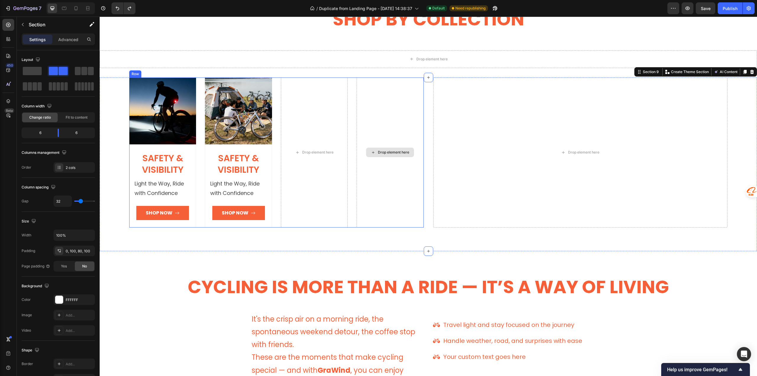
click at [403, 178] on div "Drop element here" at bounding box center [390, 152] width 67 height 150
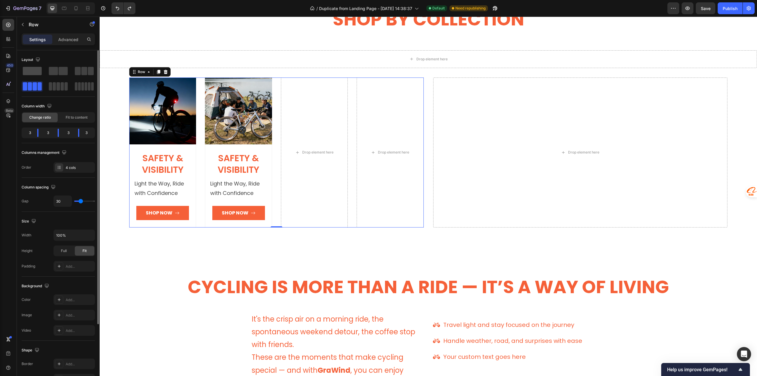
click at [31, 71] on span at bounding box center [32, 71] width 19 height 8
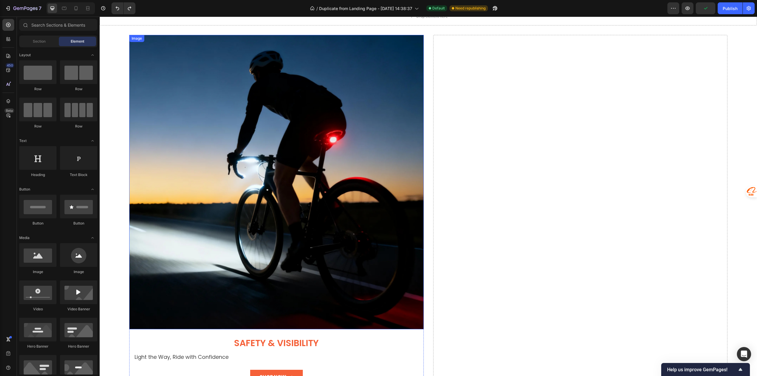
scroll to position [1091, 0]
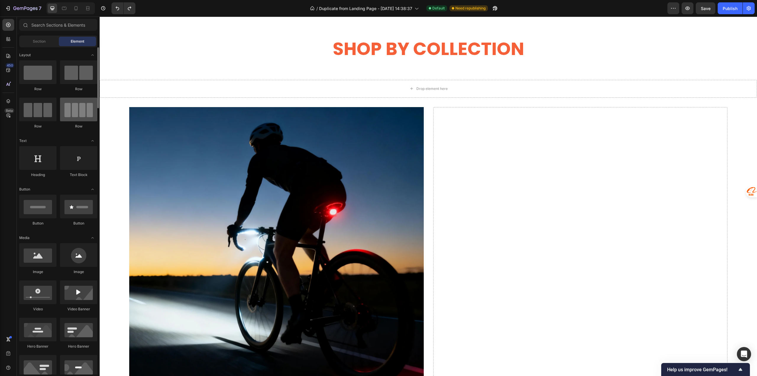
click at [72, 113] on div at bounding box center [78, 110] width 37 height 24
click at [74, 118] on div at bounding box center [78, 110] width 37 height 24
click at [135, 100] on div "Drop element here Section 8" at bounding box center [428, 88] width 657 height 37
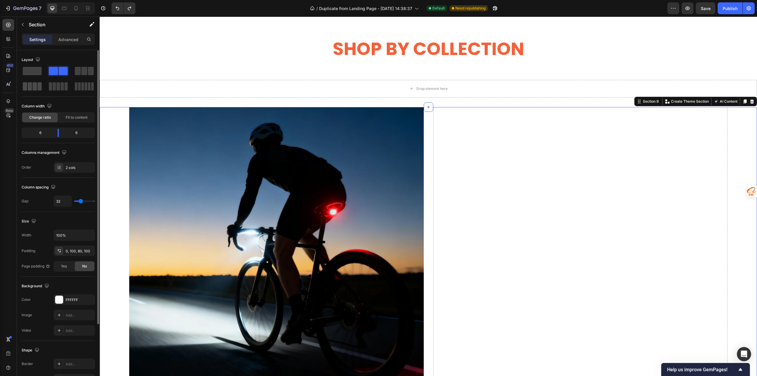
click at [31, 90] on span at bounding box center [30, 86] width 4 height 8
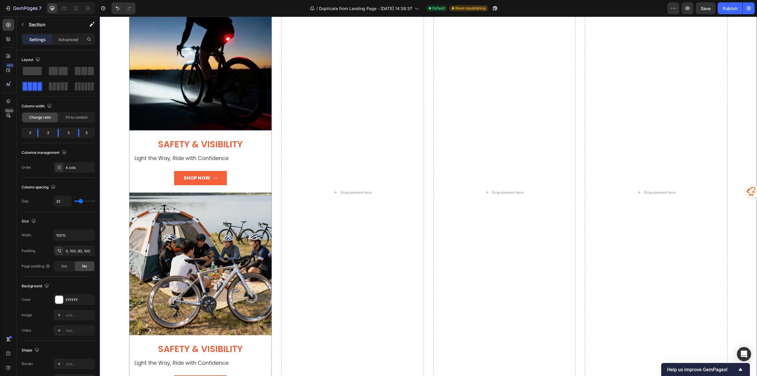
scroll to position [1239, 0]
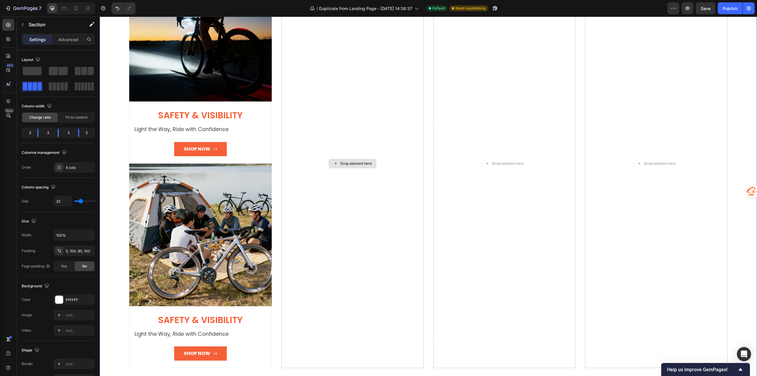
click at [376, 150] on div "Drop element here" at bounding box center [352, 163] width 143 height 409
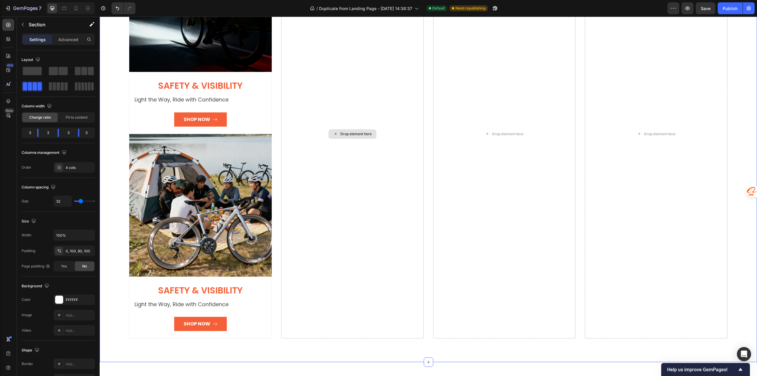
scroll to position [1120, 0]
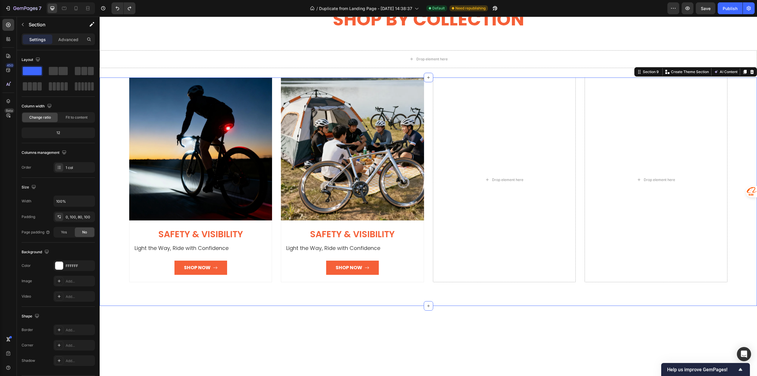
click at [111, 95] on div "Image Safety & Visibility Heading Light the Way, Ride with Confidence Text bloc…" at bounding box center [428, 191] width 657 height 229
click at [498, 251] on div "Drop element here" at bounding box center [504, 179] width 143 height 205
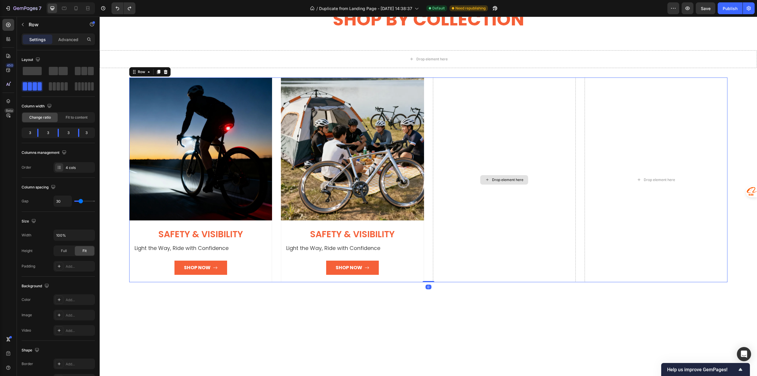
click at [534, 226] on div "Drop element here" at bounding box center [504, 179] width 143 height 205
click at [619, 213] on div "Drop element here" at bounding box center [656, 179] width 143 height 205
click at [518, 229] on div "Drop element here" at bounding box center [504, 179] width 143 height 205
click at [80, 115] on span "Fit to content" at bounding box center [77, 117] width 22 height 5
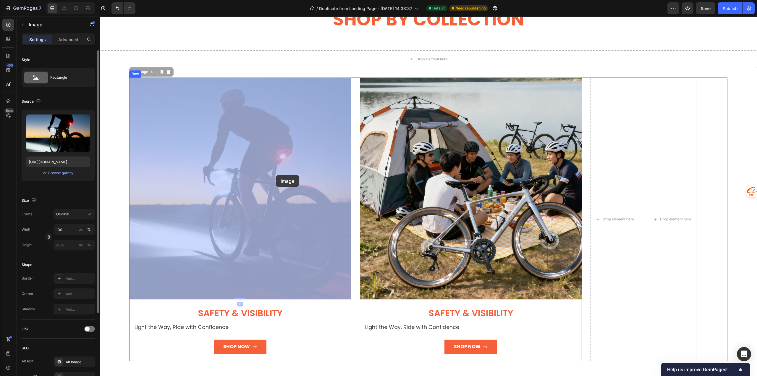
drag, startPoint x: 162, startPoint y: 166, endPoint x: 270, endPoint y: 175, distance: 108.6
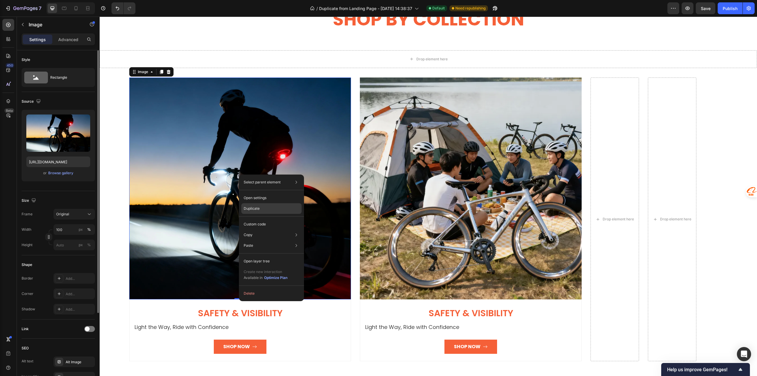
click at [258, 209] on p "Duplicate" at bounding box center [252, 208] width 16 height 5
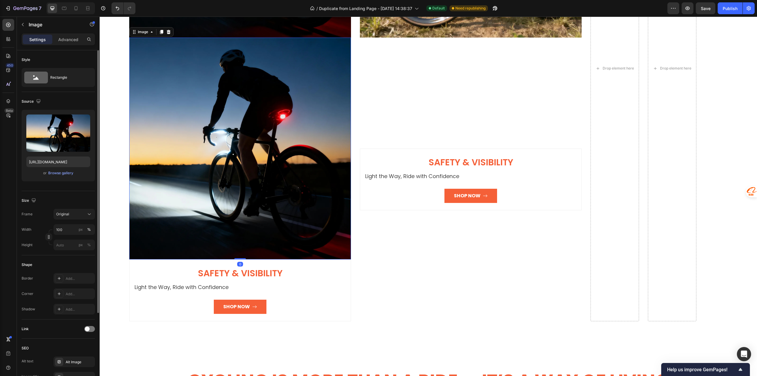
scroll to position [1382, 0]
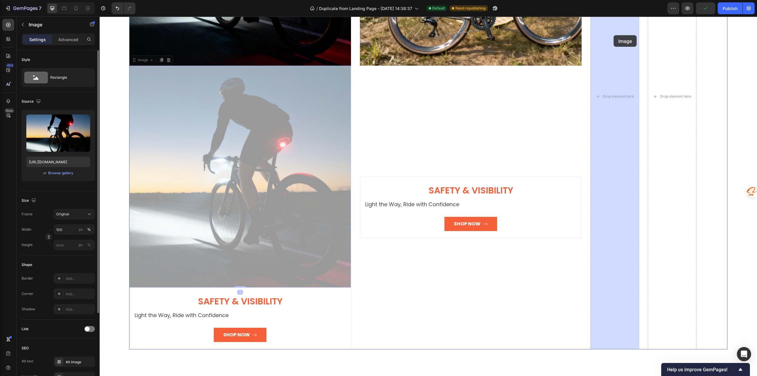
drag, startPoint x: 234, startPoint y: 205, endPoint x: 613, endPoint y: 35, distance: 415.6
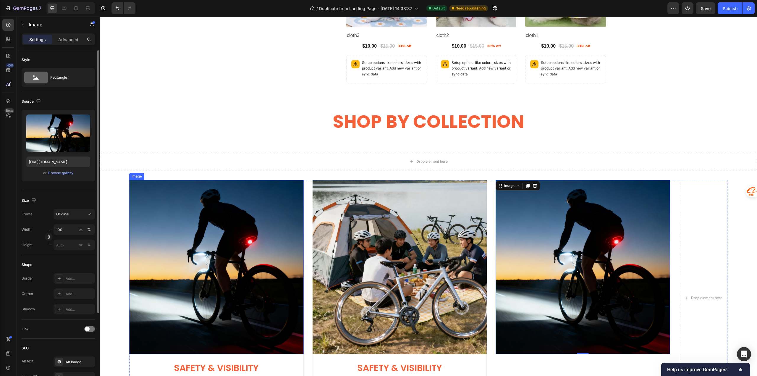
scroll to position [1166, 0]
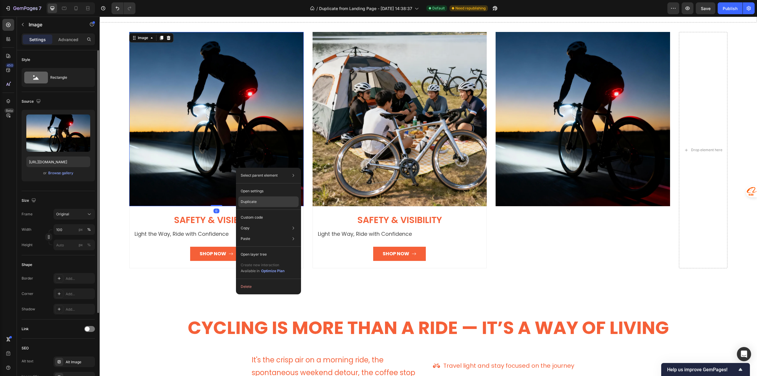
click at [254, 200] on p "Duplicate" at bounding box center [249, 201] width 16 height 5
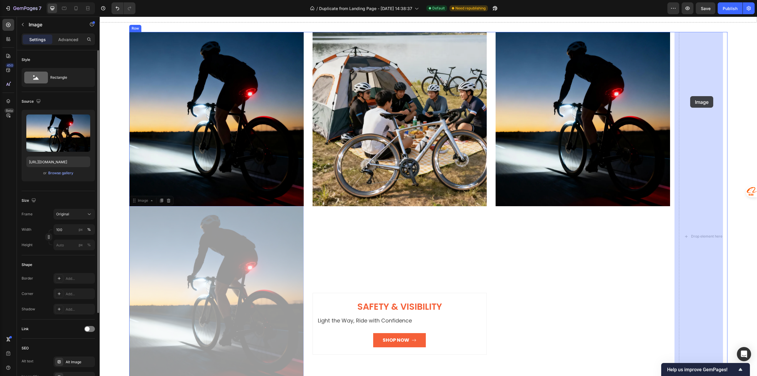
drag, startPoint x: 230, startPoint y: 247, endPoint x: 690, endPoint y: 96, distance: 483.9
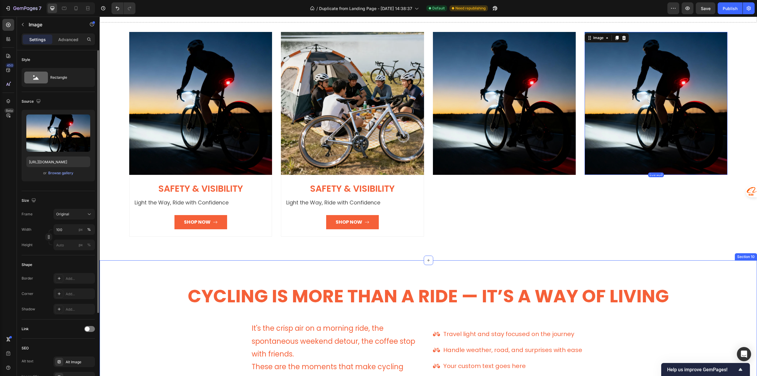
click at [148, 346] on div "Cycling Is More Than a Ride — It’s a Way of Living Heading Heading It's the cri…" at bounding box center [428, 357] width 648 height 147
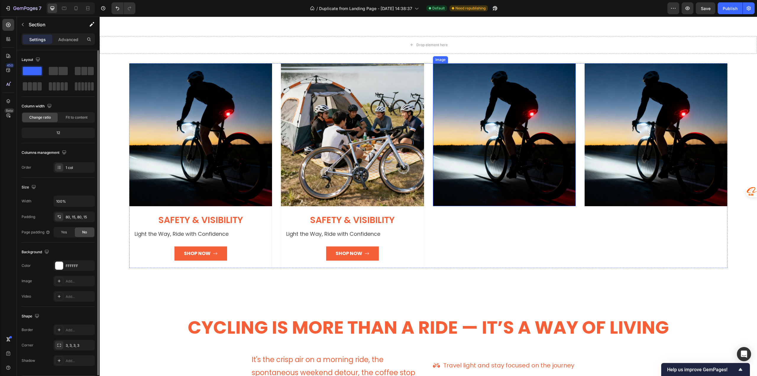
scroll to position [1136, 0]
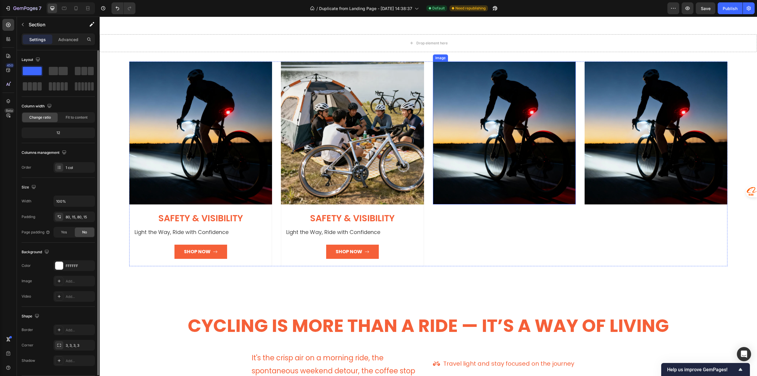
click at [490, 197] on img at bounding box center [504, 132] width 143 height 143
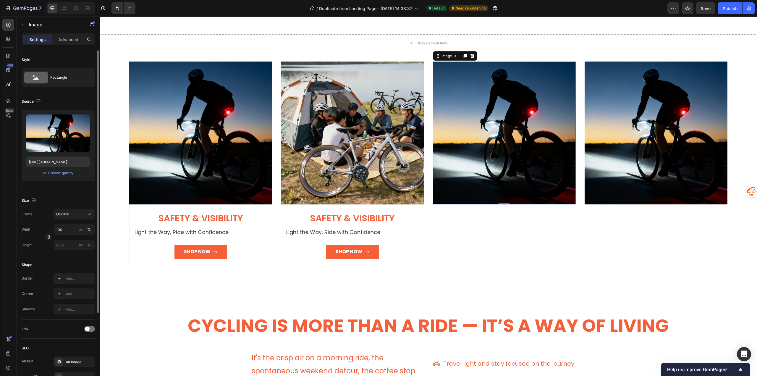
click at [622, 167] on img at bounding box center [656, 132] width 143 height 143
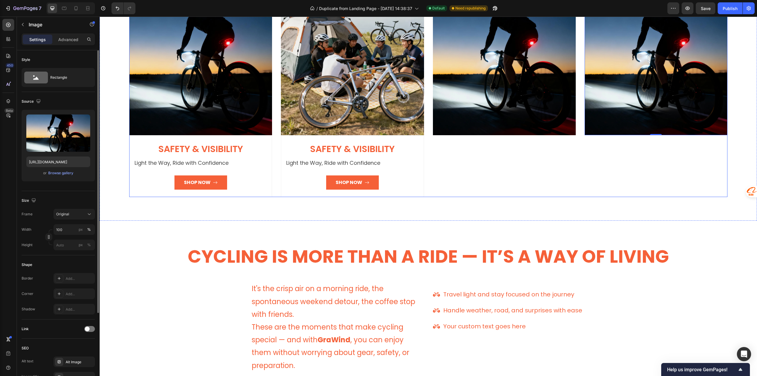
scroll to position [1048, 0]
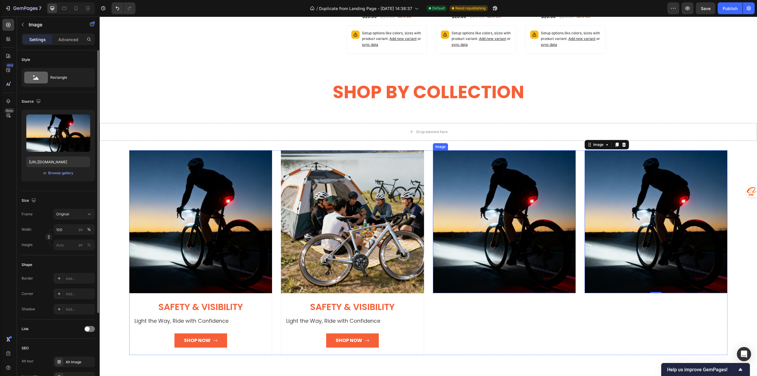
click at [511, 208] on img at bounding box center [504, 221] width 143 height 143
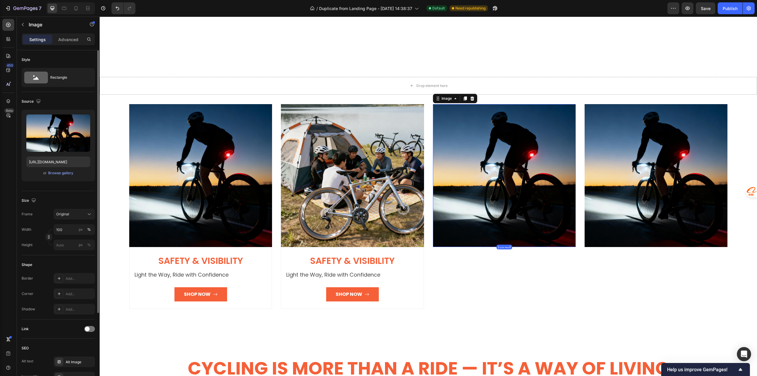
scroll to position [1166, 0]
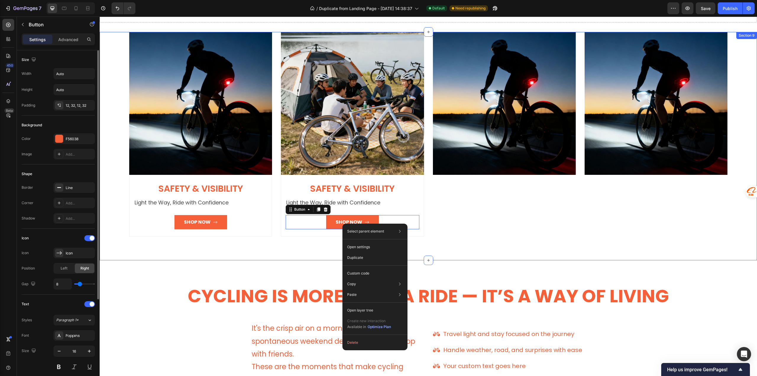
click at [298, 257] on div "Image Safety & Visibility Heading Light the Way, Ride with Confidence Text bloc…" at bounding box center [428, 146] width 657 height 229
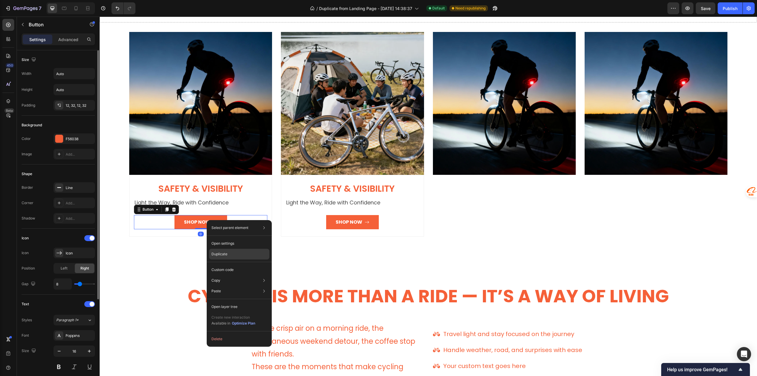
click at [228, 253] on div "Duplicate" at bounding box center [239, 254] width 60 height 11
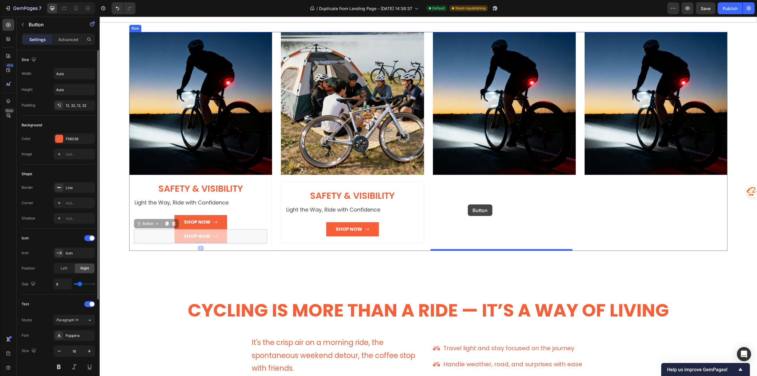
drag, startPoint x: 169, startPoint y: 242, endPoint x: 468, endPoint y: 204, distance: 301.0
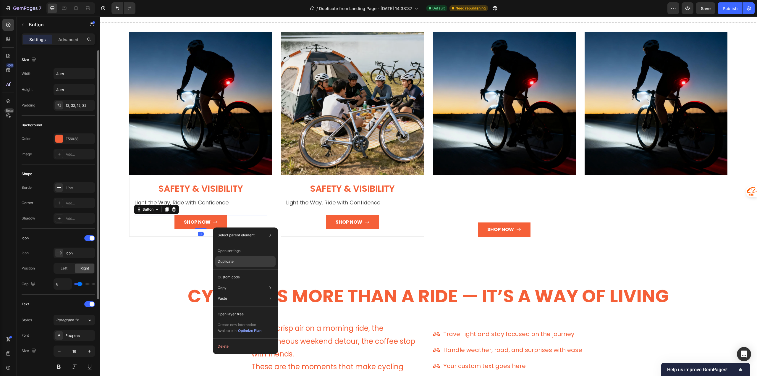
click at [234, 259] on div "Duplicate" at bounding box center [245, 261] width 60 height 11
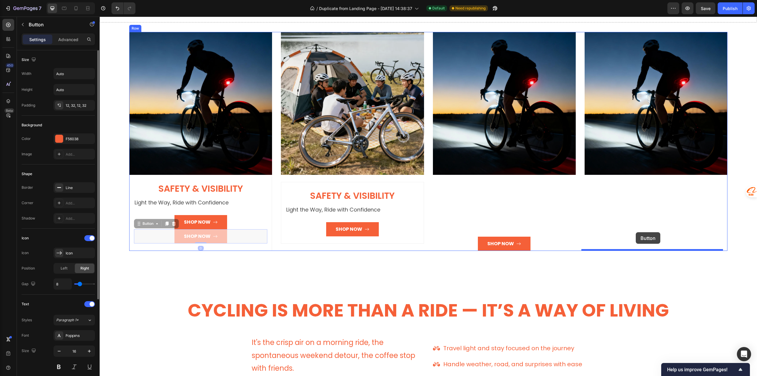
drag, startPoint x: 152, startPoint y: 235, endPoint x: 636, endPoint y: 232, distance: 483.7
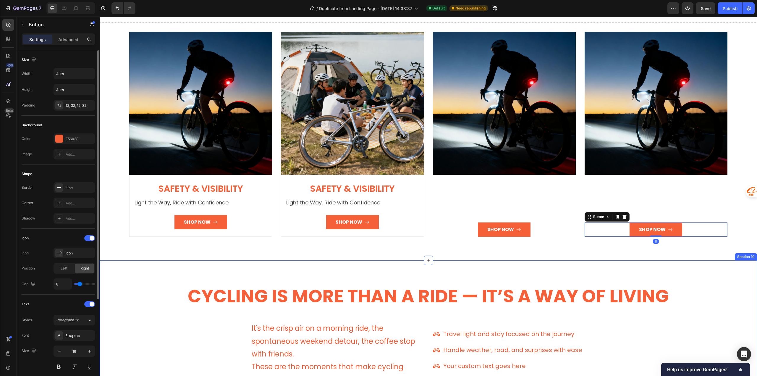
click at [579, 273] on div "Cycling Is More Than a Ride — It’s a Way of Living Heading Heading It's the cri…" at bounding box center [428, 357] width 657 height 195
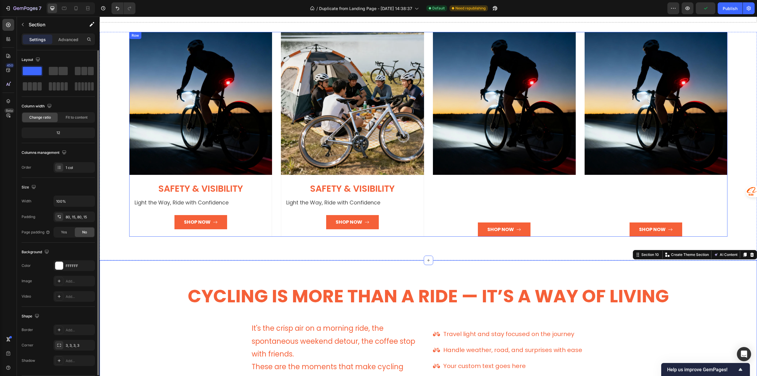
click at [452, 180] on div "Image Shop Now Button" at bounding box center [504, 134] width 143 height 205
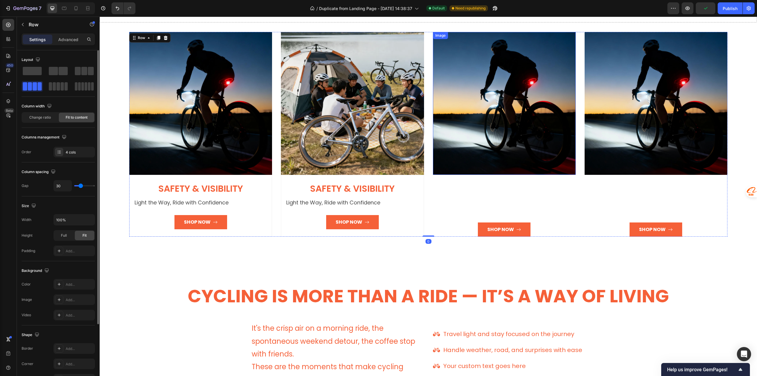
click at [466, 152] on img at bounding box center [504, 103] width 143 height 143
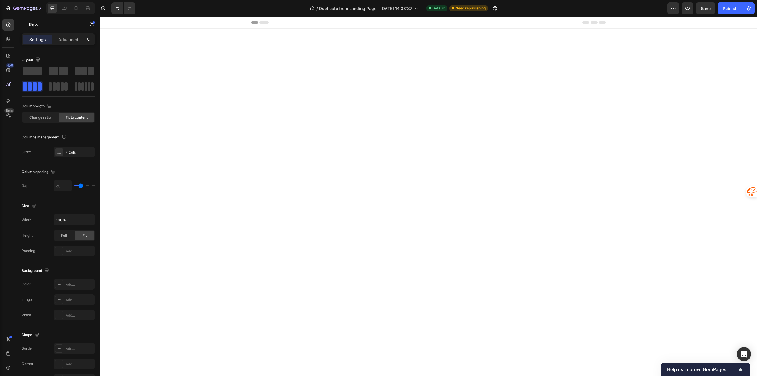
scroll to position [1166, 0]
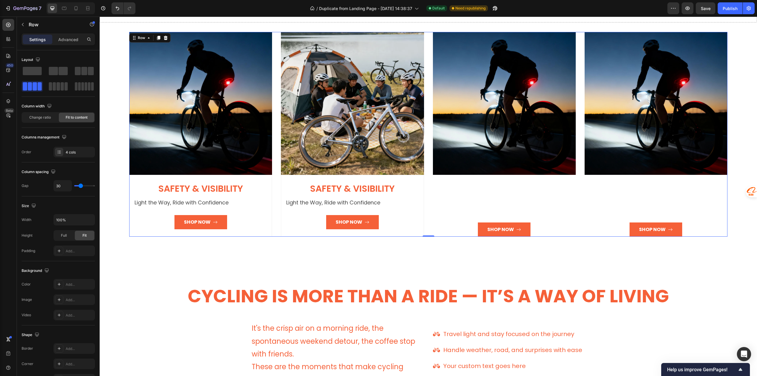
click at [574, 100] on div "Image Safety & Visibility Heading Light the Way, Ride with Confidence Text bloc…" at bounding box center [428, 134] width 598 height 205
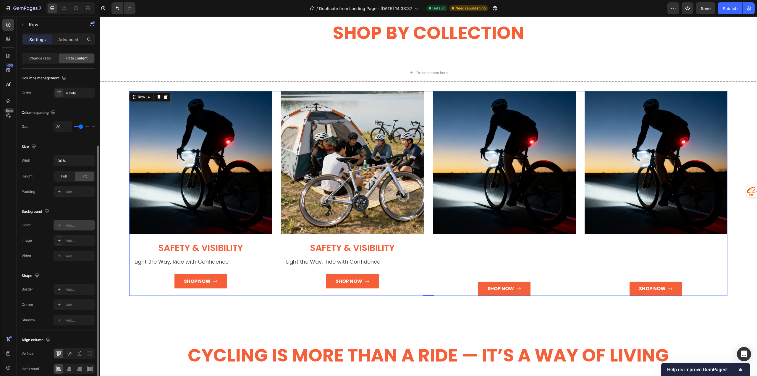
scroll to position [86, 0]
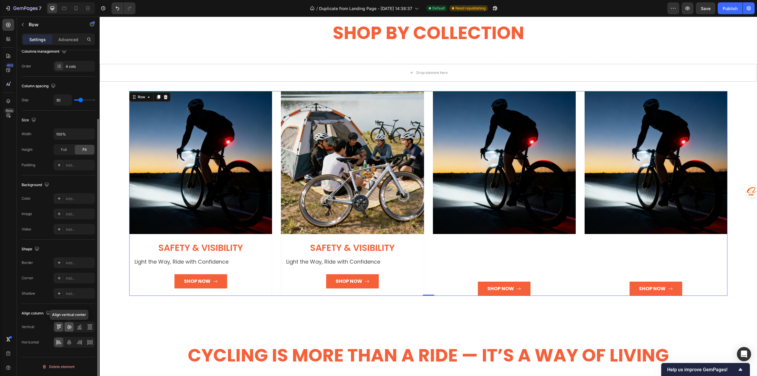
click at [67, 326] on icon at bounding box center [69, 327] width 6 height 6
click at [70, 344] on icon at bounding box center [69, 341] width 4 height 5
click at [79, 344] on icon at bounding box center [80, 342] width 6 height 6
click at [90, 341] on icon at bounding box center [90, 342] width 6 height 6
click at [90, 324] on icon at bounding box center [89, 324] width 5 height 0
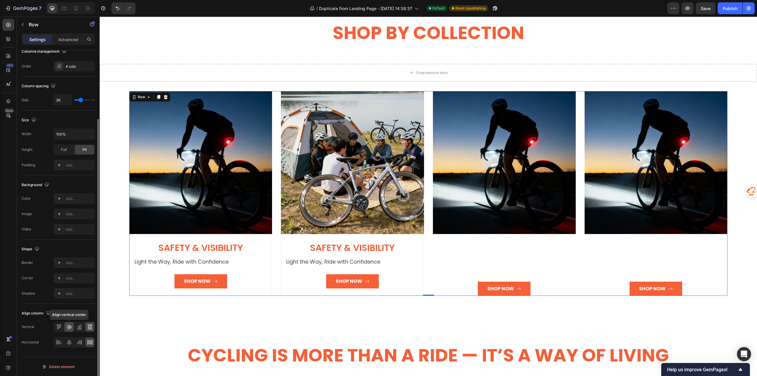
click at [70, 327] on icon at bounding box center [69, 327] width 6 height 6
click at [70, 343] on icon at bounding box center [69, 342] width 6 height 6
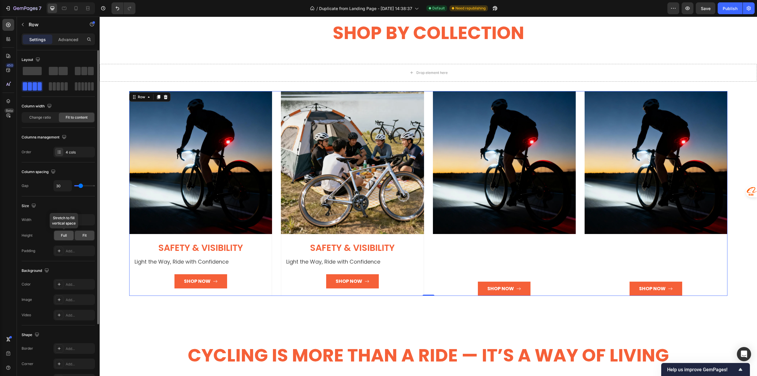
click at [65, 234] on span "Full" at bounding box center [64, 235] width 6 height 5
click at [85, 237] on span "Fit" at bounding box center [84, 235] width 4 height 5
click at [58, 248] on div at bounding box center [59, 251] width 8 height 8
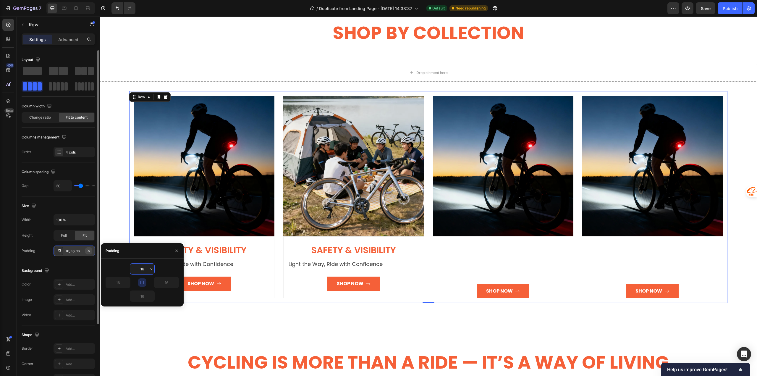
click at [89, 251] on icon "button" at bounding box center [88, 250] width 5 height 5
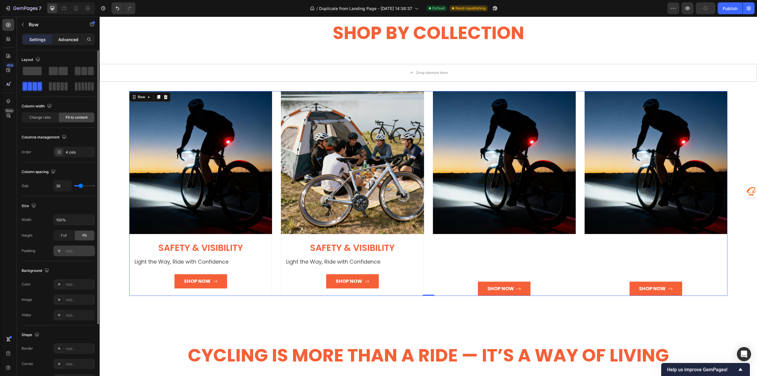
click at [64, 40] on p "Advanced" at bounding box center [68, 39] width 20 height 6
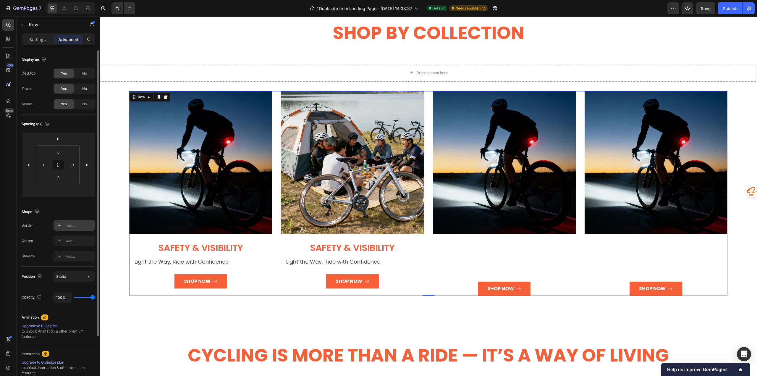
click at [59, 226] on icon at bounding box center [59, 225] width 5 height 5
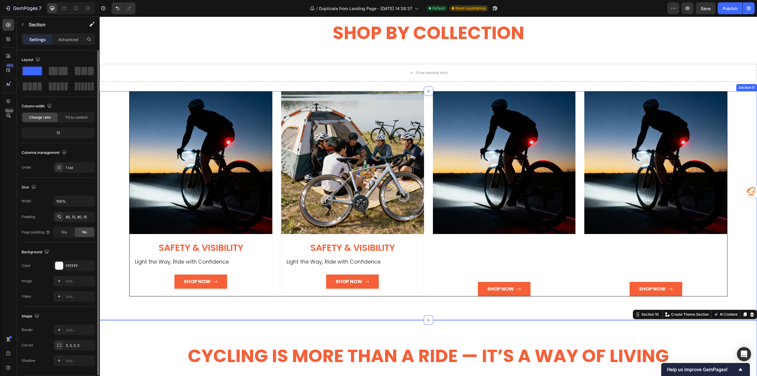
click at [113, 294] on div "Image Safety & Visibility Heading Light the Way, Ride with Confidence Text bloc…" at bounding box center [428, 205] width 657 height 229
click at [63, 42] on p "Advanced" at bounding box center [68, 39] width 20 height 6
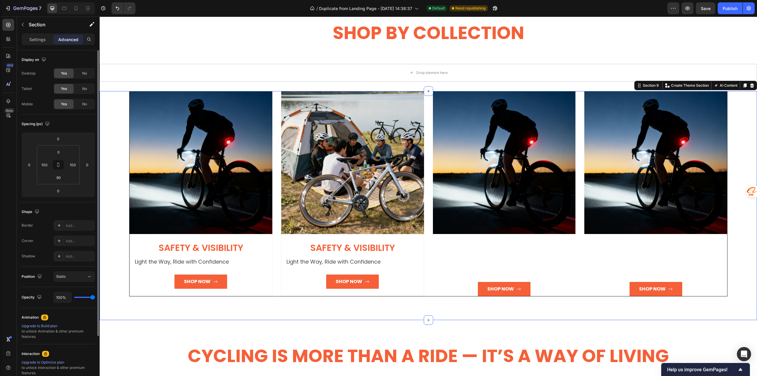
click at [130, 308] on div "Image Safety & Visibility Heading Light the Way, Ride with Confidence Text bloc…" at bounding box center [428, 205] width 657 height 229
click at [72, 224] on div "Add..." at bounding box center [80, 225] width 28 height 5
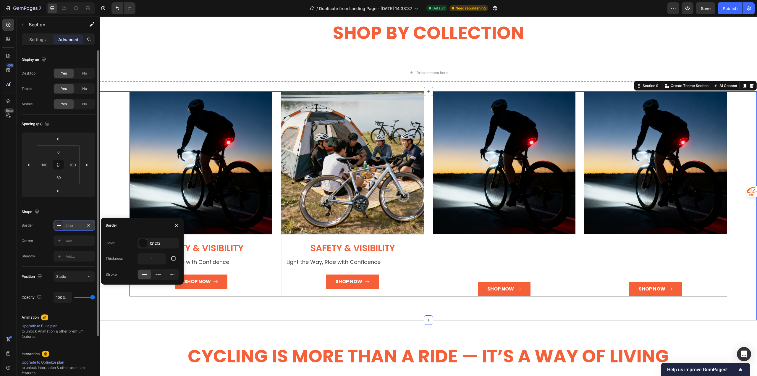
click at [58, 226] on rect at bounding box center [59, 225] width 4 height 1
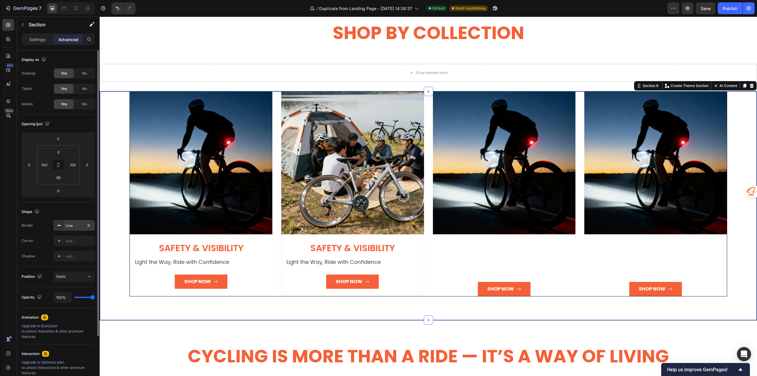
click at [59, 226] on icon at bounding box center [59, 225] width 5 height 5
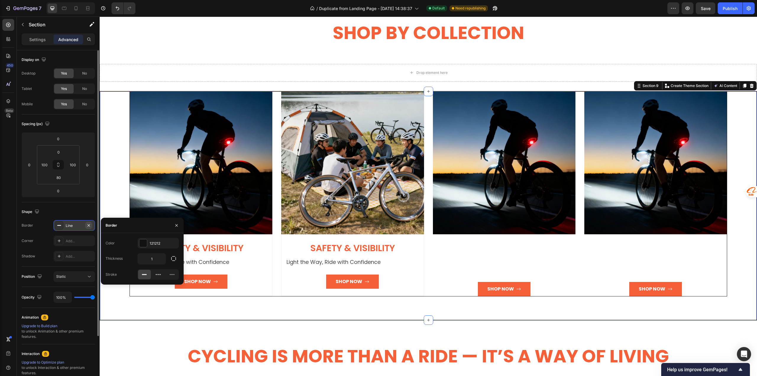
click at [88, 226] on icon "button" at bounding box center [89, 225] width 2 height 2
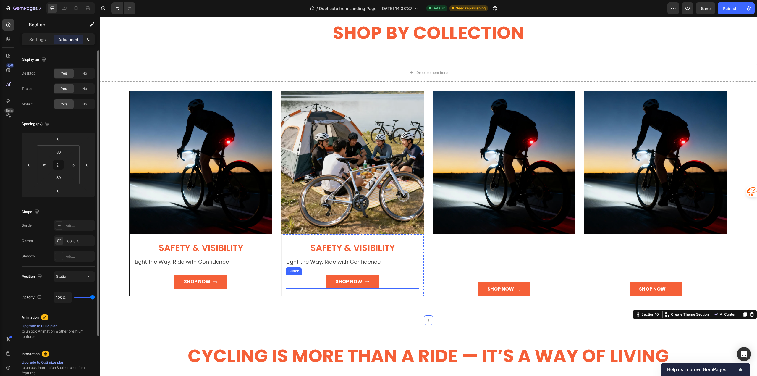
click at [411, 286] on div "Shop Now Button" at bounding box center [352, 281] width 133 height 14
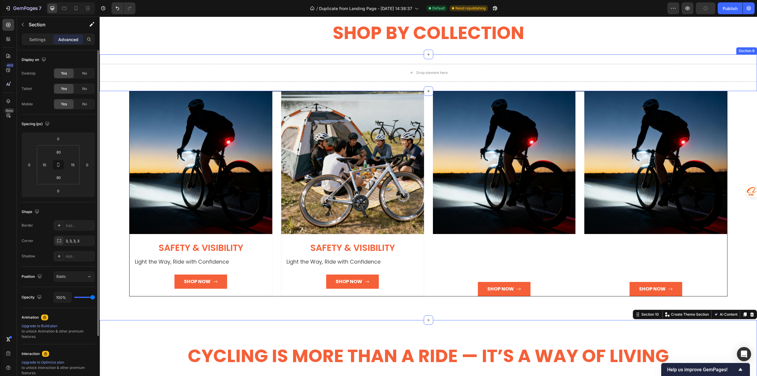
click at [113, 88] on div "Drop element here Section 8" at bounding box center [428, 72] width 657 height 37
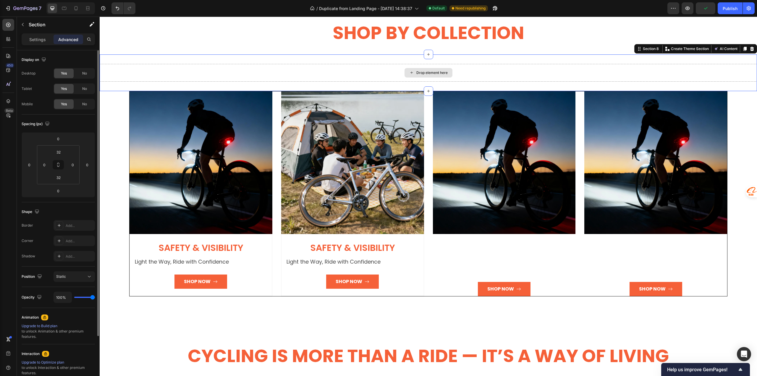
click at [121, 58] on div "Drop element here Section 8 You can create reusable sections Create Theme Secti…" at bounding box center [428, 72] width 657 height 37
click at [37, 41] on p "Settings" at bounding box center [37, 39] width 17 height 6
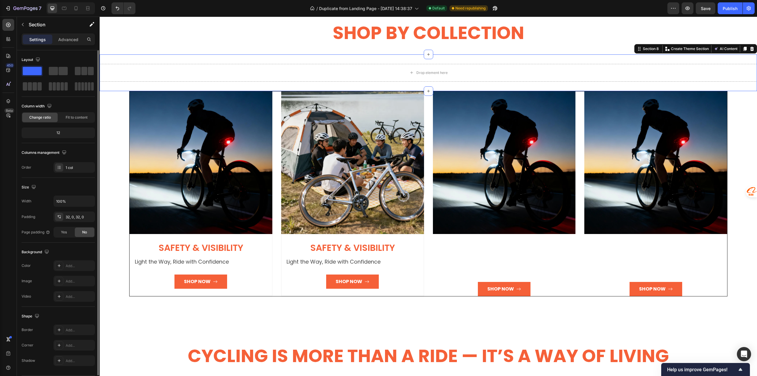
click at [133, 58] on div "Drop element here Section 8 You can create reusable sections Create Theme Secti…" at bounding box center [428, 72] width 657 height 37
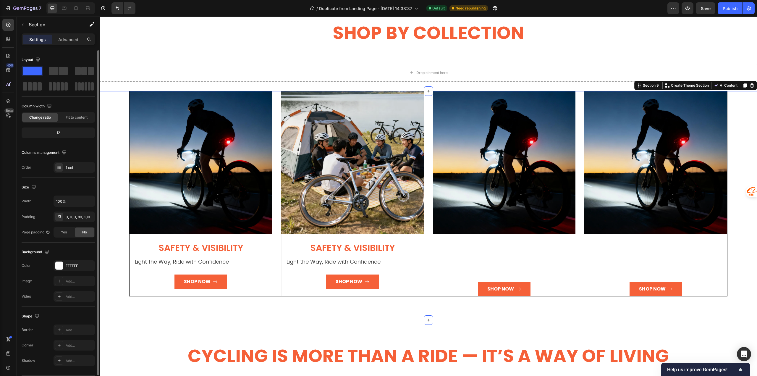
click at [109, 101] on div "Image Safety & Visibility Heading Light the Way, Ride with Confidence Text bloc…" at bounding box center [428, 205] width 657 height 229
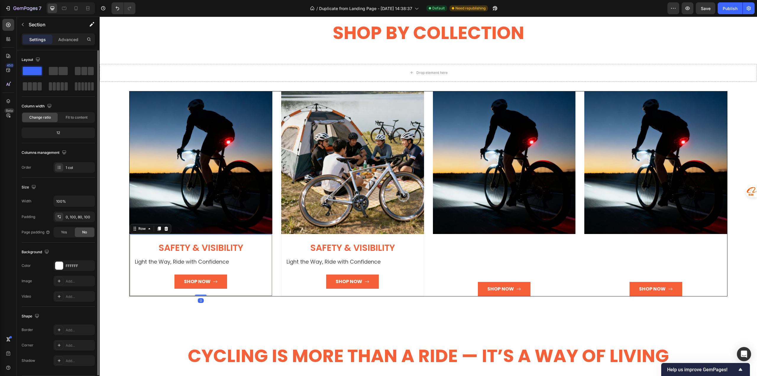
click at [250, 272] on div "Safety & Visibility Heading Light the Way, Ride with Confidence Text block Shop…" at bounding box center [200, 264] width 133 height 47
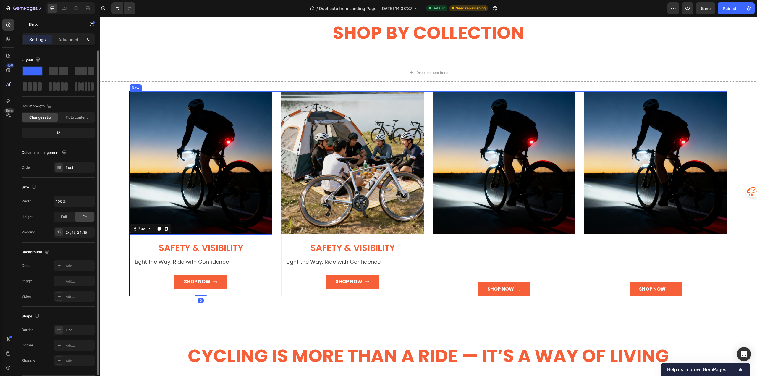
click at [274, 277] on div "Image Safety & Visibility Heading Light the Way, Ride with Confidence Text bloc…" at bounding box center [428, 193] width 598 height 205
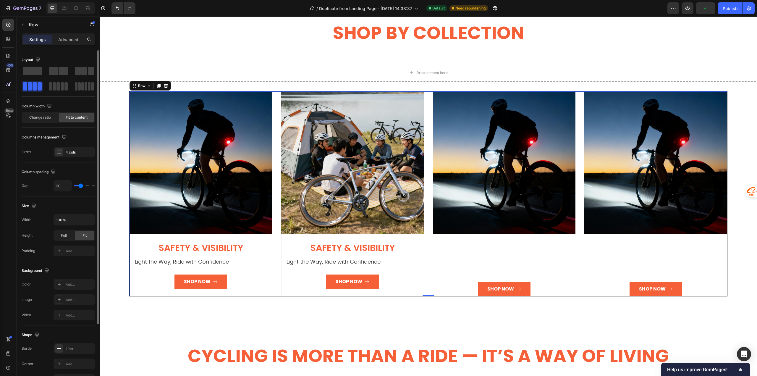
click at [275, 277] on div "Image Safety & Visibility Heading Light the Way, Ride with Confidence Text bloc…" at bounding box center [428, 193] width 598 height 205
click at [61, 39] on p "Advanced" at bounding box center [68, 39] width 20 height 6
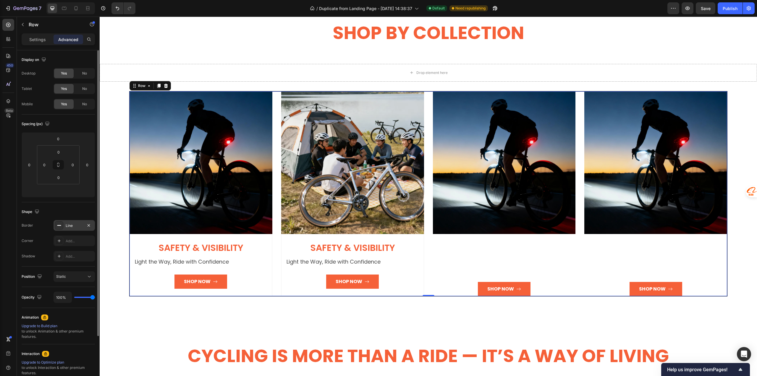
click at [59, 225] on rect at bounding box center [59, 225] width 4 height 1
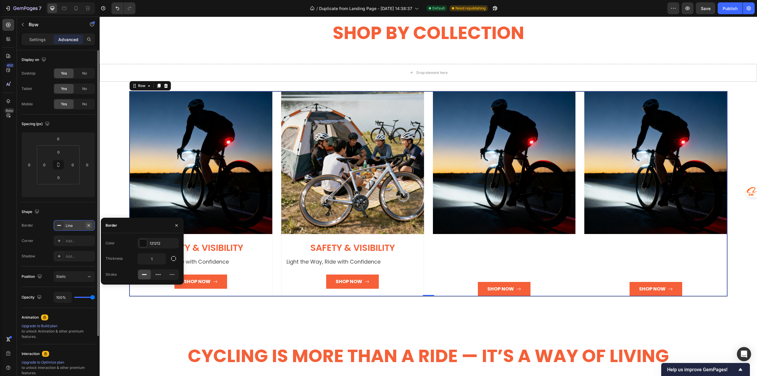
click at [89, 225] on icon "button" at bounding box center [88, 225] width 5 height 5
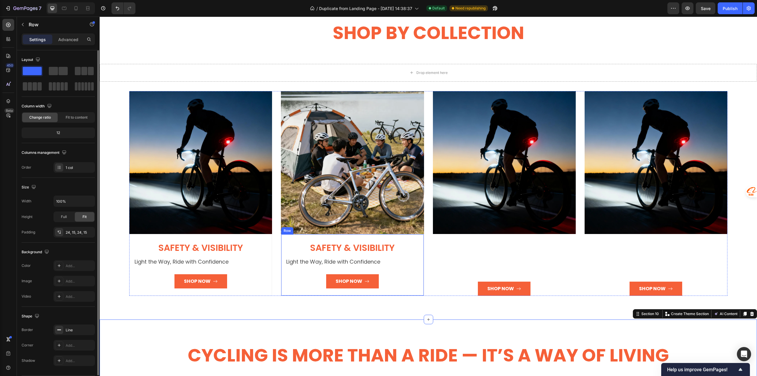
click at [350, 293] on div "Safety & Visibility Heading Light the Way, Ride with Confidence Text block Shop…" at bounding box center [352, 265] width 143 height 62
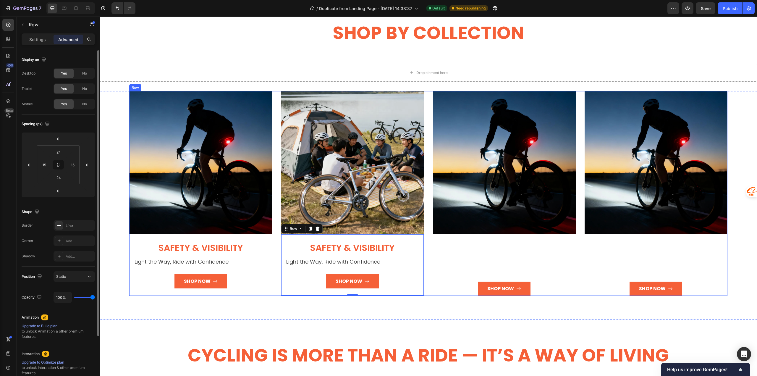
click at [448, 268] on div "Image Shop Now Button" at bounding box center [504, 193] width 143 height 205
click at [333, 267] on div "Safety & Visibility Heading Light the Way, Ride with Confidence Text block Shop…" at bounding box center [352, 264] width 133 height 47
click at [330, 260] on p "Light the Way, Ride with Confidence" at bounding box center [352, 261] width 132 height 9
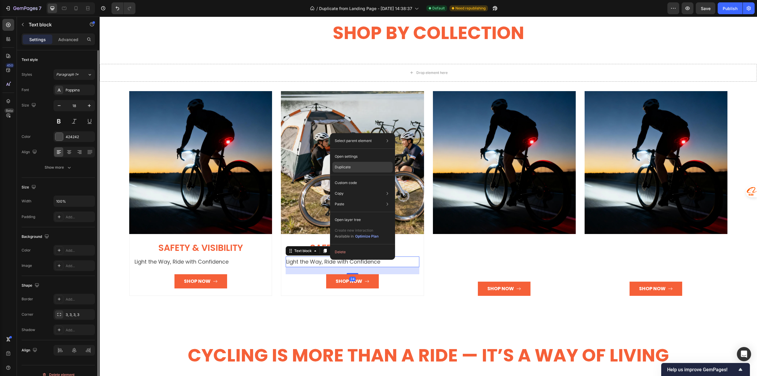
click at [349, 170] on div "Duplicate" at bounding box center [362, 167] width 60 height 11
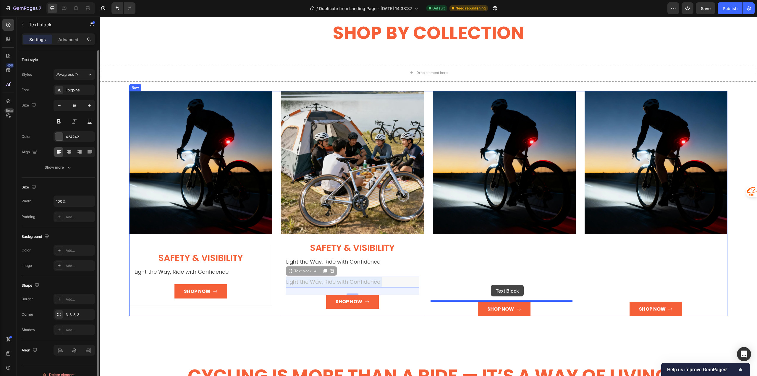
drag, startPoint x: 347, startPoint y: 280, endPoint x: 491, endPoint y: 285, distance: 144.4
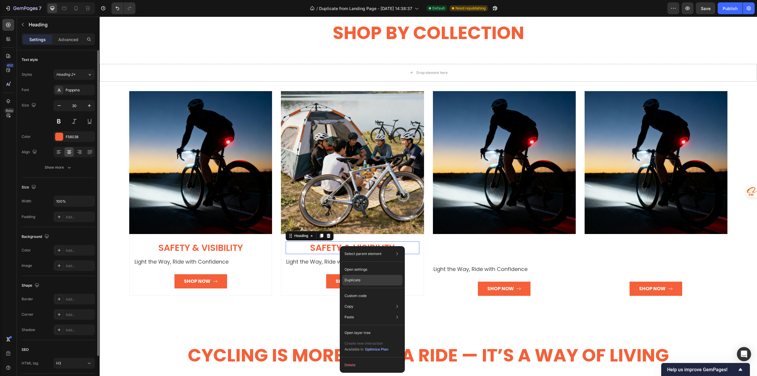
click at [354, 279] on p "Duplicate" at bounding box center [352, 279] width 16 height 5
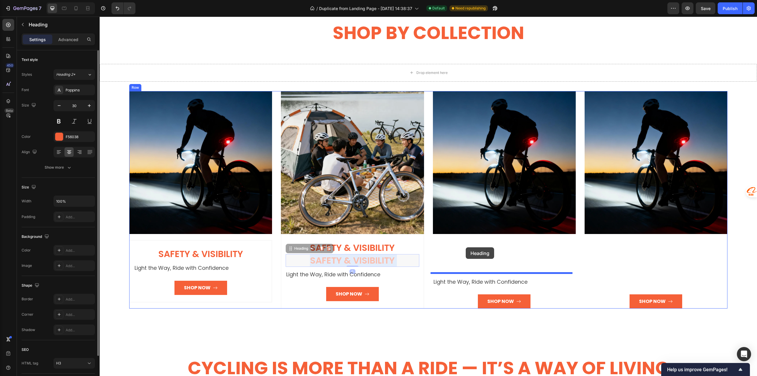
drag, startPoint x: 299, startPoint y: 260, endPoint x: 466, endPoint y: 247, distance: 167.5
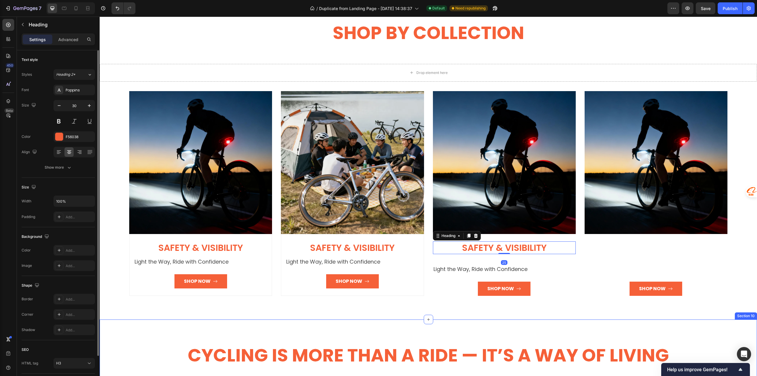
click at [445, 343] on h2 "Cycling Is More Than a Ride — It’s a Way of Living" at bounding box center [428, 355] width 648 height 24
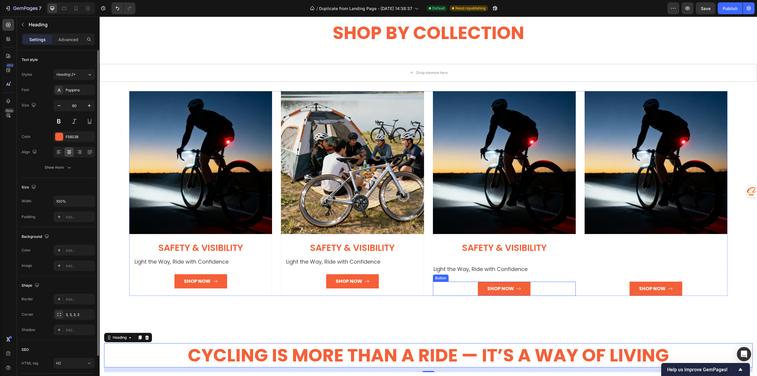
click at [462, 289] on div "Shop Now Button" at bounding box center [504, 288] width 143 height 14
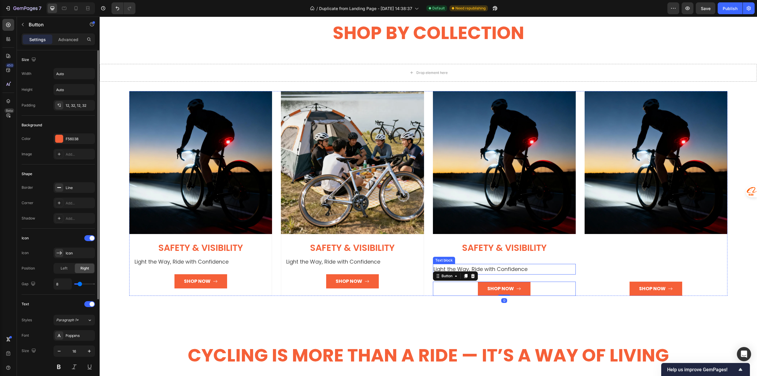
click at [456, 266] on p "Light the Way, Ride with Confidence" at bounding box center [504, 268] width 142 height 9
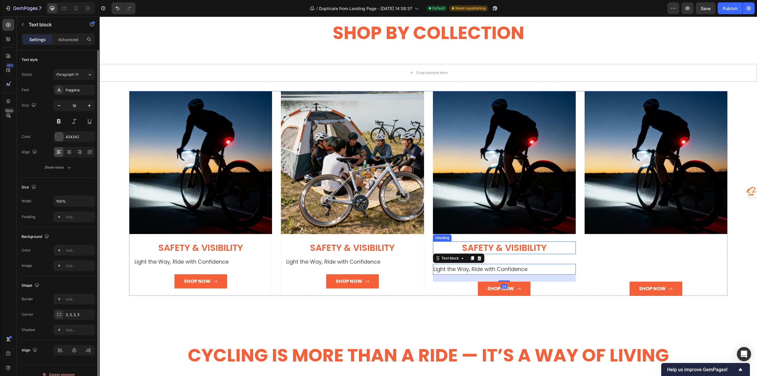
click at [468, 242] on span "Safety & Visibility" at bounding box center [504, 247] width 85 height 13
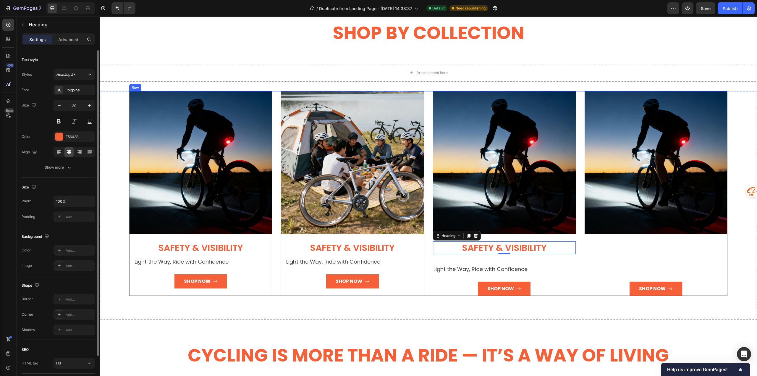
click at [443, 268] on p "Light the Way, Ride with Confidence" at bounding box center [504, 268] width 142 height 9
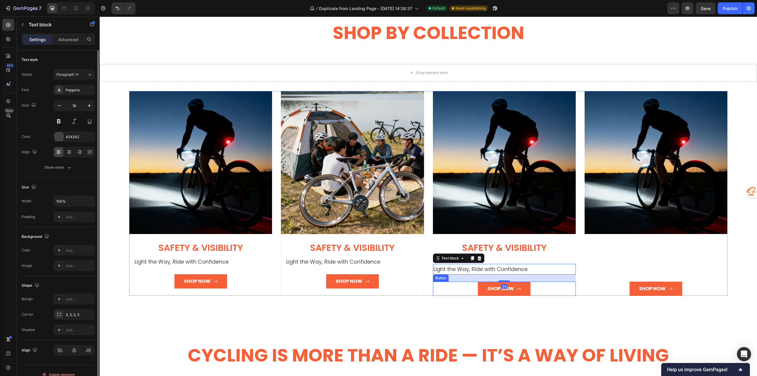
click at [448, 293] on div "Shop Now Button" at bounding box center [504, 288] width 143 height 14
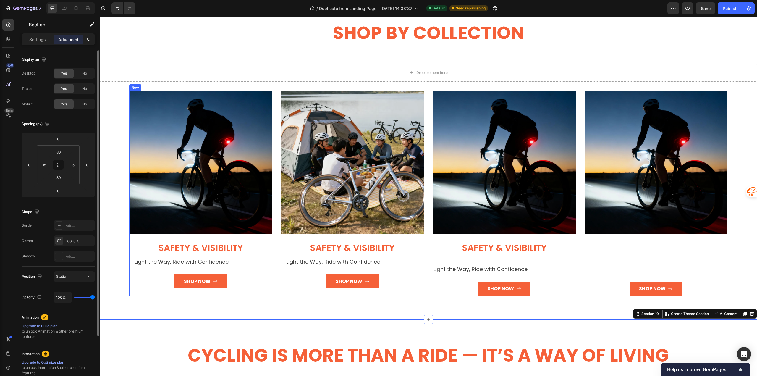
click at [576, 106] on div "Image Safety & Visibility Heading Light the Way, Ride with Confidence Text bloc…" at bounding box center [428, 193] width 598 height 205
click at [413, 292] on div "Safety & Visibility Heading Light the Way, Ride with Confidence Text block Shop…" at bounding box center [352, 265] width 143 height 62
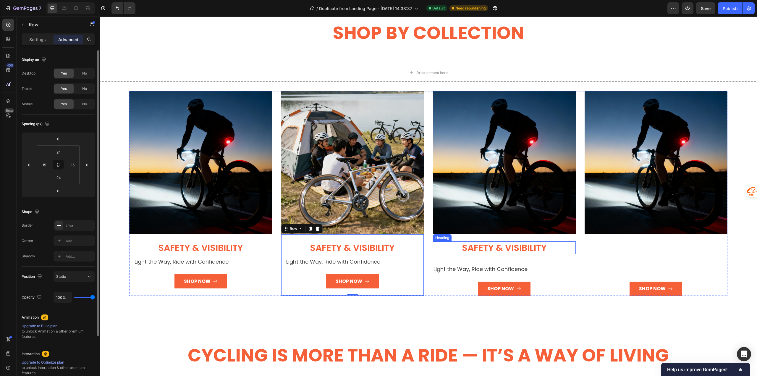
click at [482, 245] on span "Safety & Visibility" at bounding box center [504, 247] width 85 height 13
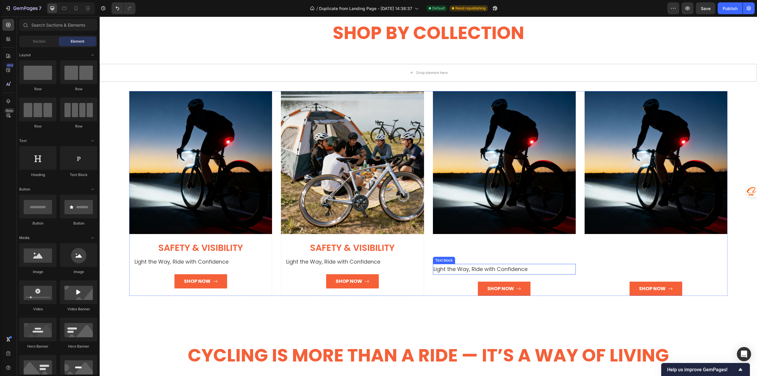
click at [478, 270] on p "Light the Way, Ride with Confidence" at bounding box center [504, 268] width 142 height 9
click at [487, 287] on div "Shop Now" at bounding box center [500, 288] width 27 height 7
click at [281, 238] on div "Safety & Visibility Heading Light the Way, Ride with Confidence Text block Shop…" at bounding box center [352, 265] width 143 height 62
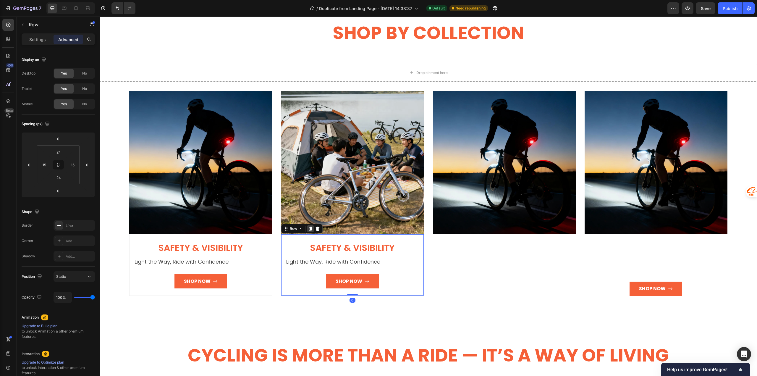
click at [308, 229] on icon at bounding box center [310, 228] width 5 height 5
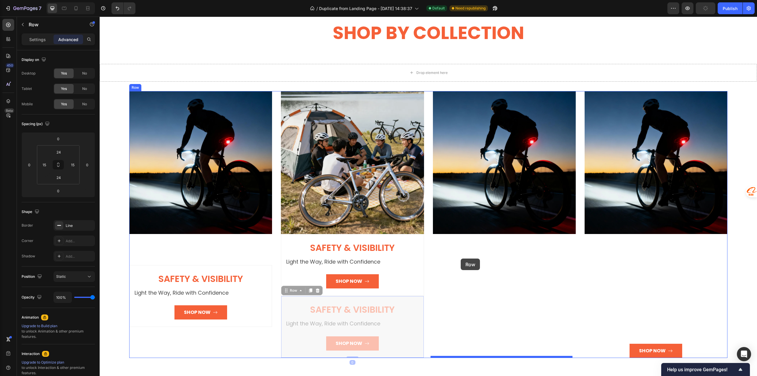
drag, startPoint x: 281, startPoint y: 297, endPoint x: 461, endPoint y: 258, distance: 183.9
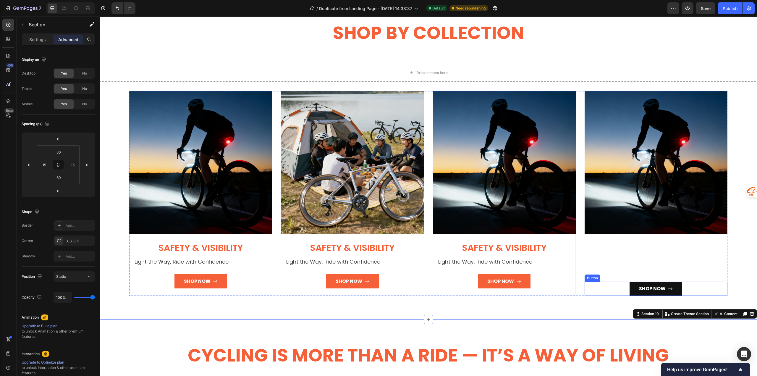
click at [630, 288] on button "Shop Now" at bounding box center [655, 288] width 53 height 14
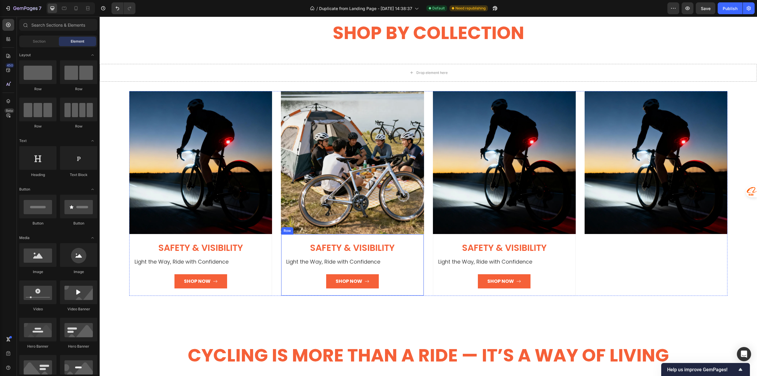
click at [284, 236] on div "Safety & Visibility Heading Light the Way, Ride with Confidence Text block Shop…" at bounding box center [352, 265] width 143 height 62
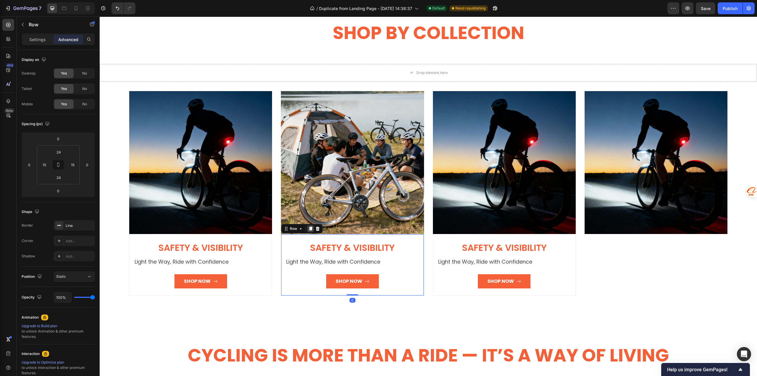
click at [310, 228] on icon at bounding box center [310, 228] width 3 height 4
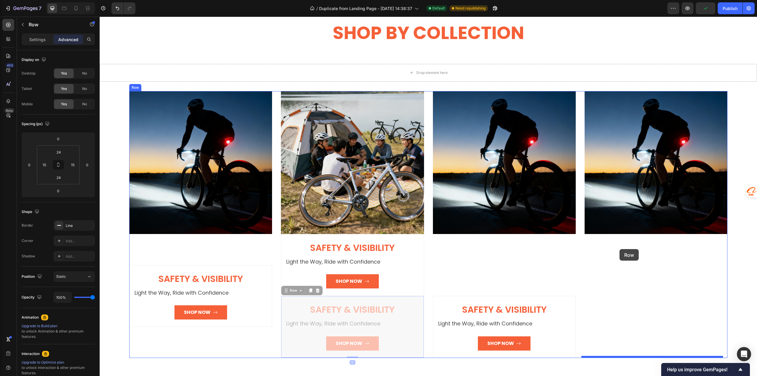
drag, startPoint x: 282, startPoint y: 299, endPoint x: 619, endPoint y: 249, distance: 340.7
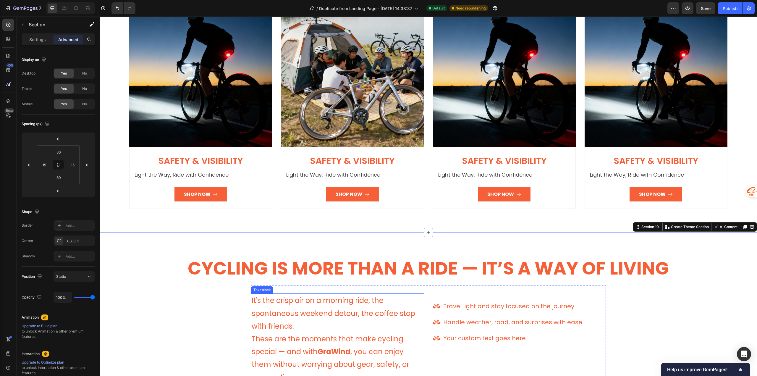
scroll to position [1195, 0]
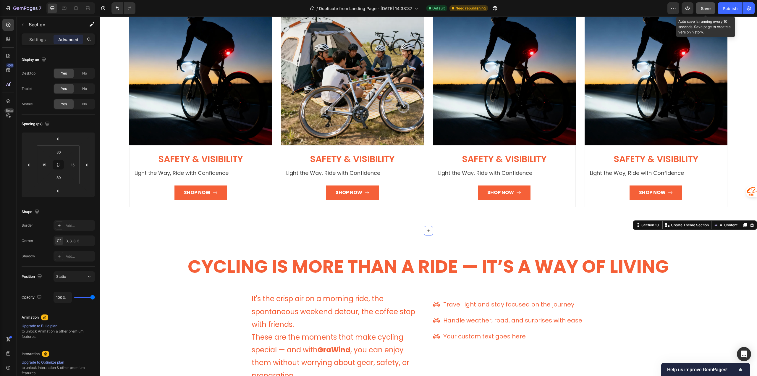
click at [701, 6] on span "Save" at bounding box center [706, 8] width 10 height 5
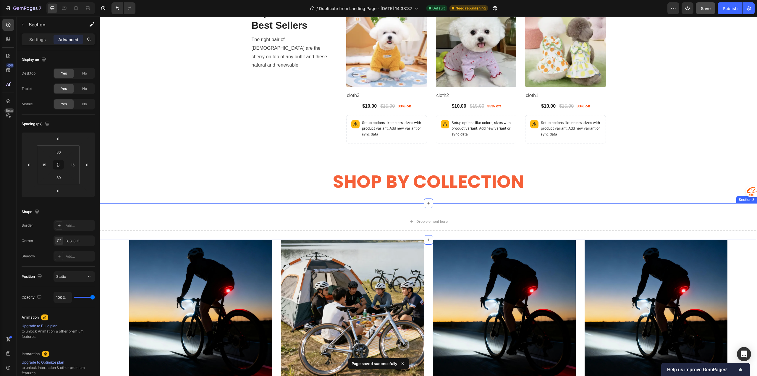
scroll to position [959, 0]
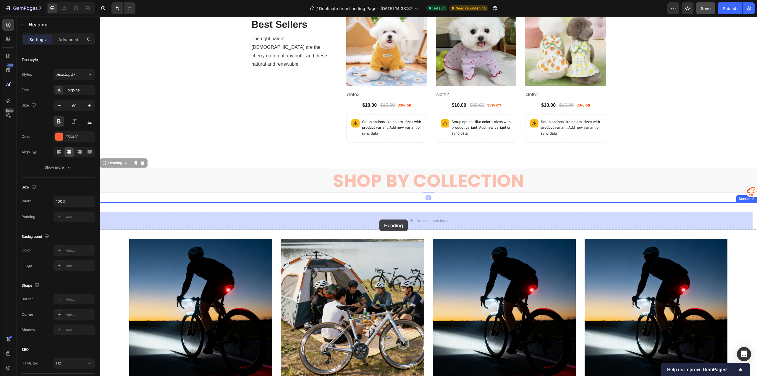
drag, startPoint x: 371, startPoint y: 179, endPoint x: 379, endPoint y: 219, distance: 41.0
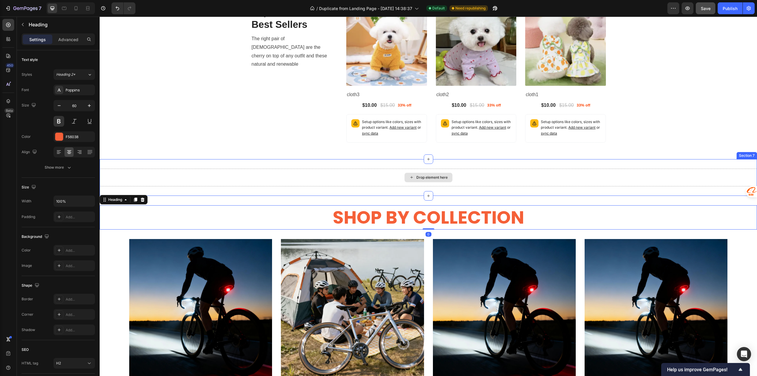
click at [341, 174] on div "Drop element here" at bounding box center [428, 178] width 657 height 18
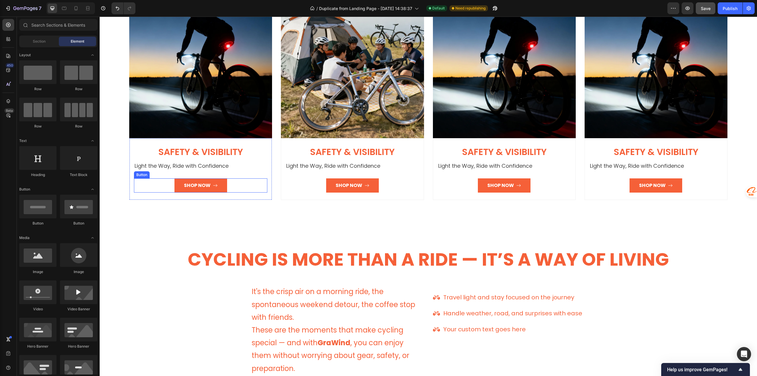
scroll to position [1107, 0]
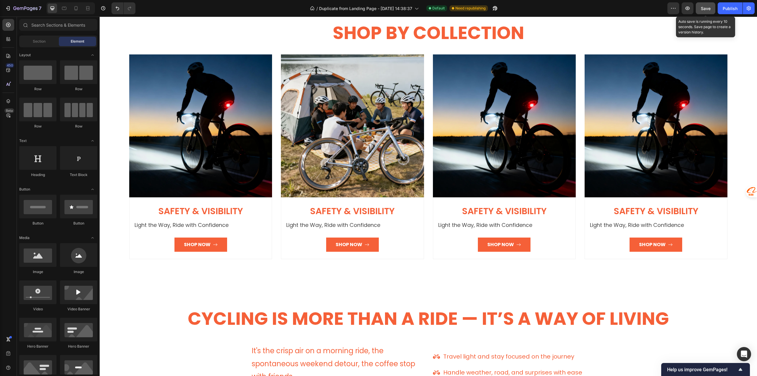
click at [705, 10] on span "Save" at bounding box center [706, 8] width 10 height 5
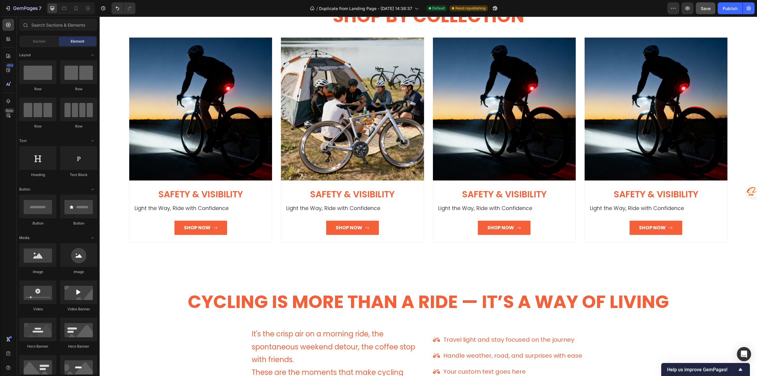
scroll to position [1094, 0]
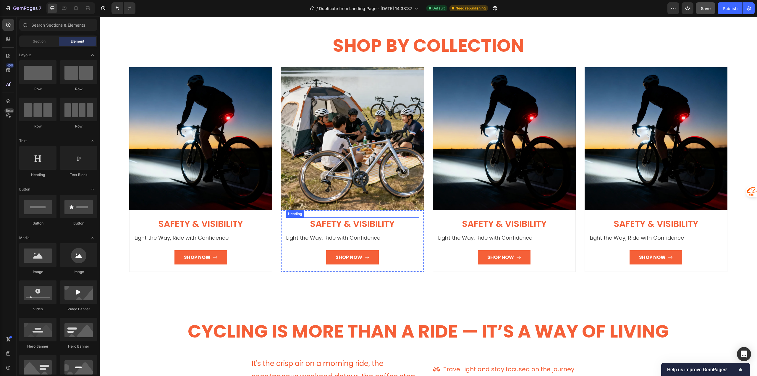
click at [340, 223] on span "Safety & Visibility" at bounding box center [352, 223] width 85 height 13
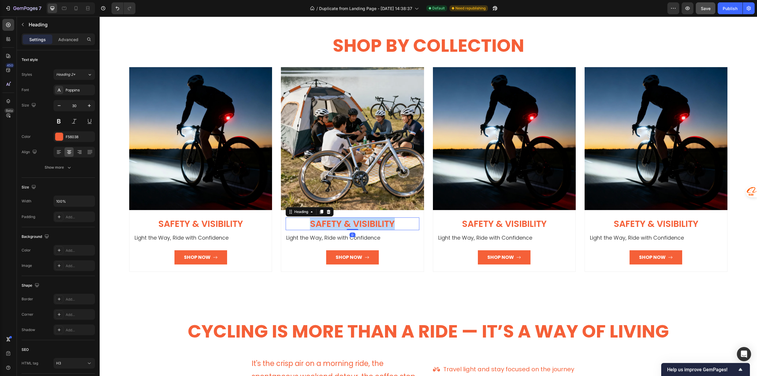
click at [340, 223] on span "Safety & Visibility" at bounding box center [352, 223] width 85 height 13
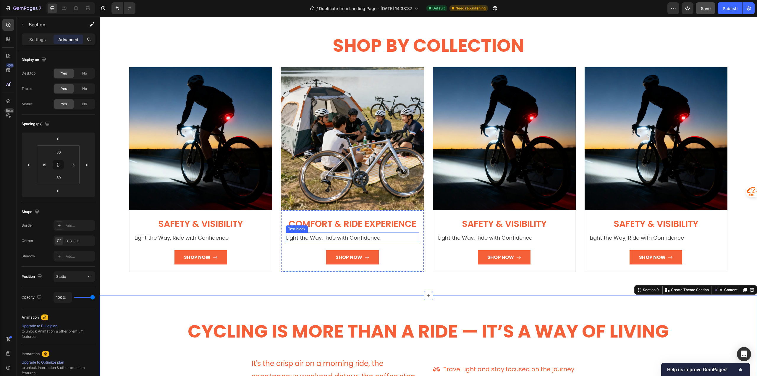
click at [301, 237] on p "Light the Way, Ride with Confidence" at bounding box center [352, 237] width 132 height 9
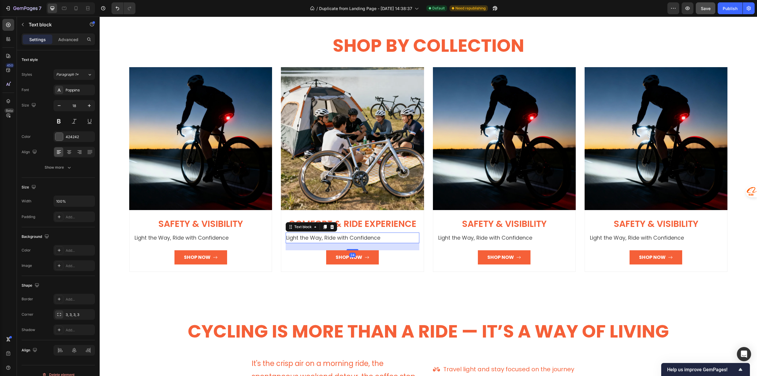
click at [301, 237] on p "Light the Way, Ride with Confidence" at bounding box center [352, 237] width 132 height 9
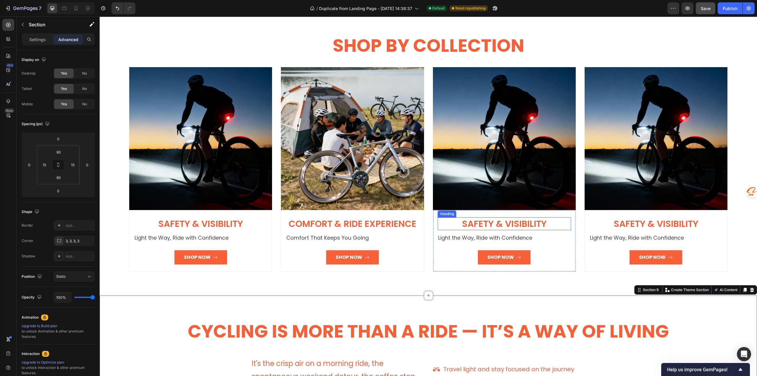
click at [466, 224] on span "Safety & Visibility" at bounding box center [504, 223] width 85 height 13
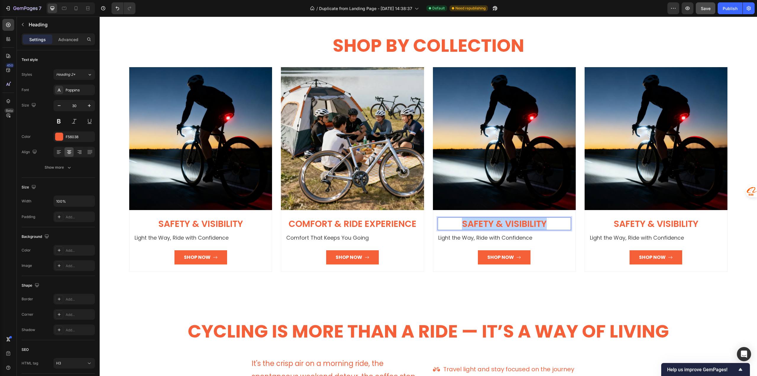
click at [466, 224] on span "Safety & Visibility" at bounding box center [504, 223] width 85 height 13
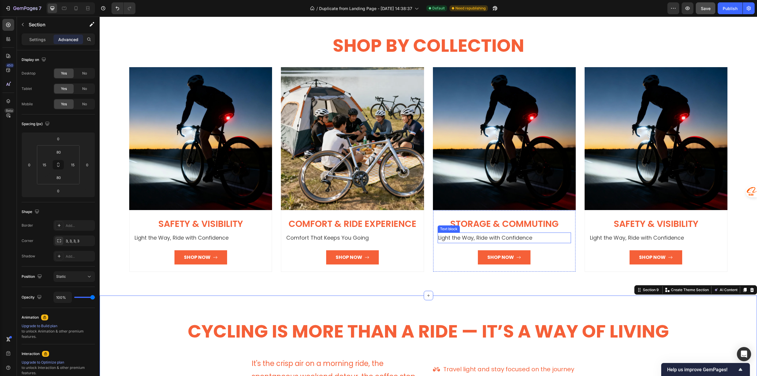
click at [445, 236] on p "Light the Way, Ride with Confidence" at bounding box center [504, 237] width 132 height 9
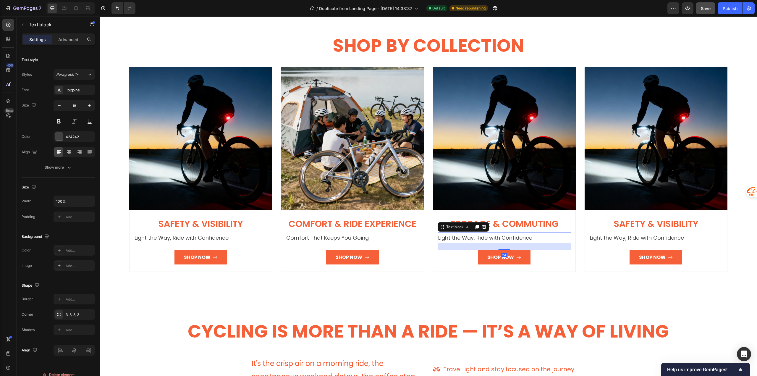
click at [445, 236] on p "Light the Way, Ride with Confidence" at bounding box center [504, 237] width 132 height 9
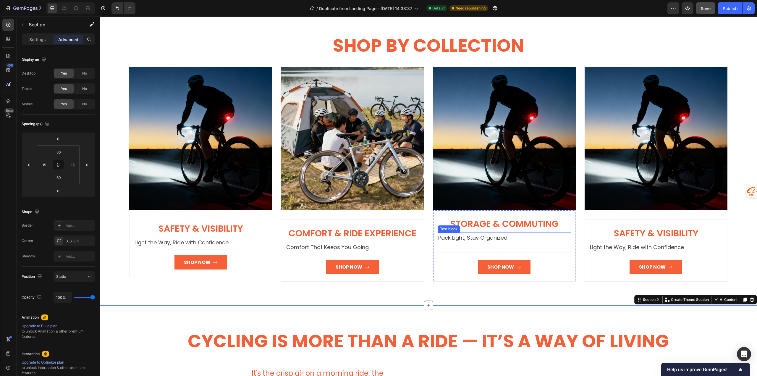
click at [452, 247] on p "Pack Light, Stay Organized" at bounding box center [504, 242] width 132 height 19
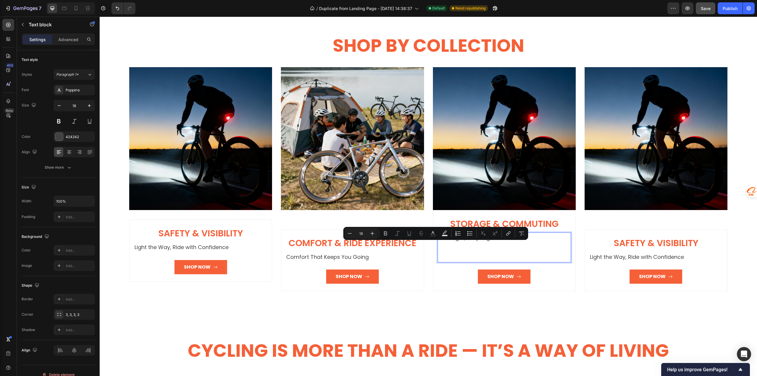
click at [452, 247] on p "Pack Light, Stay Organized" at bounding box center [504, 247] width 132 height 29
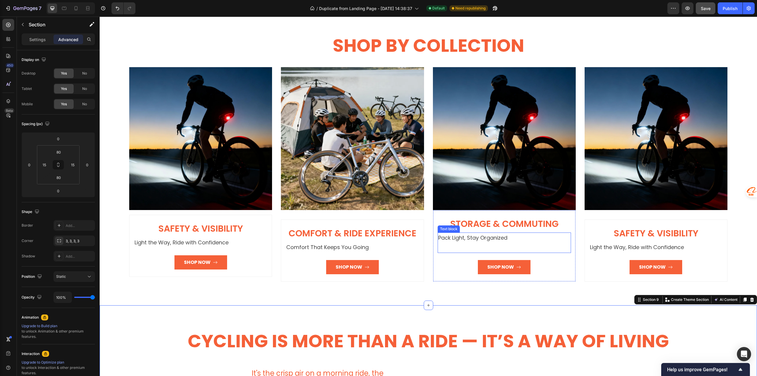
click at [455, 241] on p "Pack Light, Stay Organized" at bounding box center [504, 242] width 132 height 19
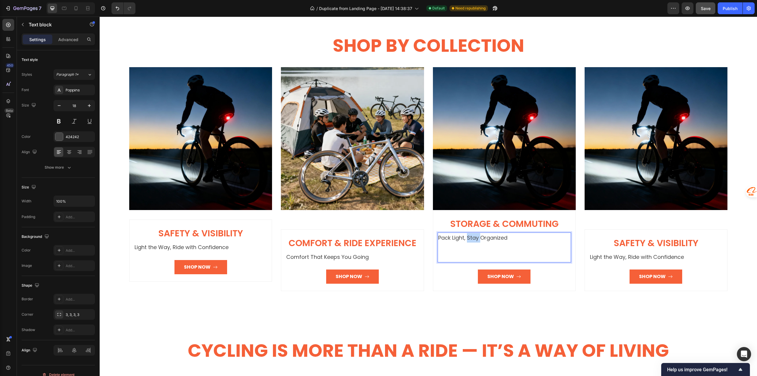
click at [474, 240] on p "Pack Light, Stay Organized" at bounding box center [504, 247] width 132 height 29
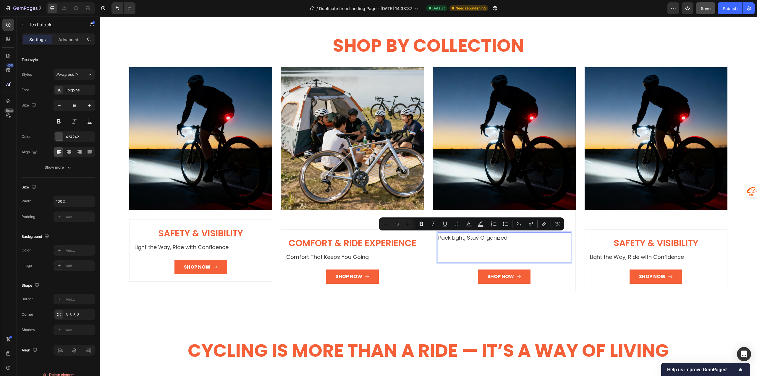
click at [457, 251] on p "Pack Light, Stay Organized" at bounding box center [504, 247] width 132 height 29
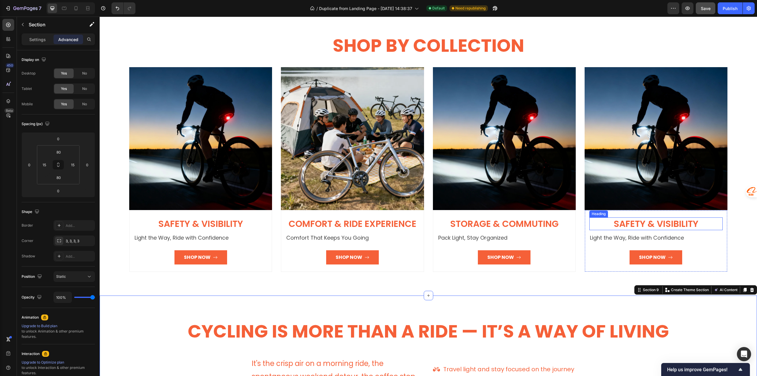
click at [633, 221] on span "Safety & Visibility" at bounding box center [655, 223] width 85 height 13
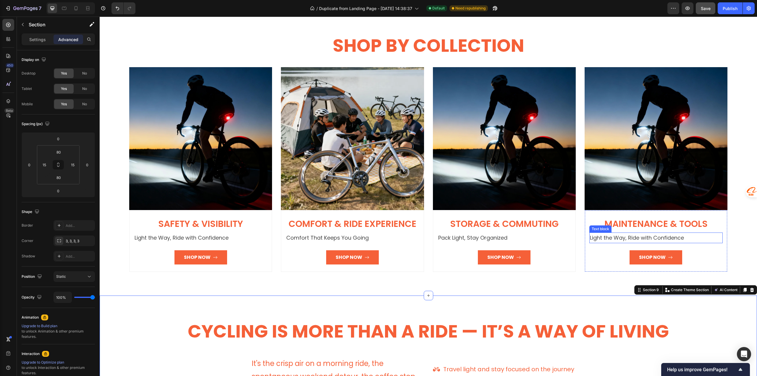
click at [615, 233] on p "Light the Way, Ride with Confidence" at bounding box center [656, 237] width 132 height 9
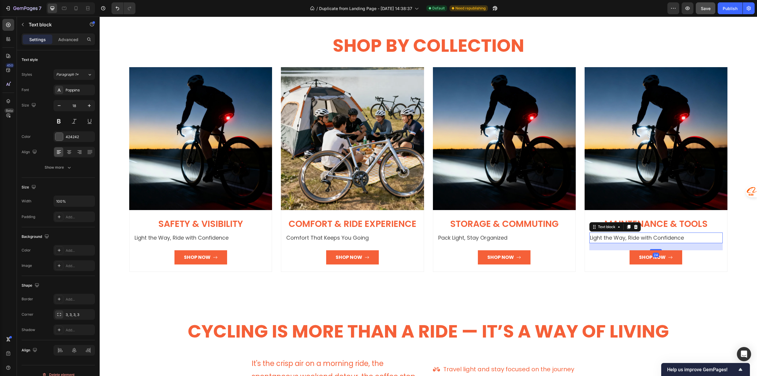
click at [615, 234] on p "Light the Way, Ride with Confidence" at bounding box center [656, 237] width 132 height 9
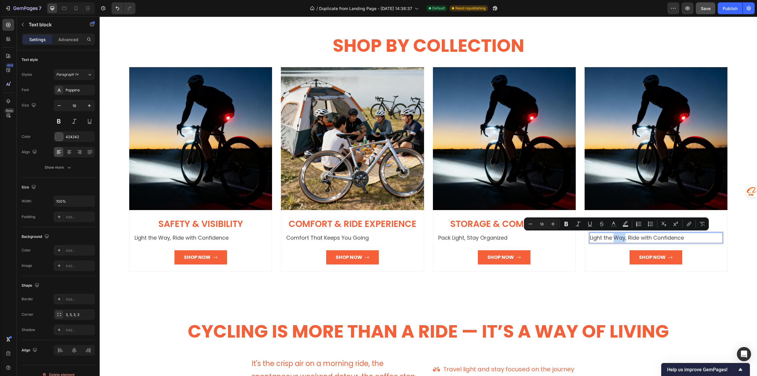
click at [614, 234] on p "Light the Way, Ride with Confidence" at bounding box center [656, 237] width 132 height 9
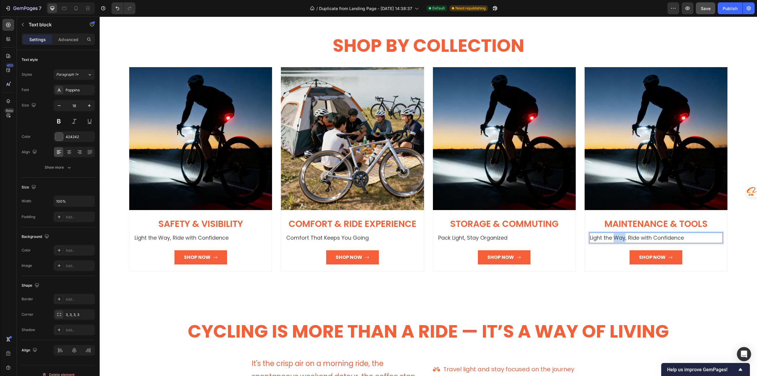
click at [614, 234] on p "Light the Way, Ride with Confidence" at bounding box center [656, 237] width 132 height 9
click at [603, 323] on h2 "Cycling Is More Than a Ride — It’s a Way of Living" at bounding box center [428, 331] width 648 height 24
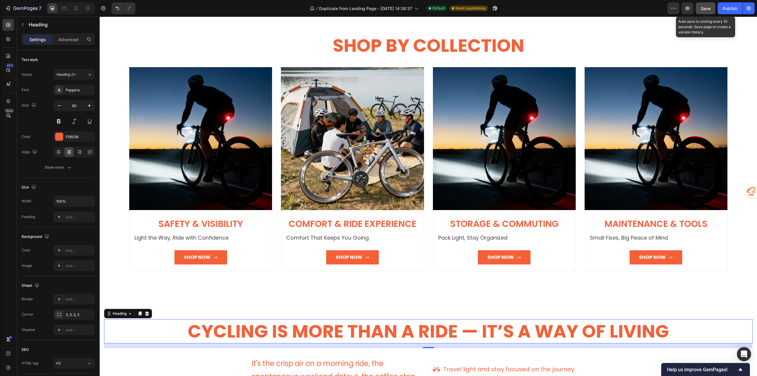
click at [707, 8] on span "Save" at bounding box center [706, 8] width 10 height 5
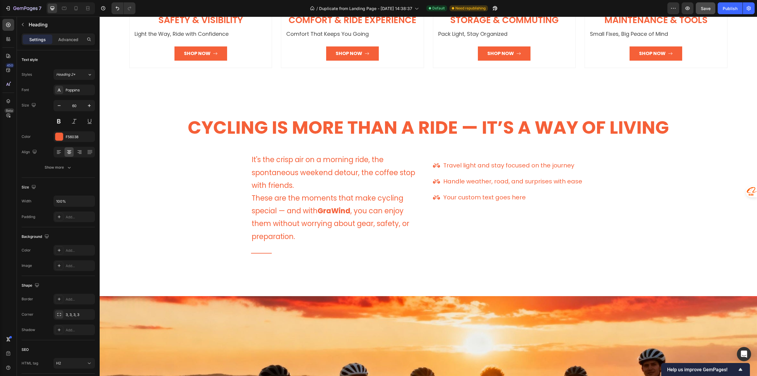
scroll to position [1301, 0]
